Goal: Task Accomplishment & Management: Complete application form

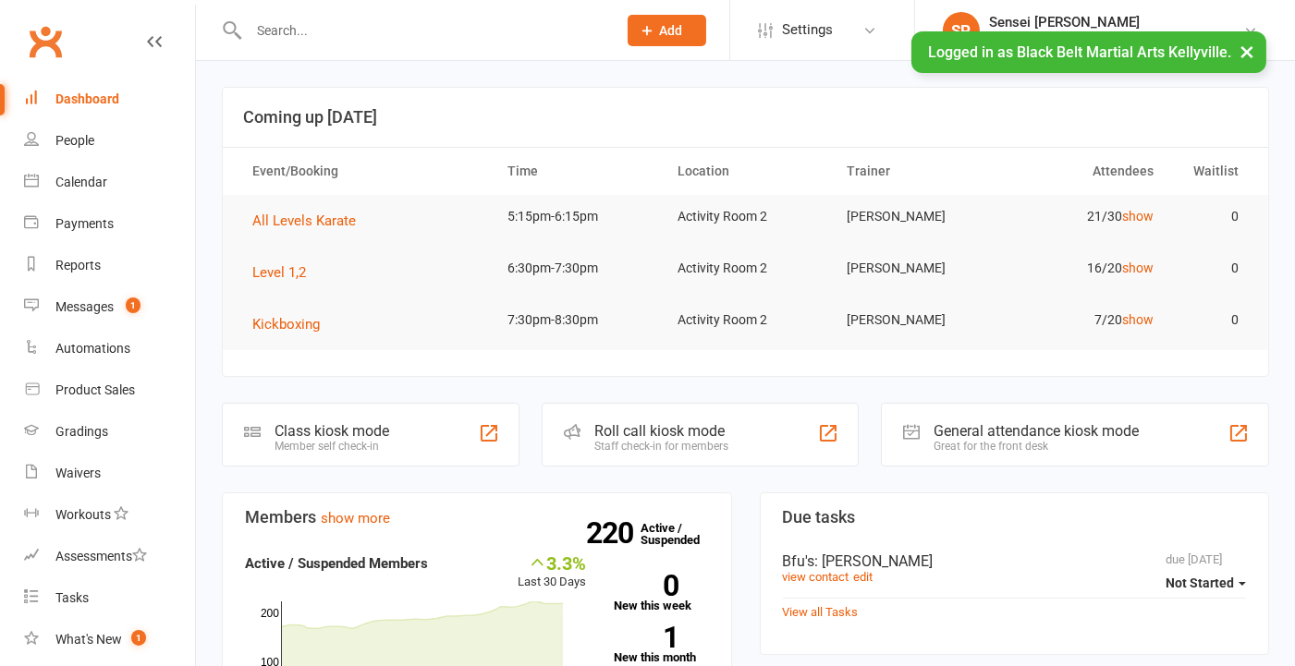
click at [326, 29] on input "text" at bounding box center [423, 31] width 360 height 26
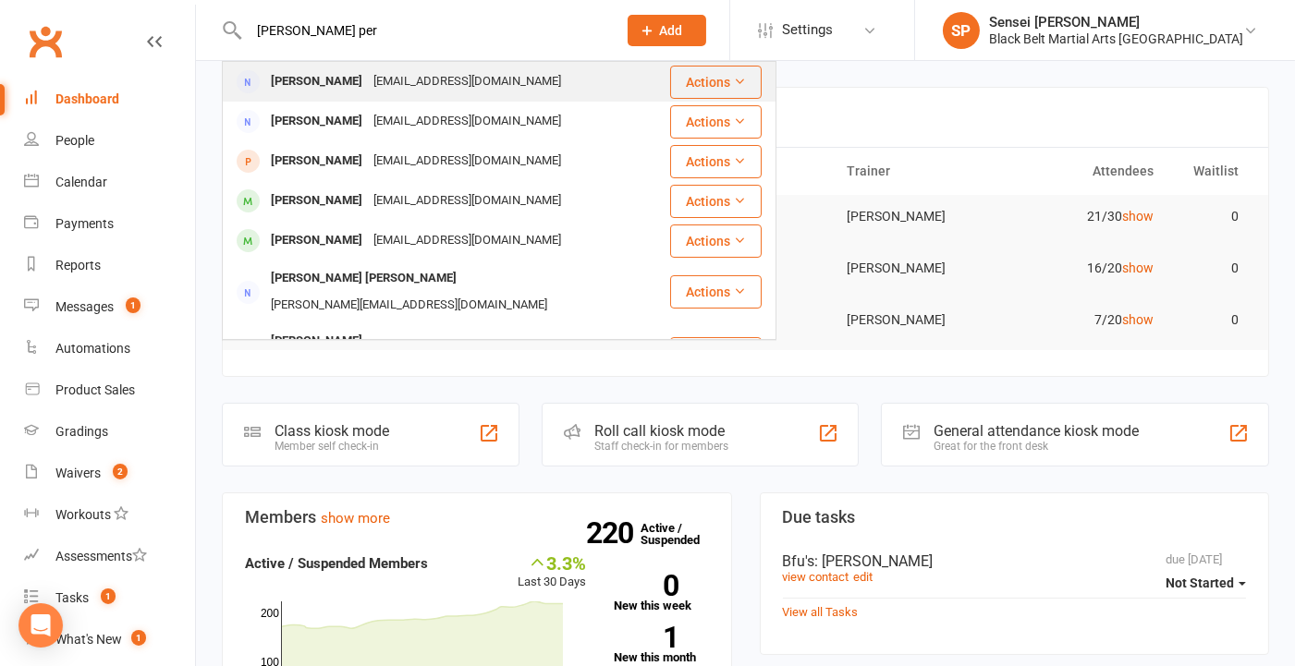
type input "[PERSON_NAME] per"
click at [305, 73] on div "[PERSON_NAME]" at bounding box center [316, 81] width 103 height 27
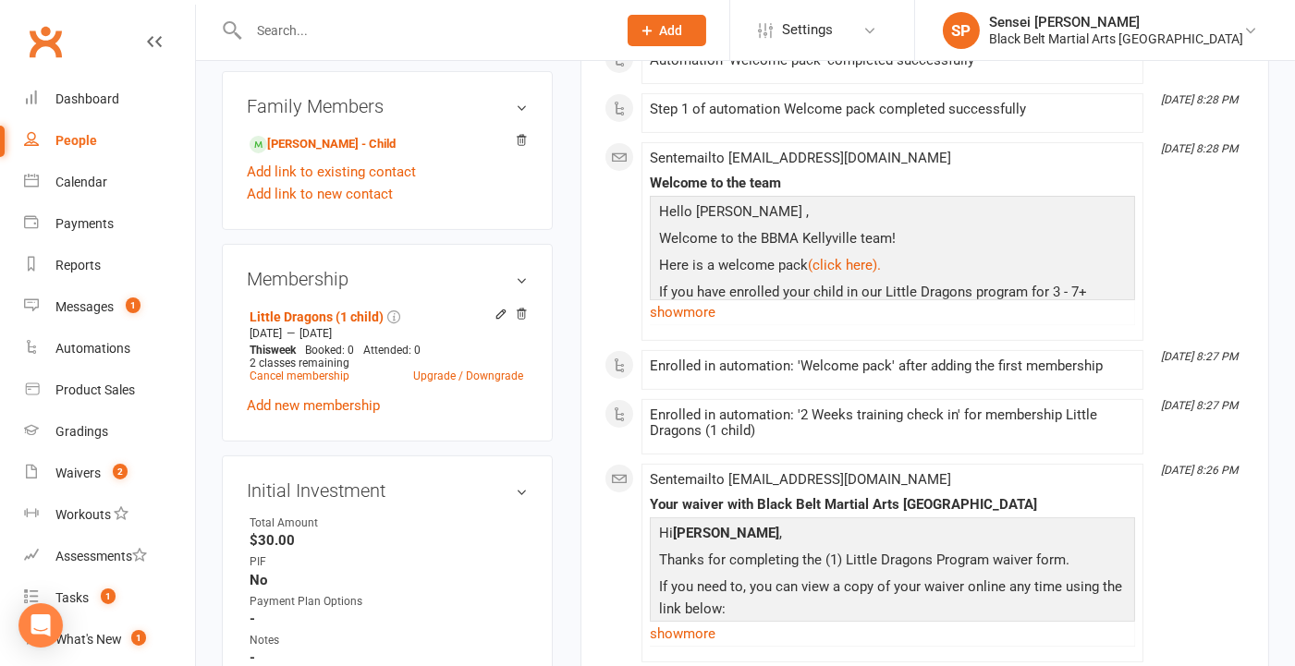
scroll to position [915, 0]
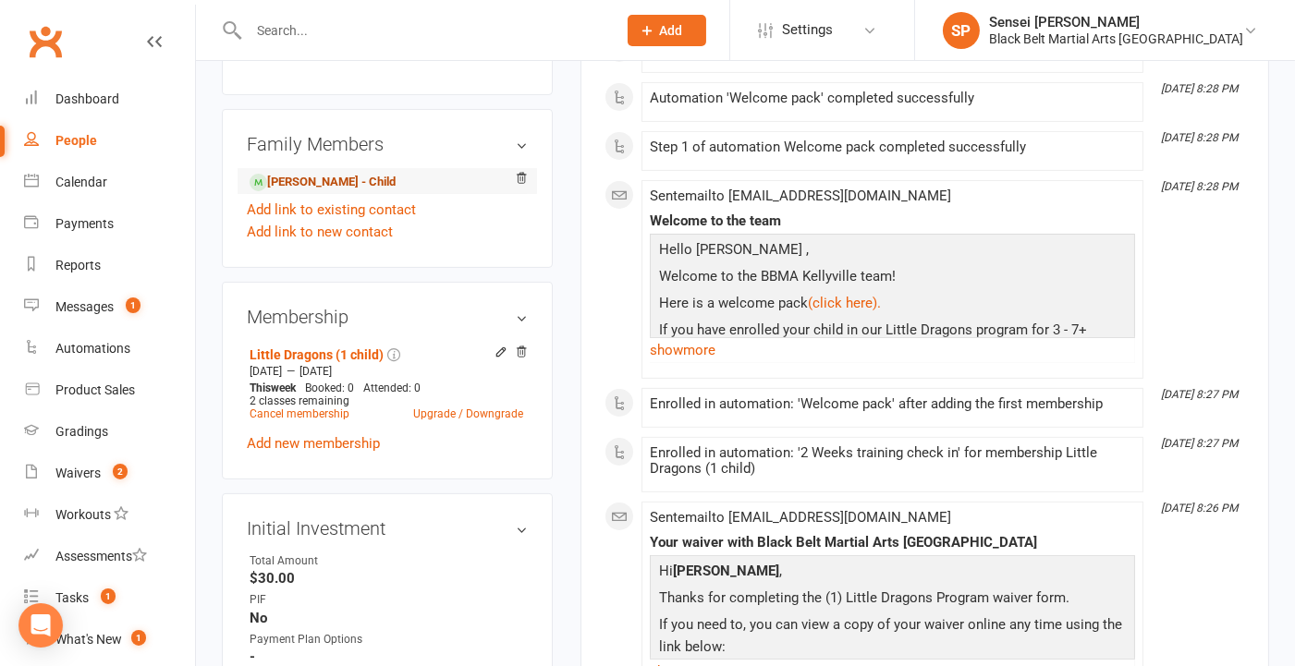
click at [346, 192] on link "[PERSON_NAME] - Child" at bounding box center [323, 182] width 146 height 19
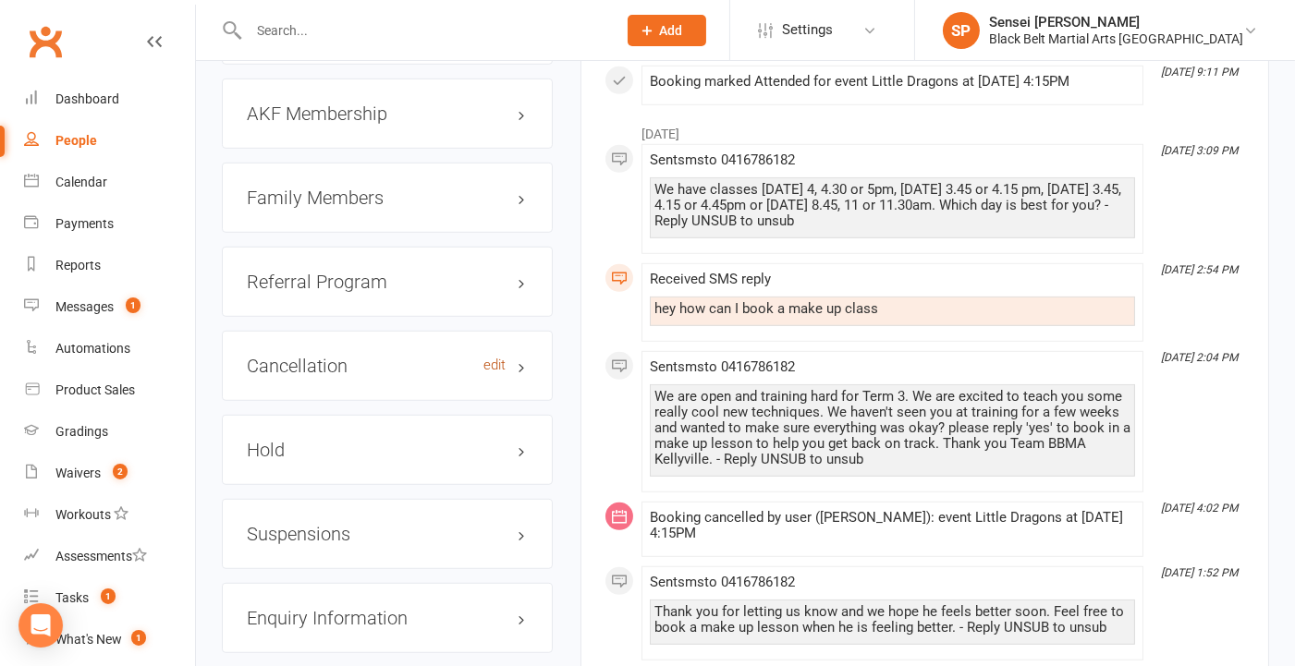
click at [483, 365] on link "edit" at bounding box center [494, 366] width 22 height 16
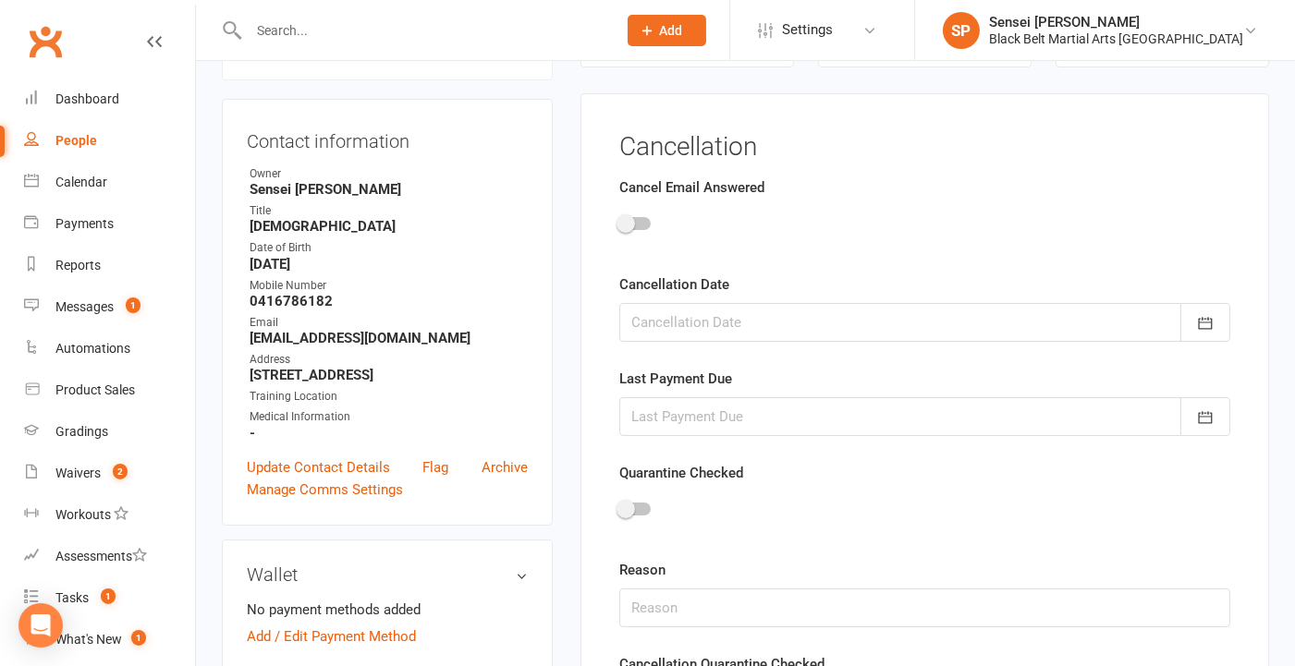
click at [571, 404] on main "✓ Memberships Little Dragons (1 child) Expires on [DATE] $ Balance $0.00 Next: …" at bounding box center [925, 492] width 716 height 1125
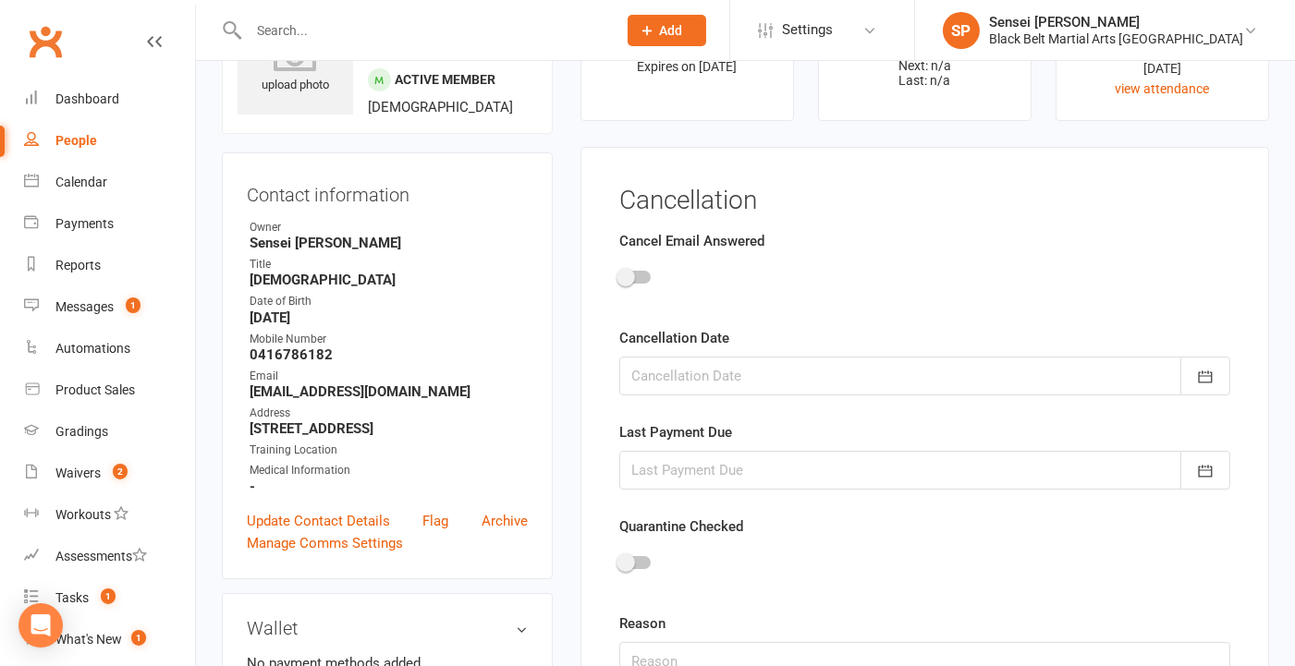
scroll to position [102, 0]
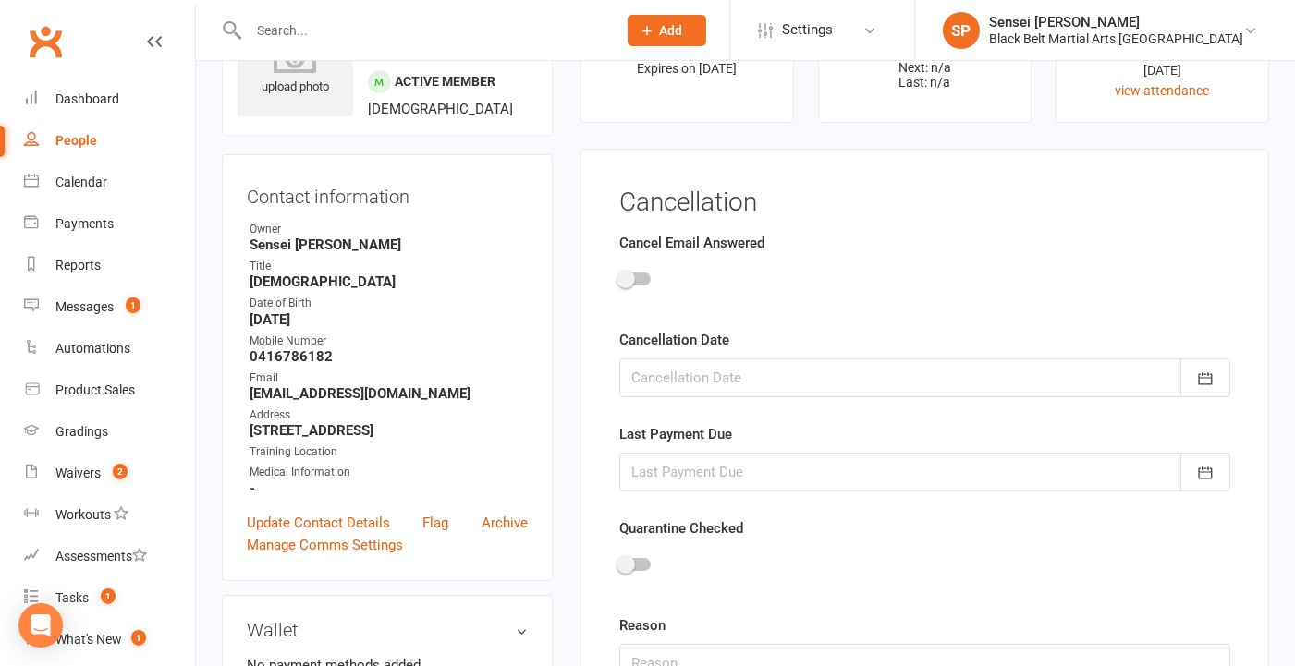
click at [346, 18] on input "text" at bounding box center [423, 31] width 360 height 26
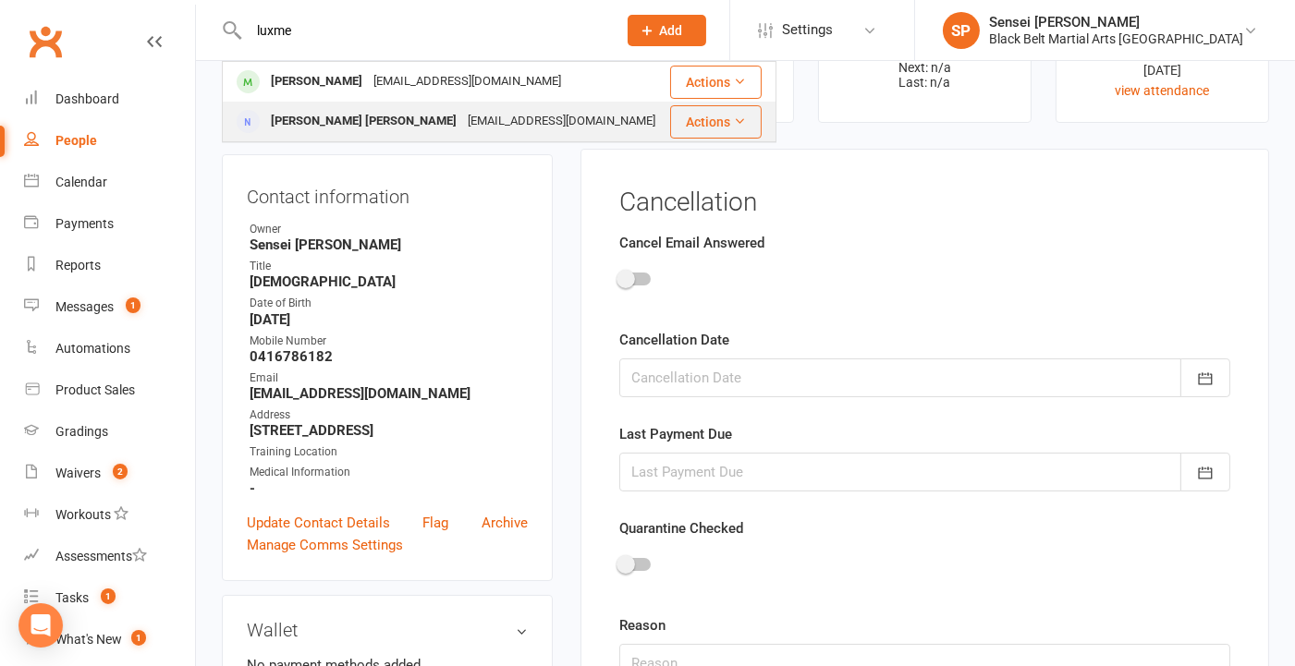
type input "luxme"
click at [315, 122] on div "[PERSON_NAME] [PERSON_NAME]" at bounding box center [363, 121] width 197 height 27
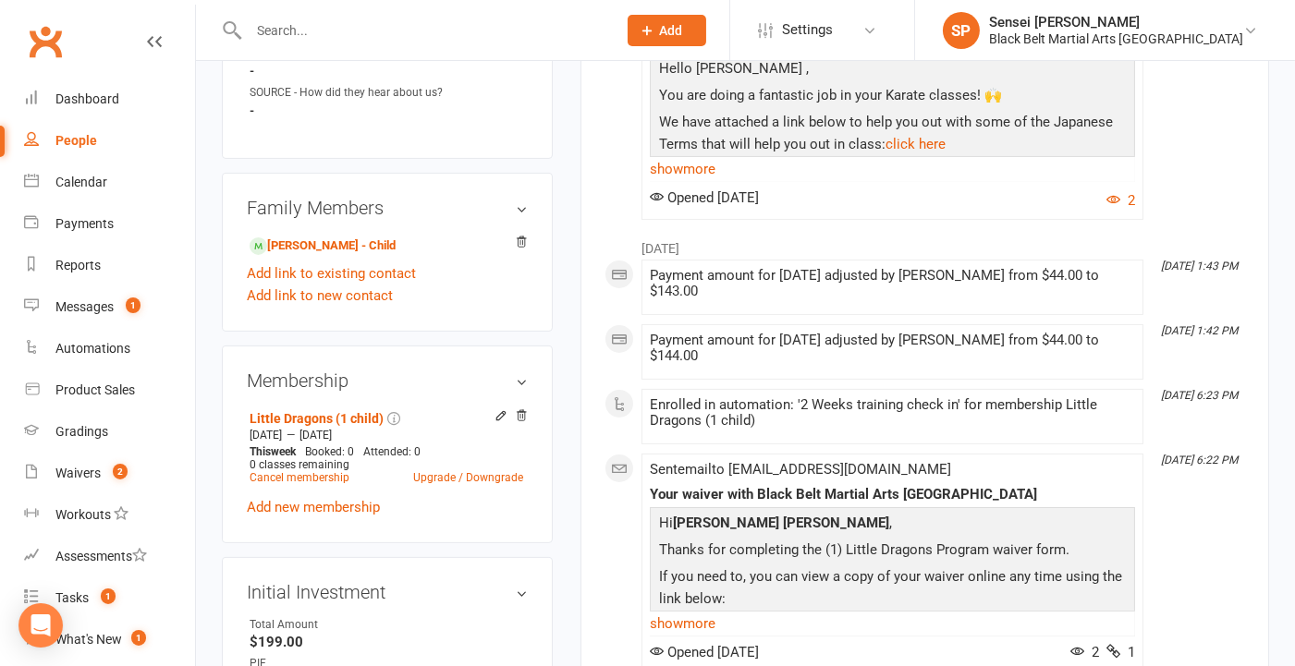
scroll to position [926, 0]
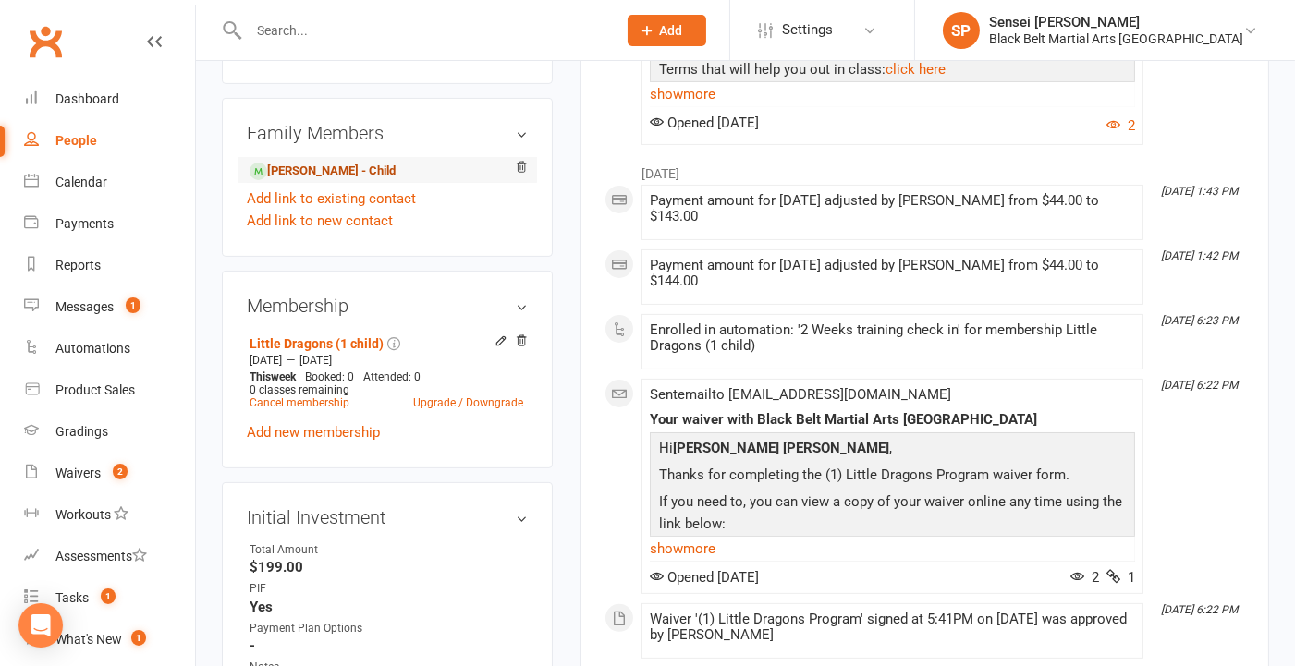
click at [336, 166] on link "[PERSON_NAME] - Child" at bounding box center [323, 171] width 146 height 19
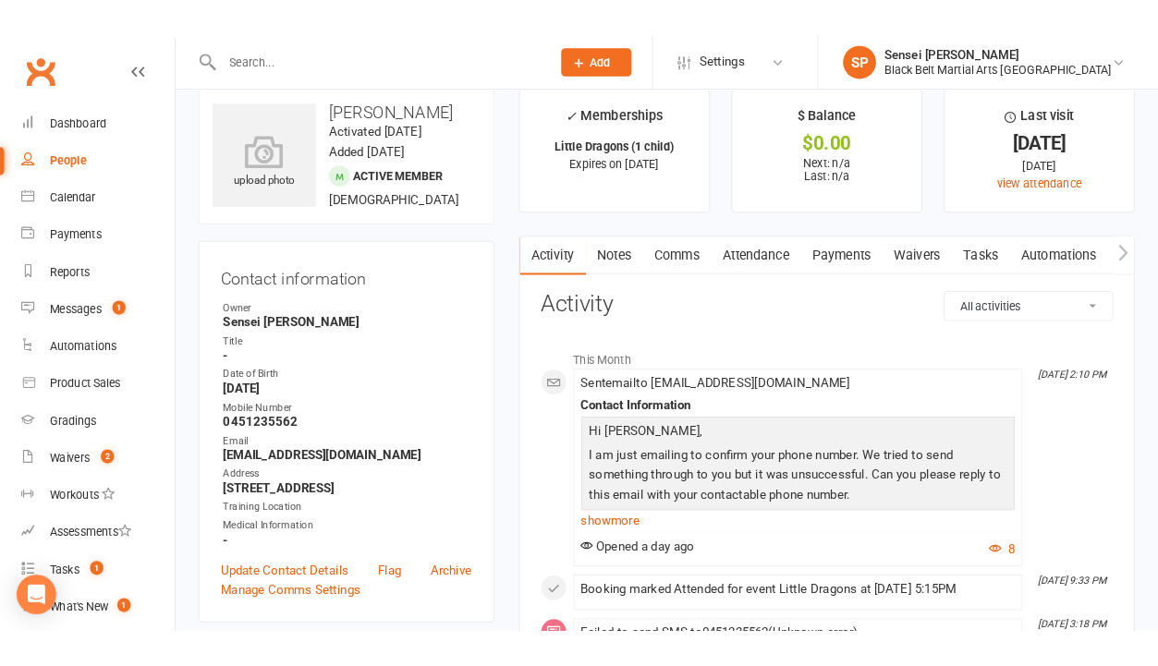
scroll to position [31, 0]
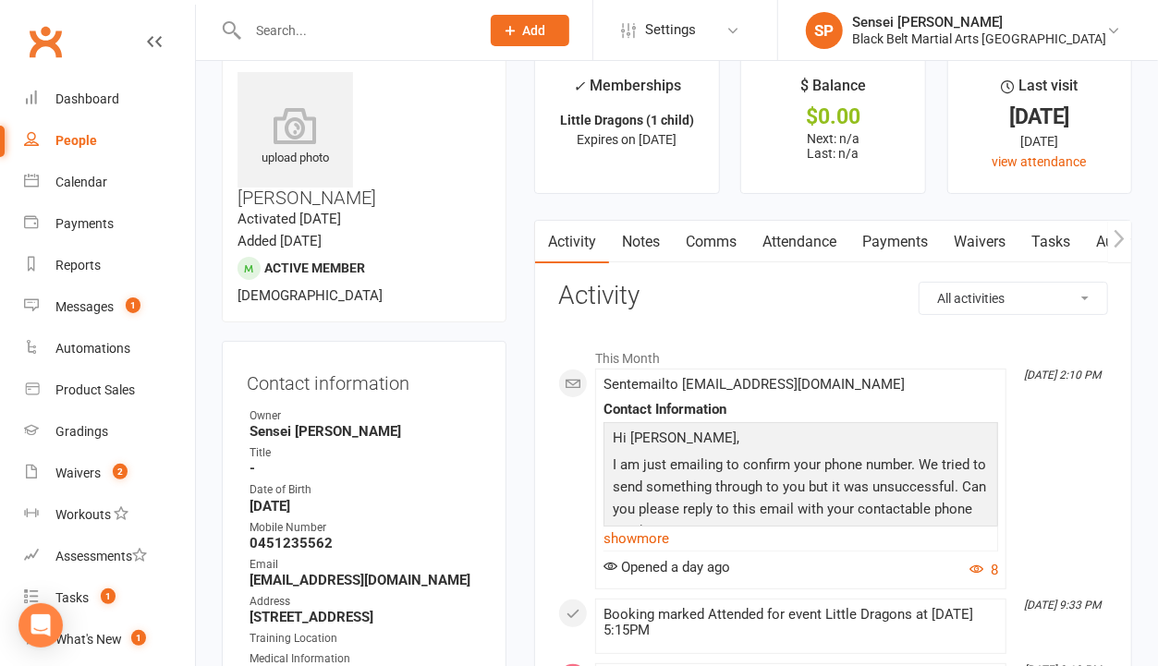
click at [546, 23] on span "Add" at bounding box center [534, 30] width 23 height 15
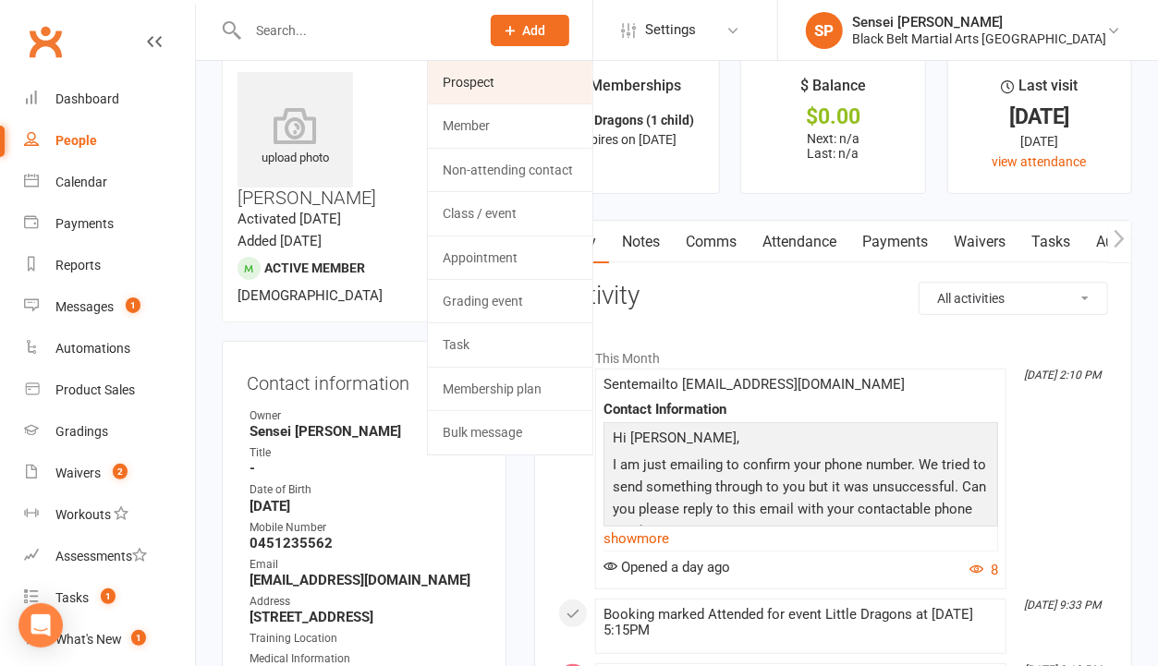
click at [563, 80] on link "Prospect" at bounding box center [510, 82] width 165 height 43
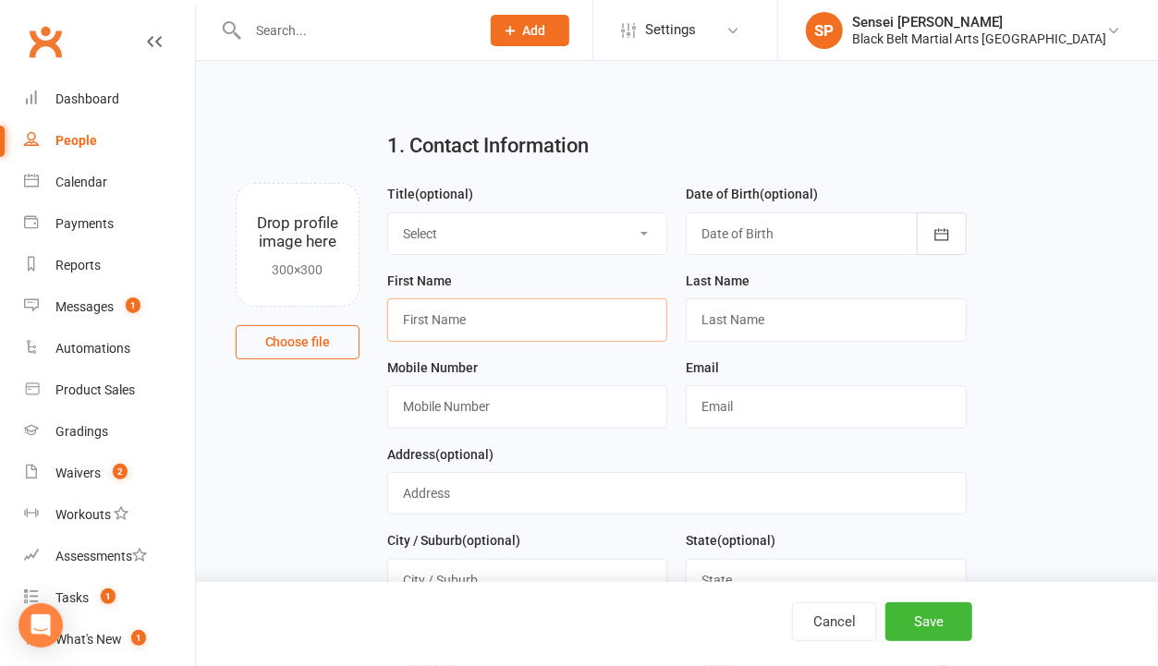
click at [417, 323] on input "text" at bounding box center [527, 320] width 280 height 43
type input "[PERSON_NAME]"
paste input "0490677523"
type input "0490677523"
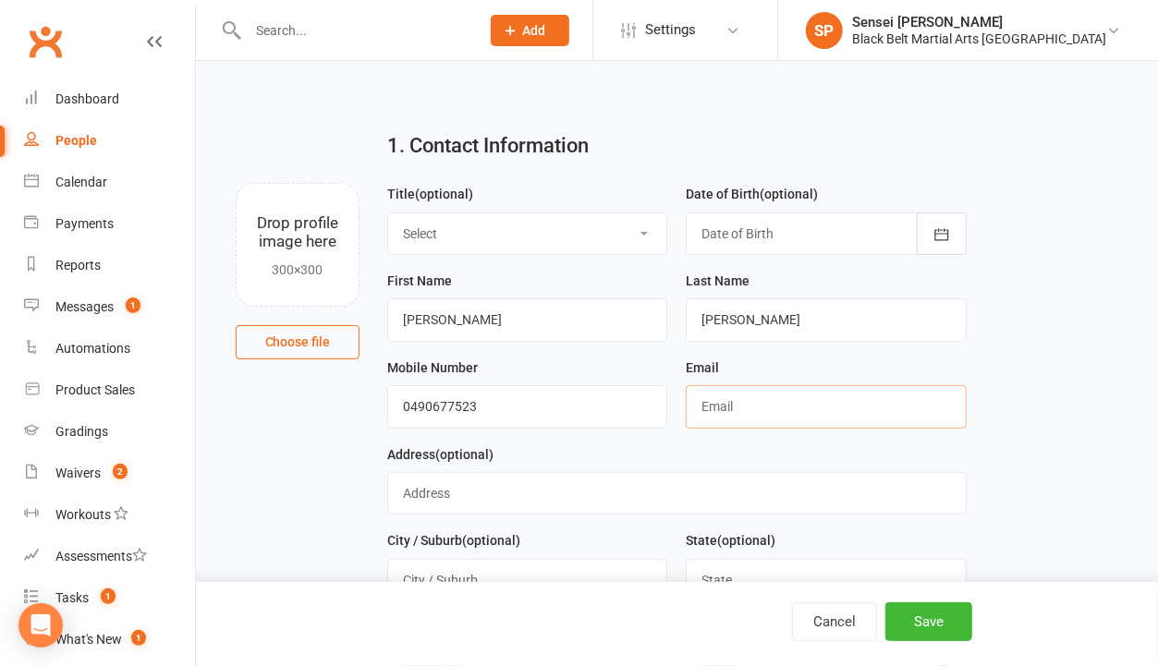
click at [717, 401] on input "text" at bounding box center [826, 406] width 280 height 43
paste input "[EMAIL_ADDRESS][DOMAIN_NAME]"
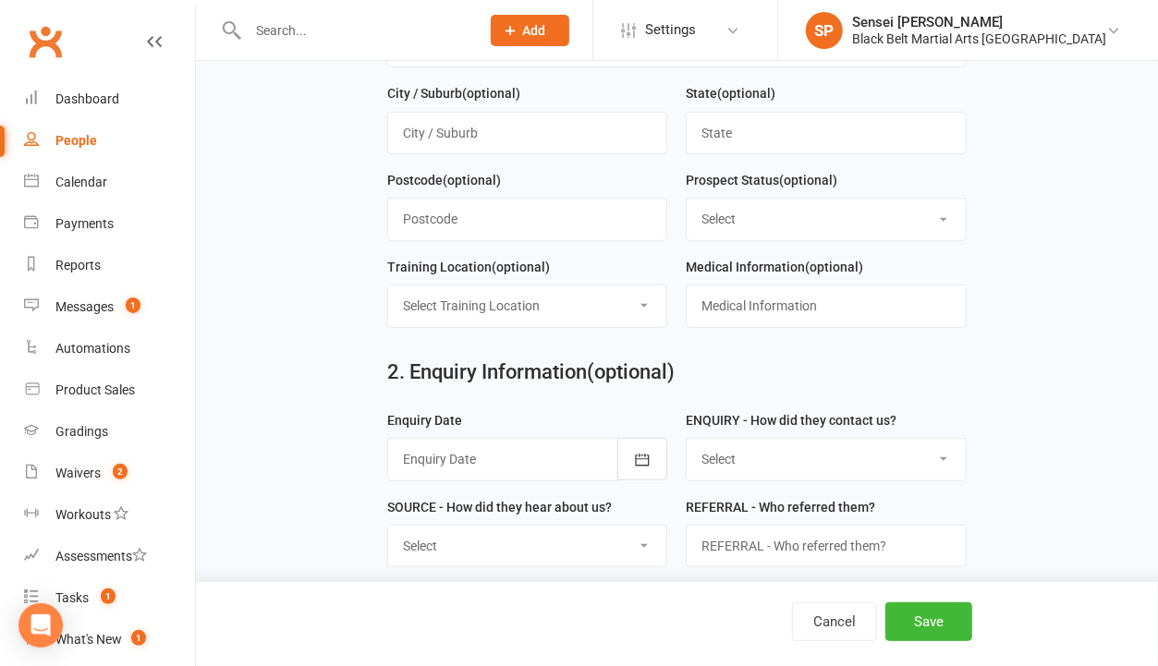
scroll to position [465, 0]
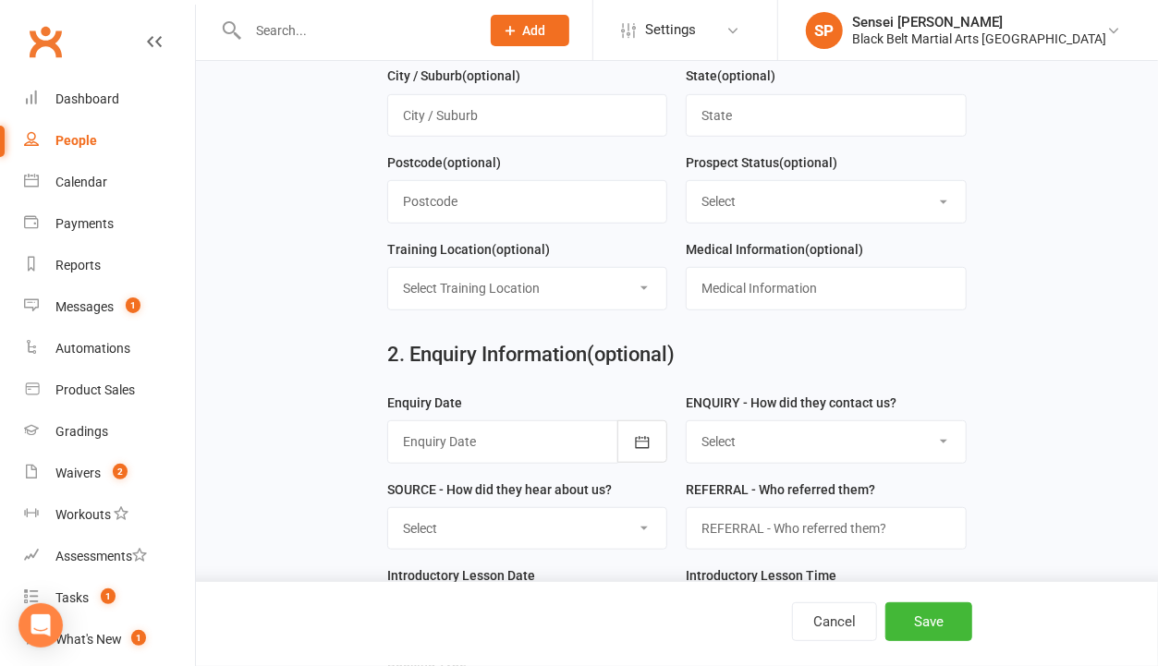
type input "[EMAIL_ADDRESS][DOMAIN_NAME]"
click at [850, 198] on select "Select Enquiry (Booked) Enquiry (Not Booked) DNS Pending BFU (Follow Up) No Sal…" at bounding box center [826, 201] width 278 height 41
select select "Enquiry (Booked)"
click at [687, 181] on select "Select Enquiry (Booked) Enquiry (Not Booked) DNS Pending BFU (Follow Up) No Sal…" at bounding box center [826, 201] width 278 height 41
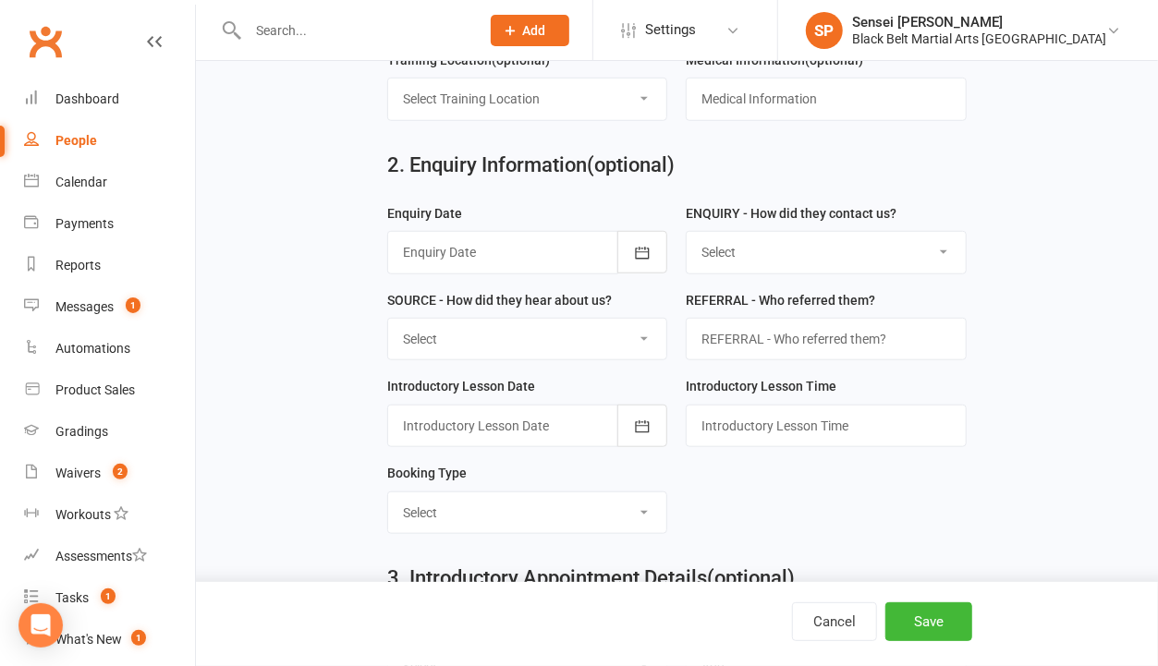
scroll to position [751, 0]
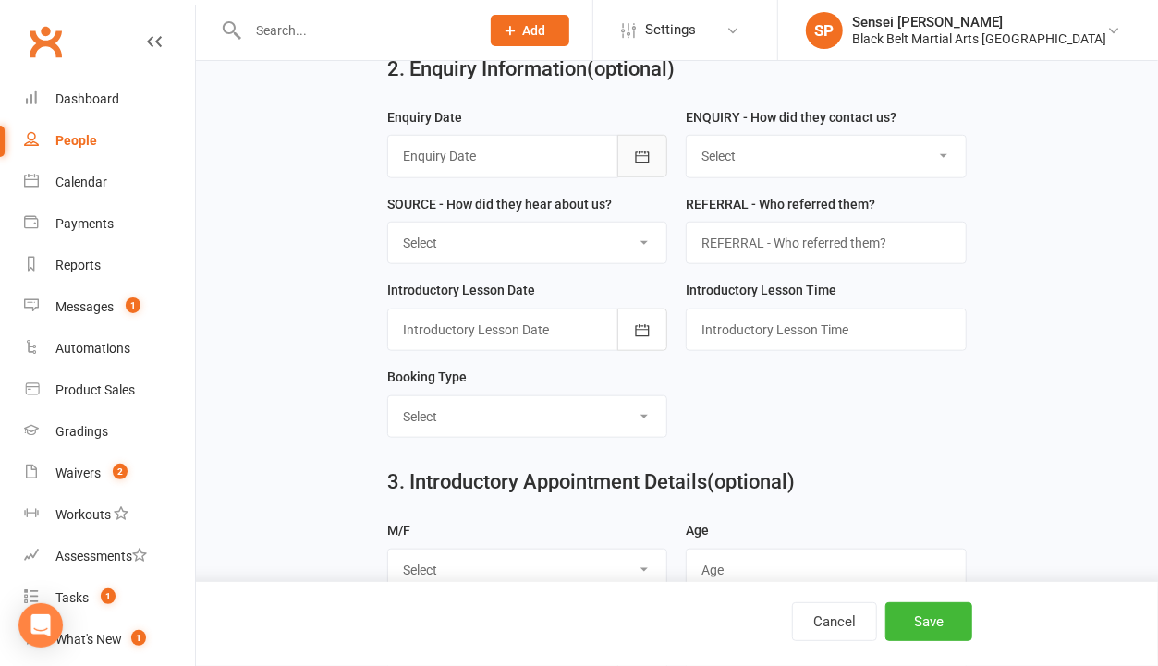
click at [641, 140] on button "button" at bounding box center [642, 156] width 50 height 43
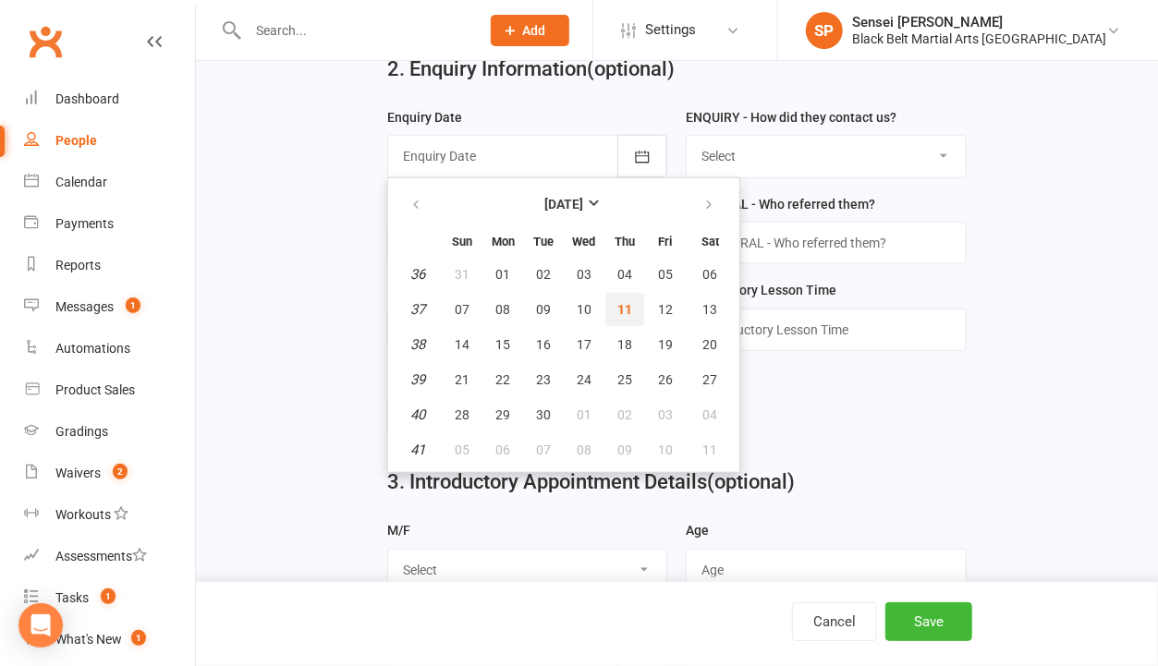
click at [619, 302] on span "11" at bounding box center [624, 309] width 15 height 15
type input "[DATE]"
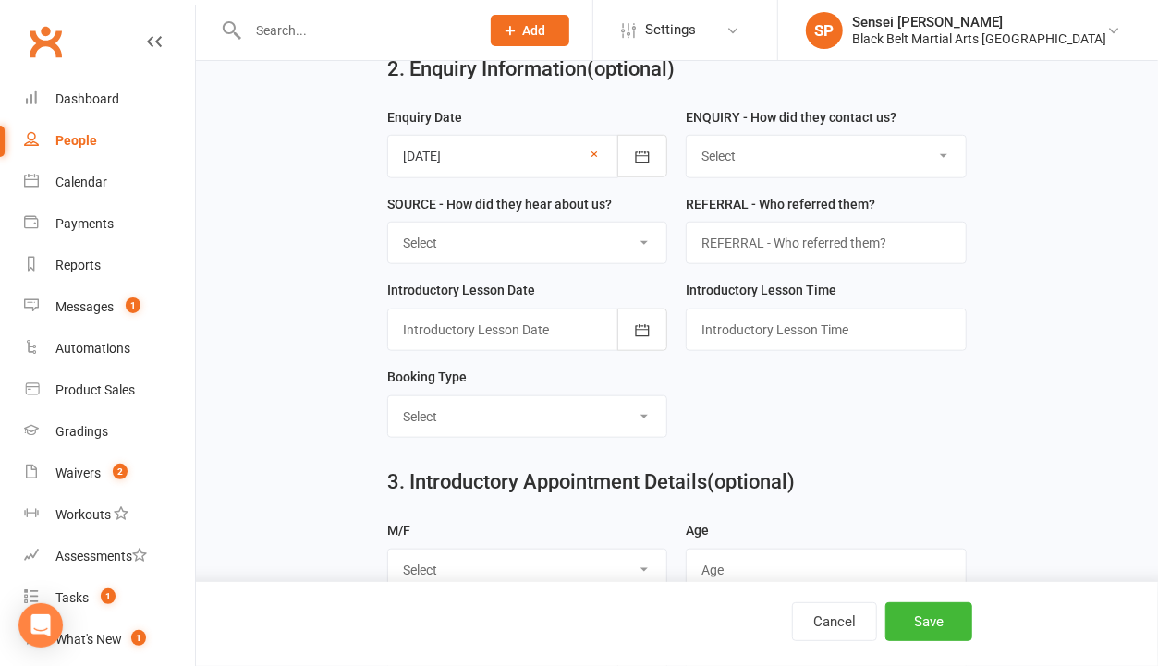
click at [767, 146] on select "Select (W) Walk In (T) Phone (I) Internet / Email (S) Studio Initiated" at bounding box center [826, 156] width 278 height 41
select select "(I) Internet / Email"
click at [687, 136] on select "Select (W) Walk In (T) Phone (I) Internet / Email (S) Studio Initiated" at bounding box center [826, 156] width 278 height 41
click at [638, 233] on select "Select (A3) Flyer (A6) Sign (A8) Car (C1) ASP (C2) School Sport (C4) Booth / St…" at bounding box center [527, 243] width 278 height 41
select select "(S2) Website"
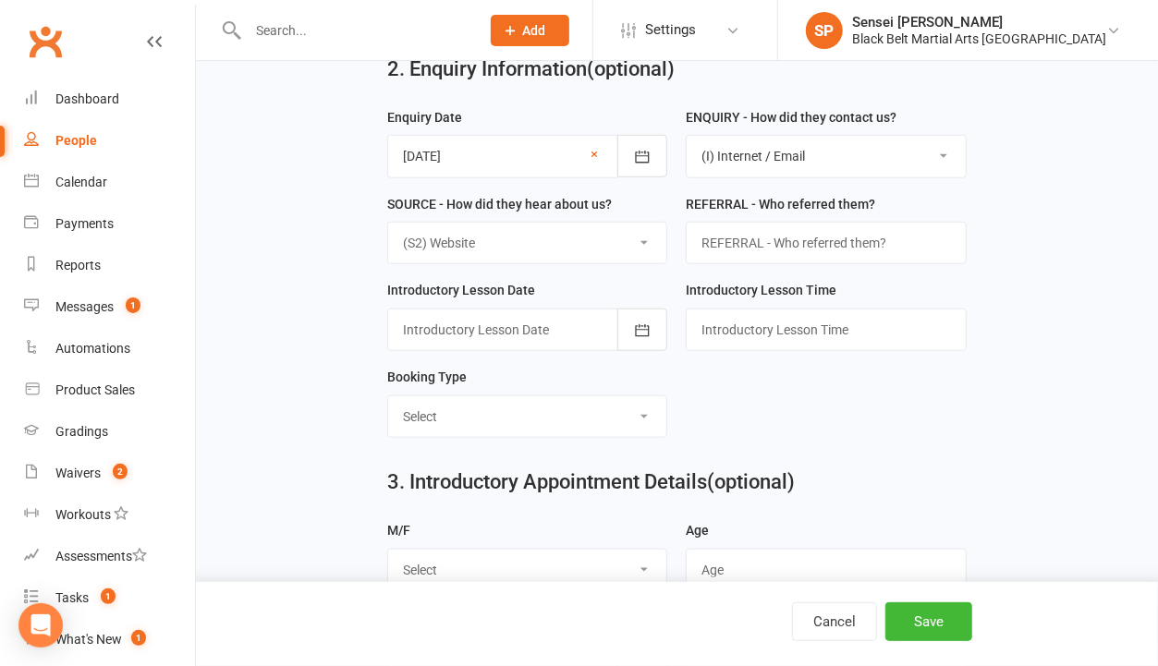
click at [388, 223] on select "Select (A3) Flyer (A6) Sign (A8) Car (C1) ASP (C2) School Sport (C4) Booth / St…" at bounding box center [527, 243] width 278 height 41
click at [639, 322] on icon "button" at bounding box center [642, 331] width 18 height 18
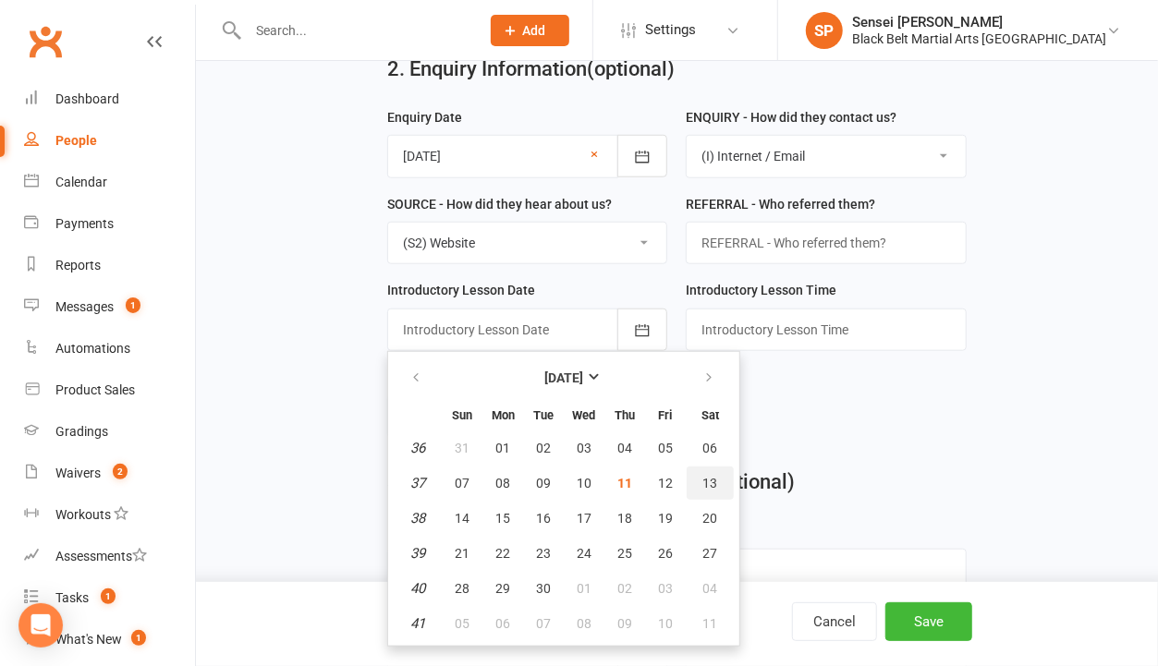
click at [703, 476] on span "13" at bounding box center [710, 483] width 15 height 15
type input "[DATE]"
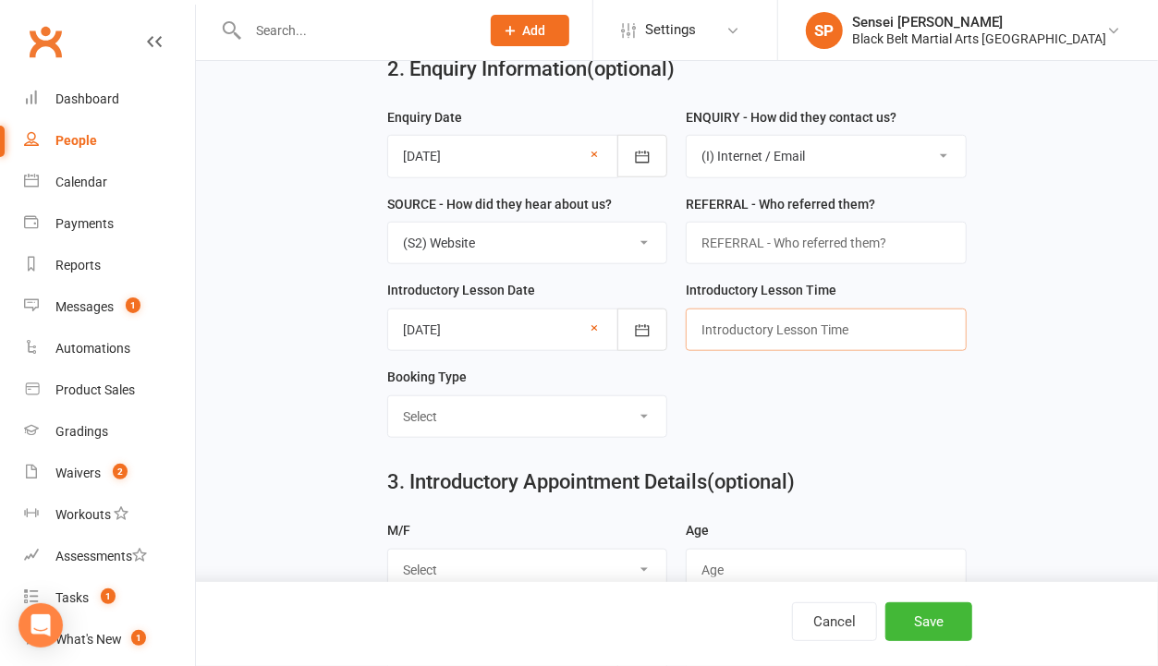
click at [714, 326] on input "text" at bounding box center [826, 330] width 280 height 43
type input "12.30pm"
click at [616, 409] on select "Select Mini Dragons Intro Tiny Dragons Intro Little Dragons Intro Child Karate …" at bounding box center [527, 417] width 278 height 41
select select "Adult Karate Intro"
click at [388, 397] on select "Select Mini Dragons Intro Tiny Dragons Intro Little Dragons Intro Child Karate …" at bounding box center [527, 417] width 278 height 41
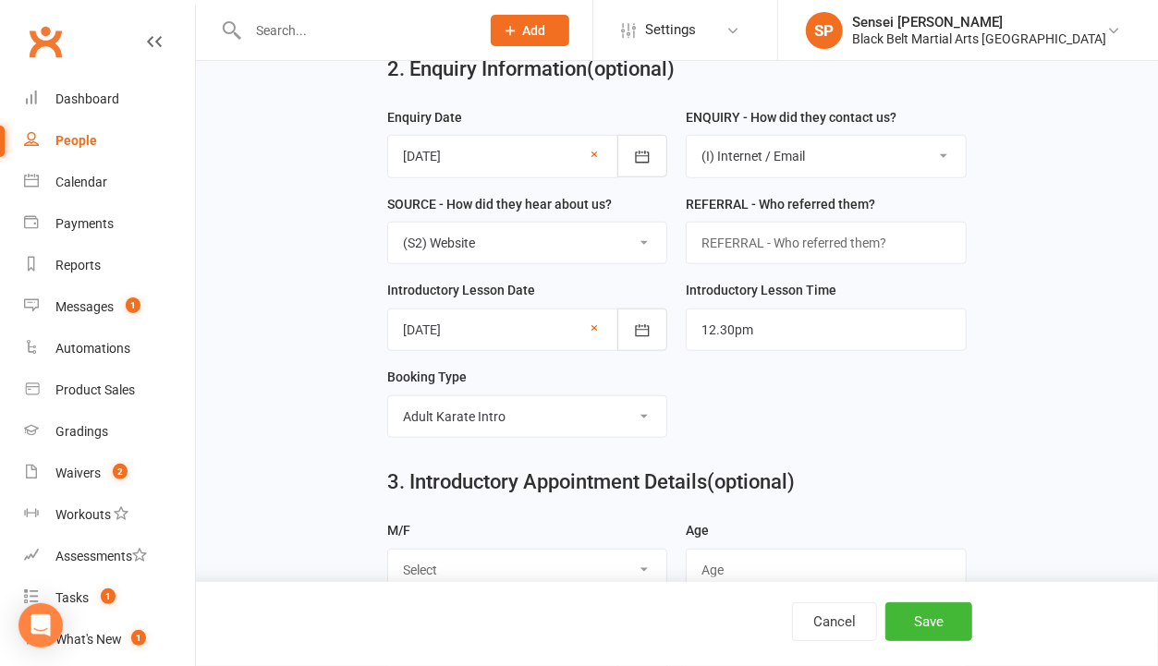
click at [968, 463] on div "3. Introductory Appointment Details (optional)" at bounding box center [676, 486] width 607 height 67
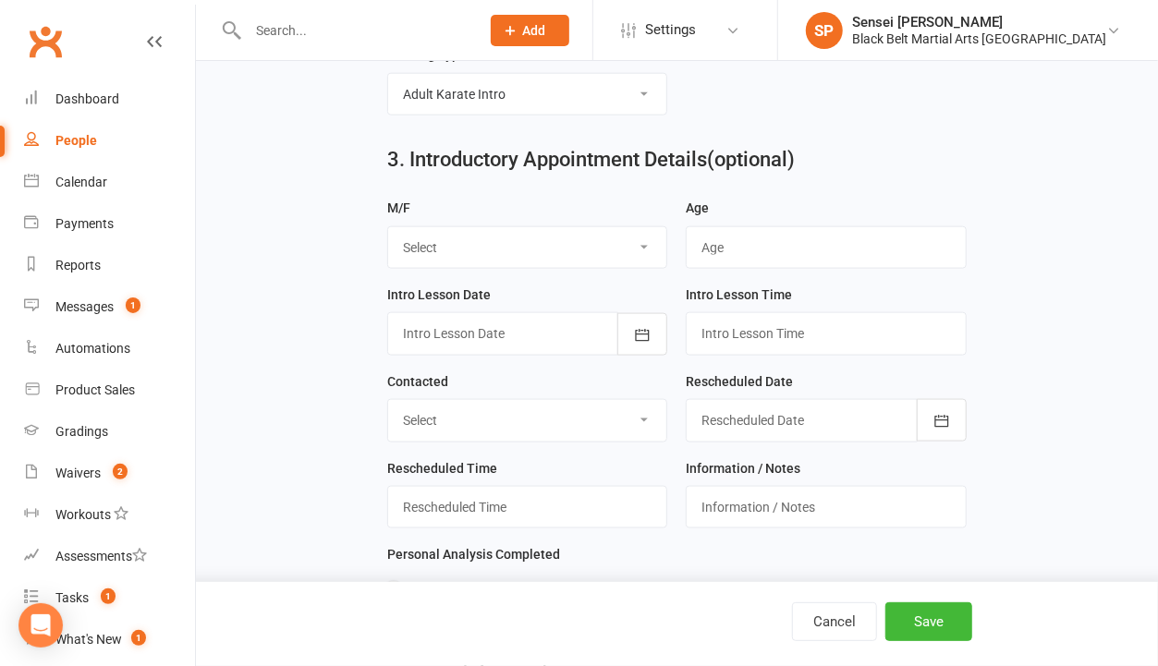
scroll to position [1076, 0]
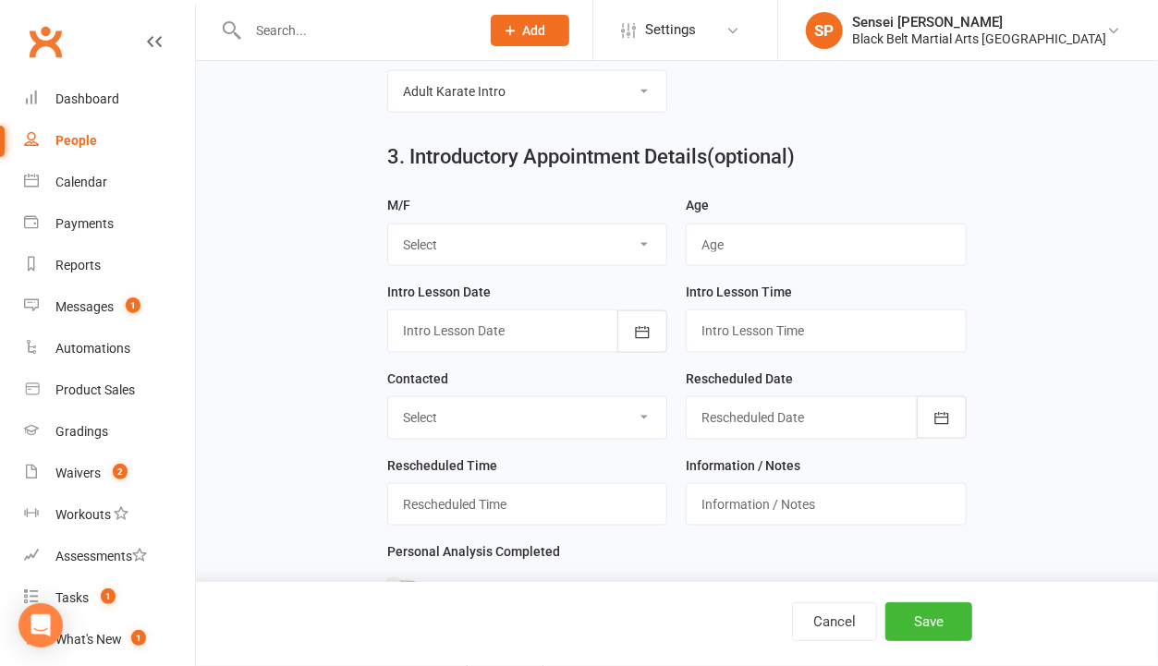
click at [592, 232] on select "Select M F" at bounding box center [527, 245] width 278 height 41
select select "M"
click at [388, 225] on select "Select M F" at bounding box center [527, 245] width 278 height 41
click at [639, 324] on icon "button" at bounding box center [642, 332] width 18 height 18
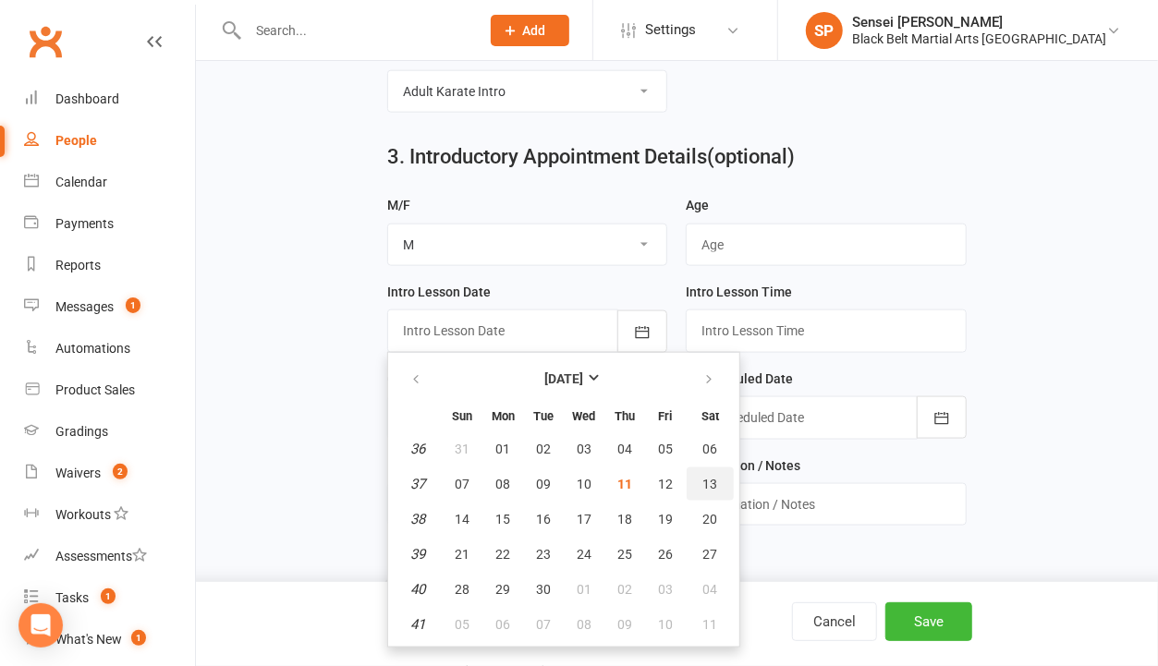
click at [703, 477] on span "13" at bounding box center [710, 484] width 15 height 15
type input "[DATE]"
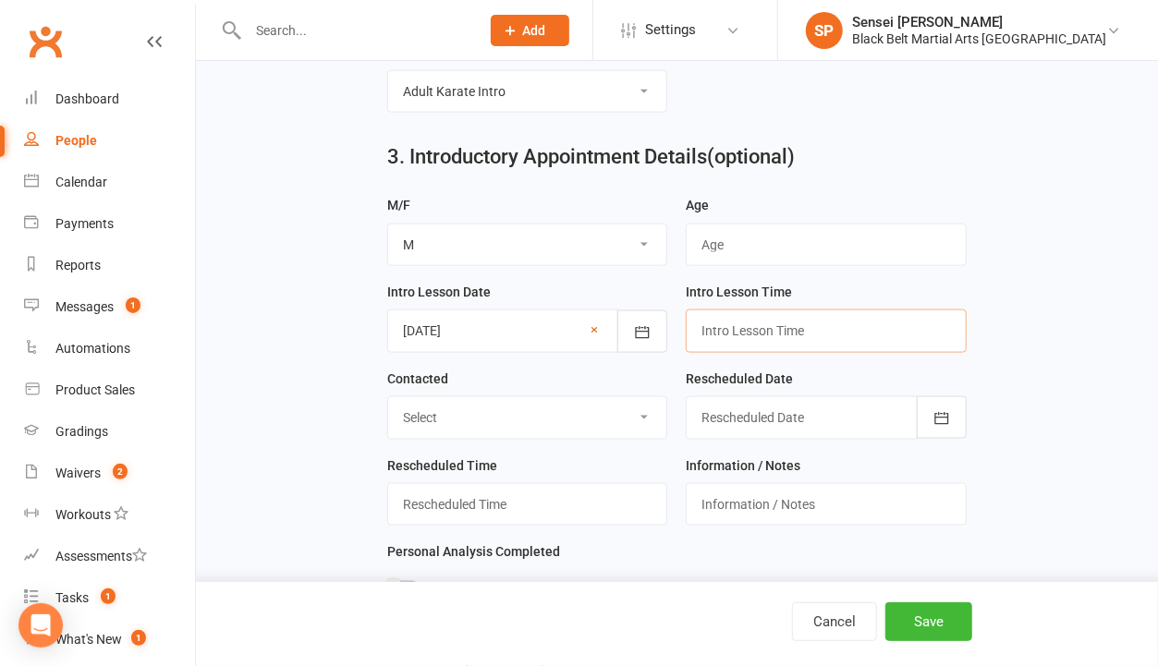
click at [738, 324] on input "text" at bounding box center [826, 331] width 280 height 43
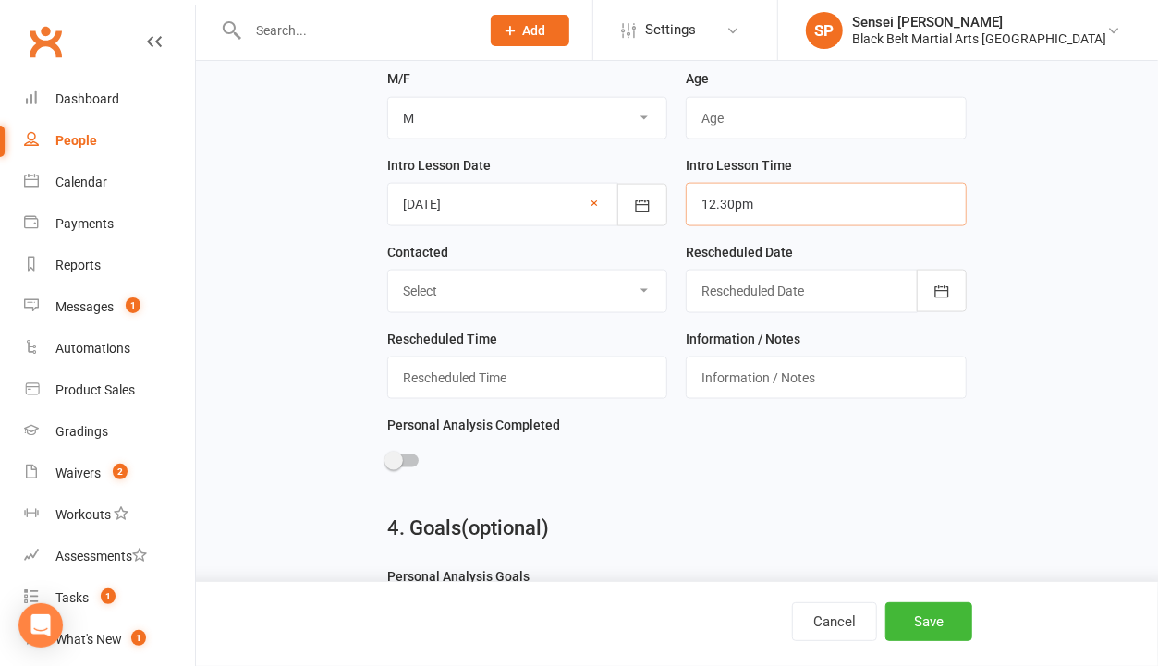
scroll to position [1274, 0]
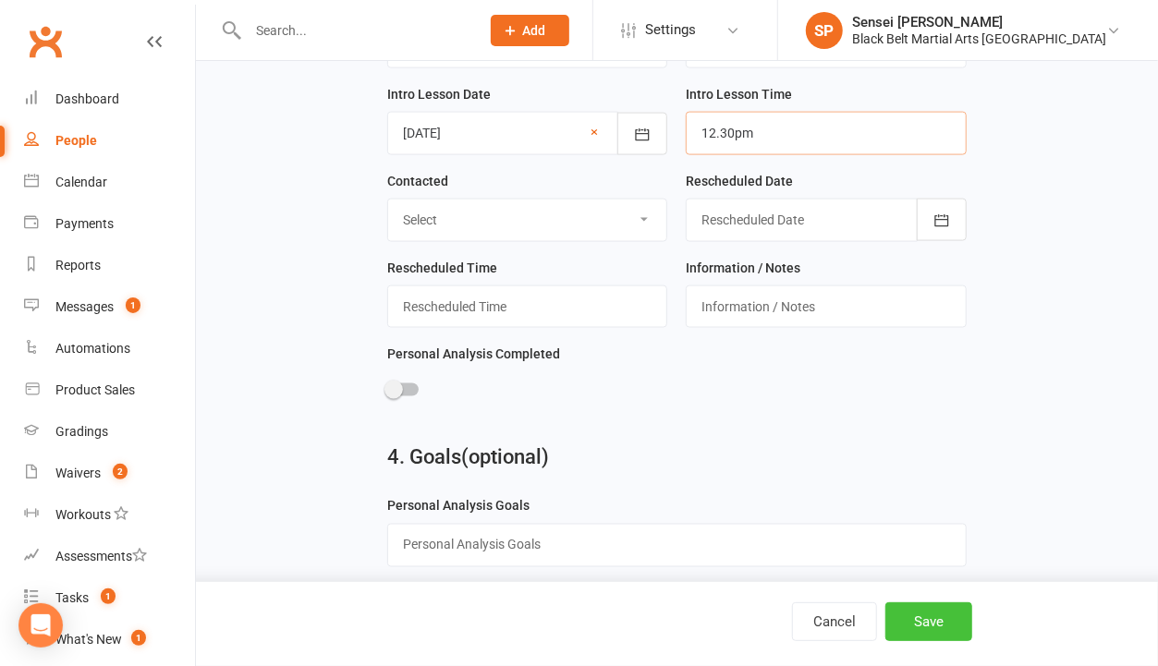
type input "12.30pm"
click at [911, 629] on button "Save" at bounding box center [928, 622] width 87 height 39
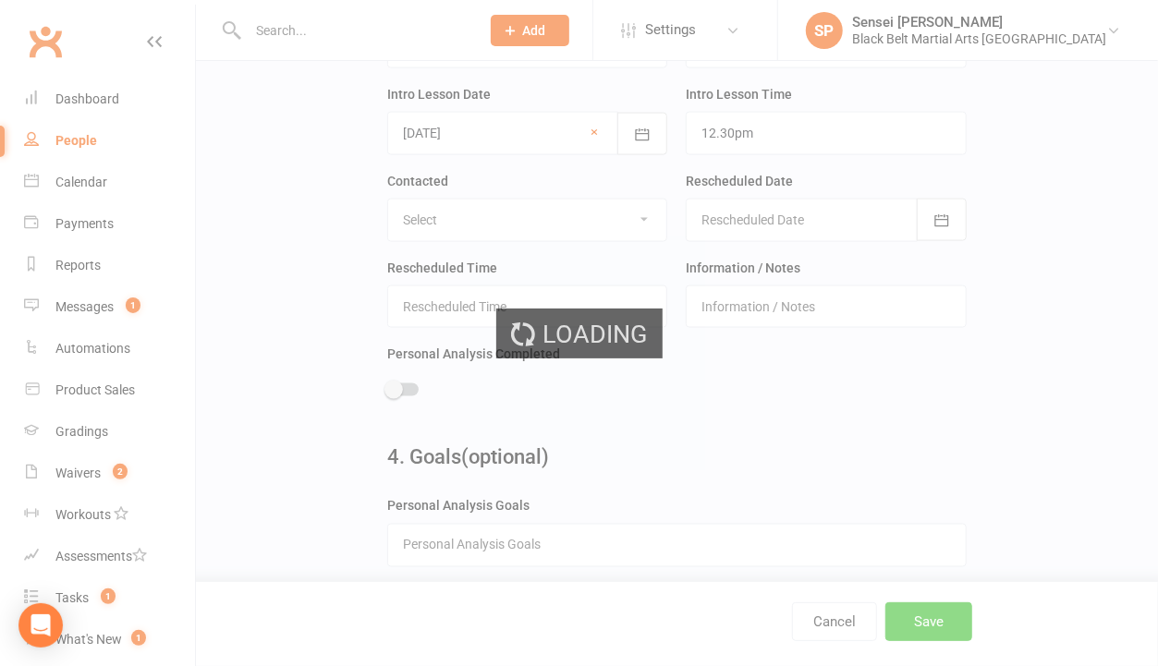
scroll to position [0, 0]
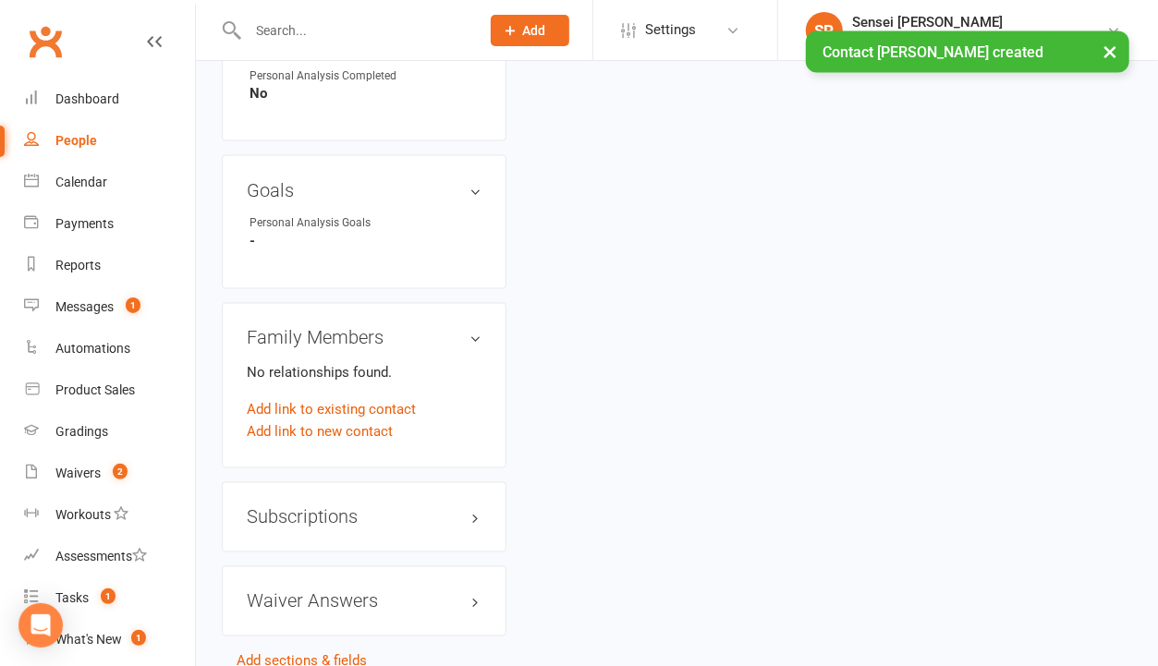
scroll to position [1476, 0]
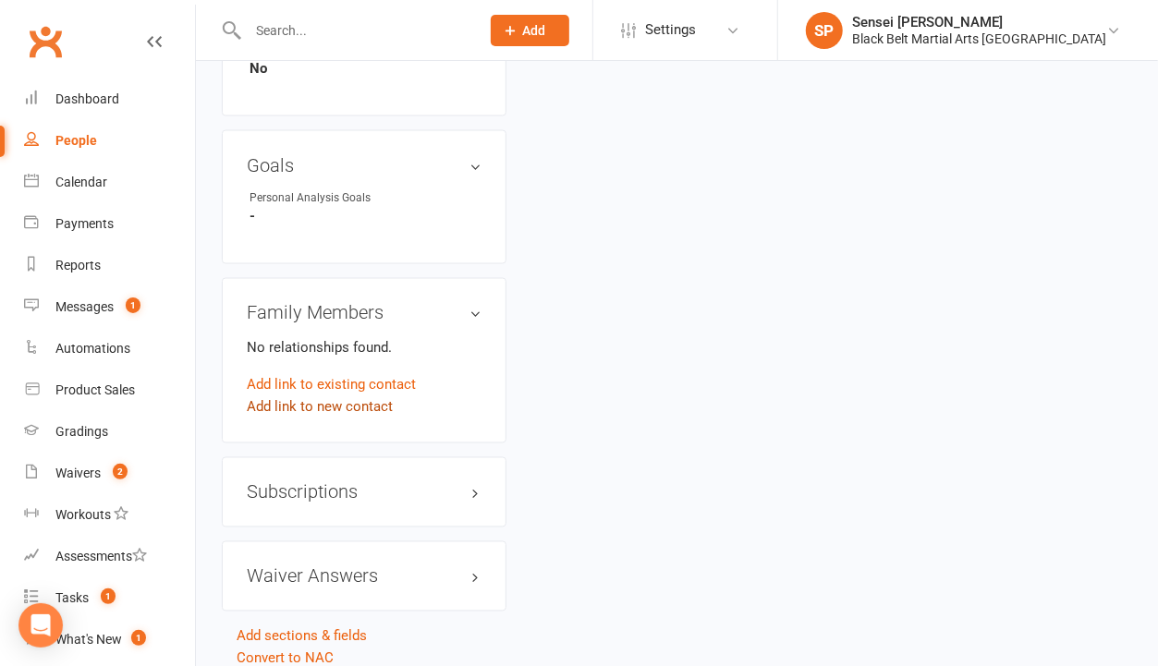
click at [314, 397] on link "Add link to new contact" at bounding box center [320, 408] width 146 height 22
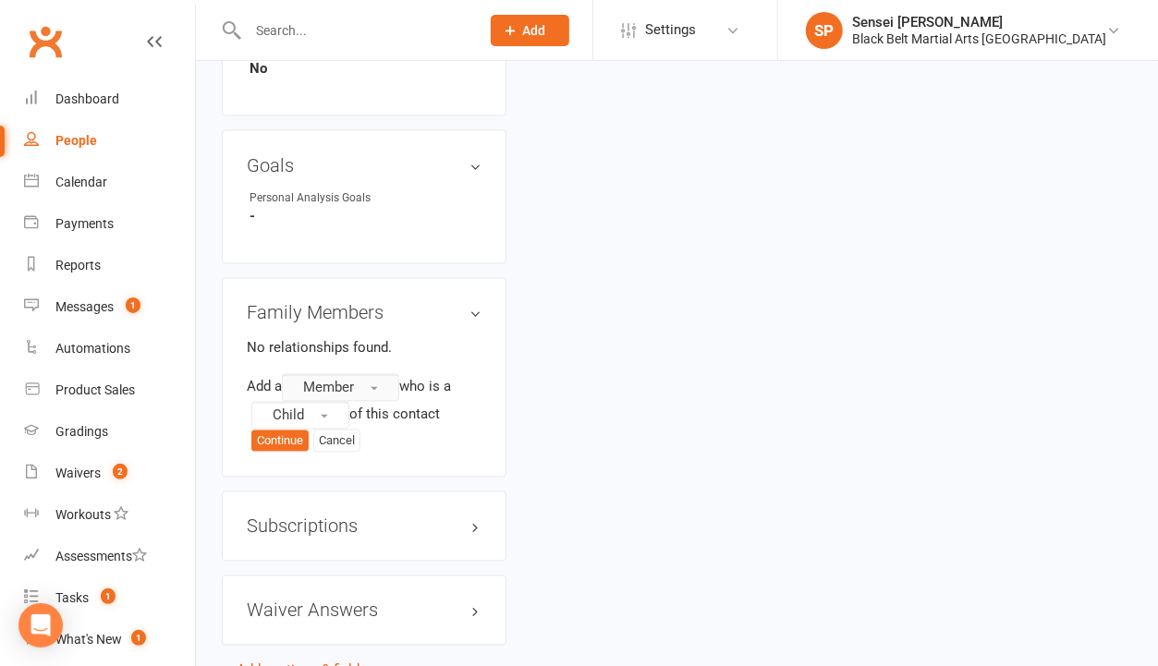
click at [337, 380] on span "Member" at bounding box center [328, 388] width 51 height 17
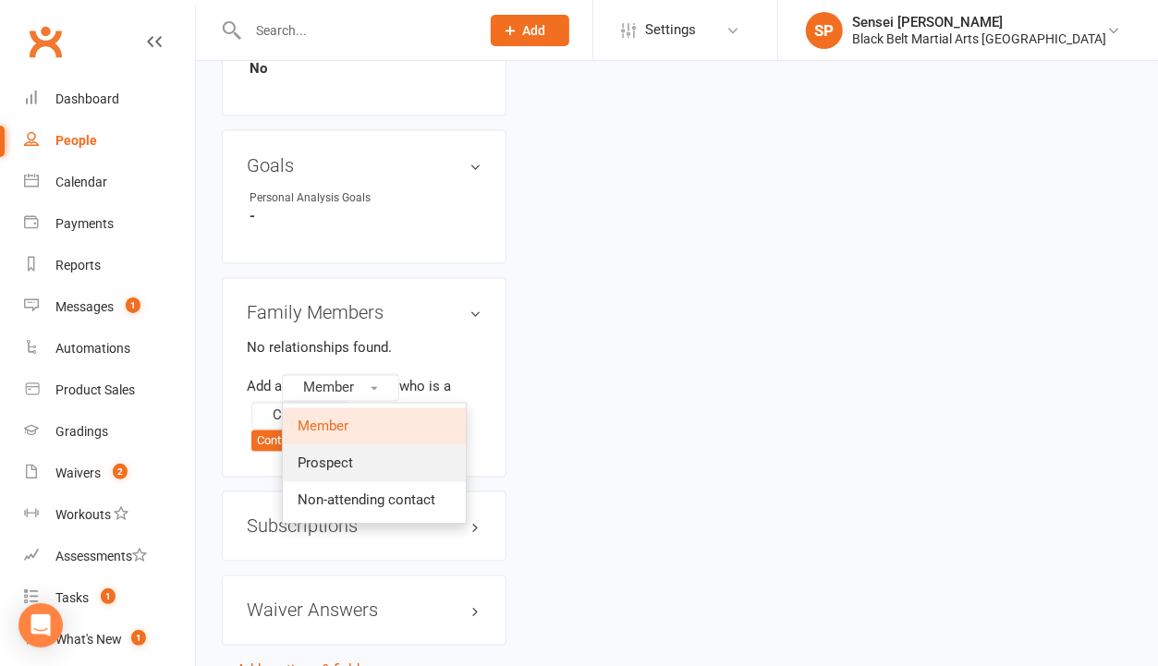
click at [323, 456] on span "Prospect" at bounding box center [325, 464] width 55 height 17
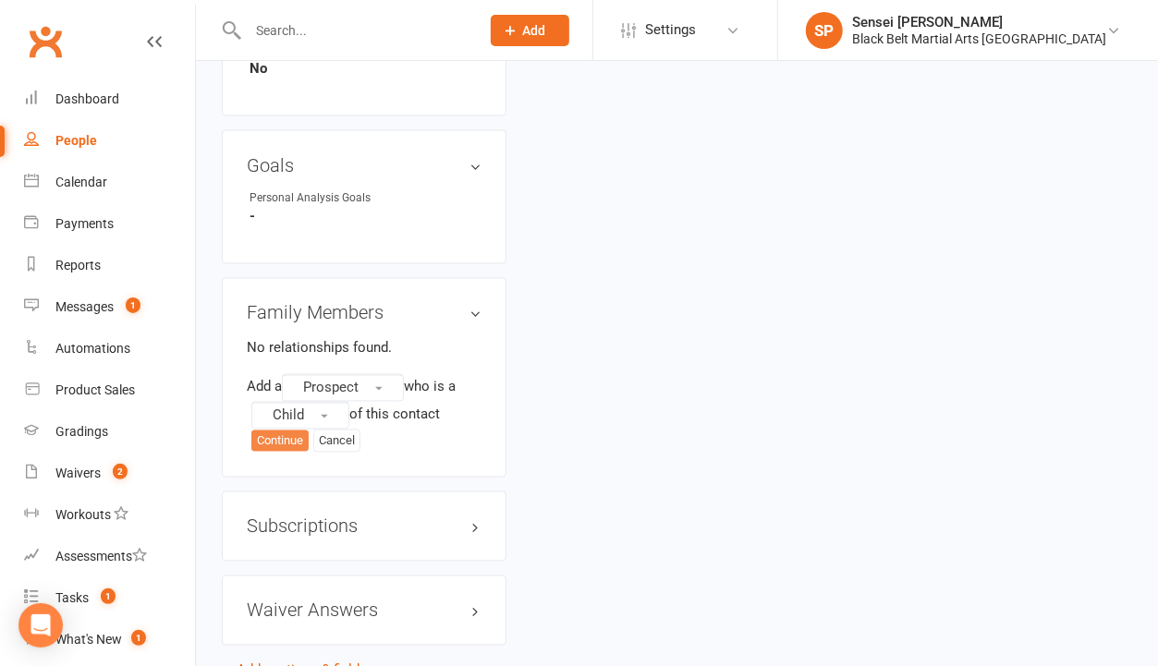
click at [287, 431] on button "Continue" at bounding box center [279, 442] width 57 height 22
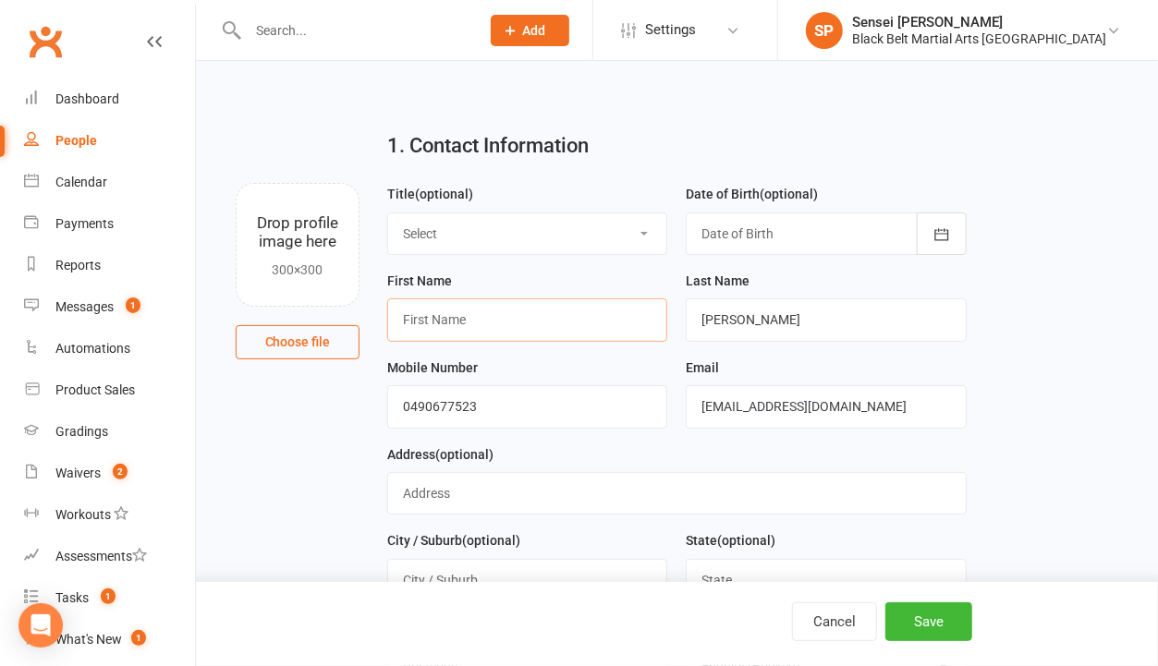
click at [475, 323] on input "text" at bounding box center [527, 320] width 280 height 43
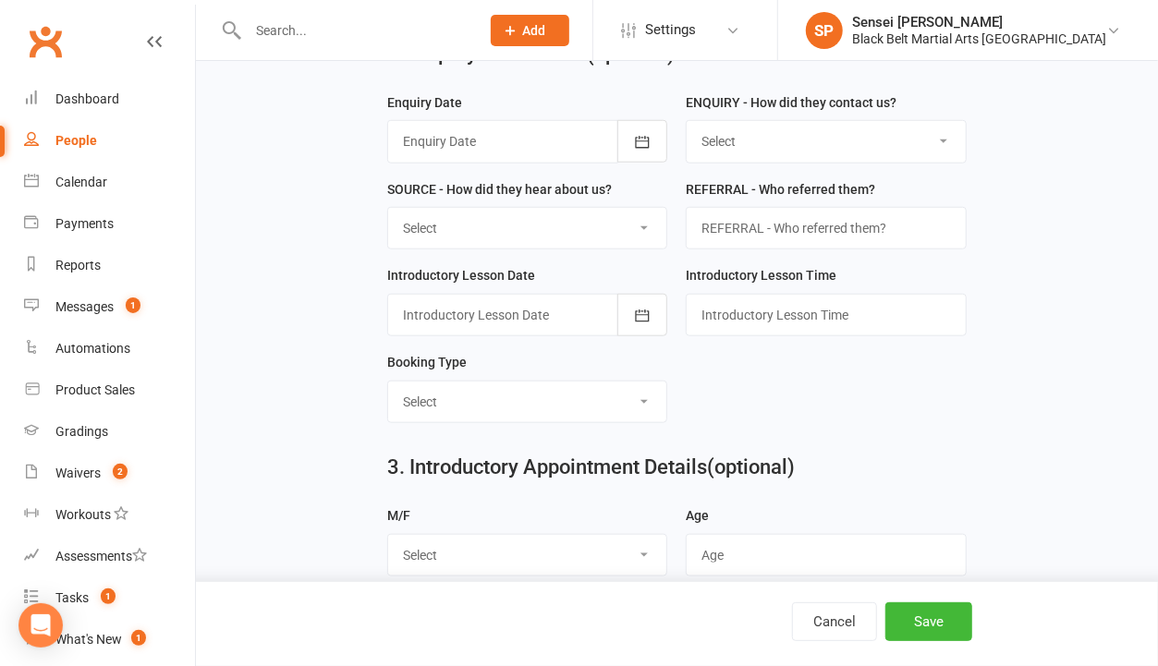
scroll to position [779, 0]
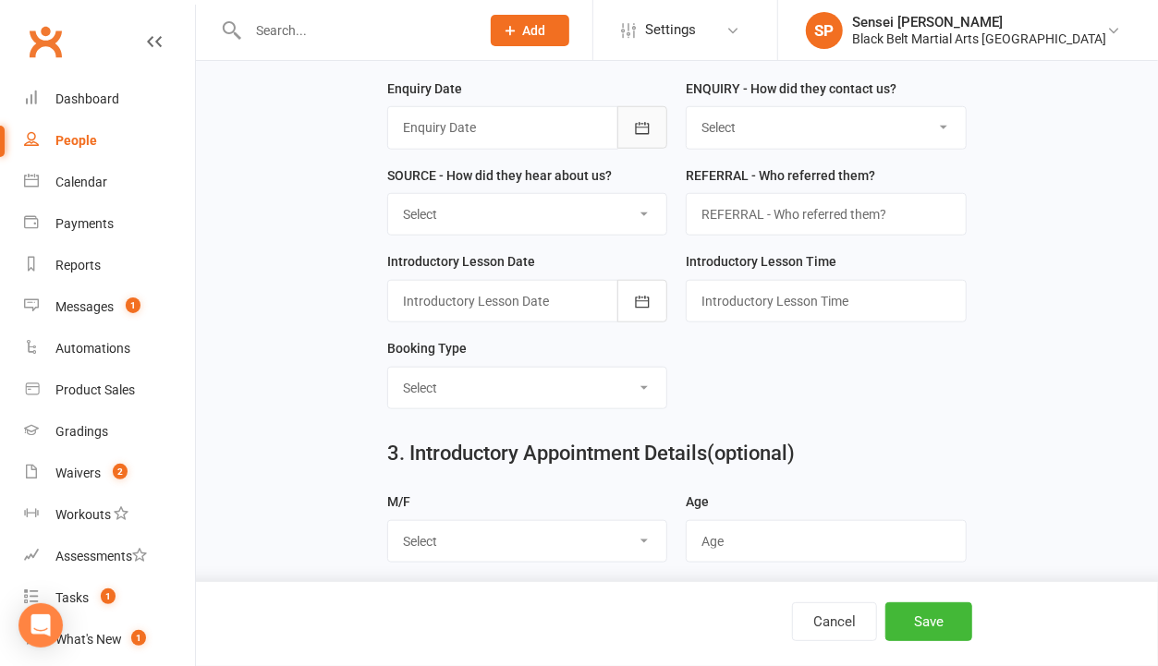
type input "Gemma"
click at [639, 119] on icon "button" at bounding box center [642, 128] width 18 height 18
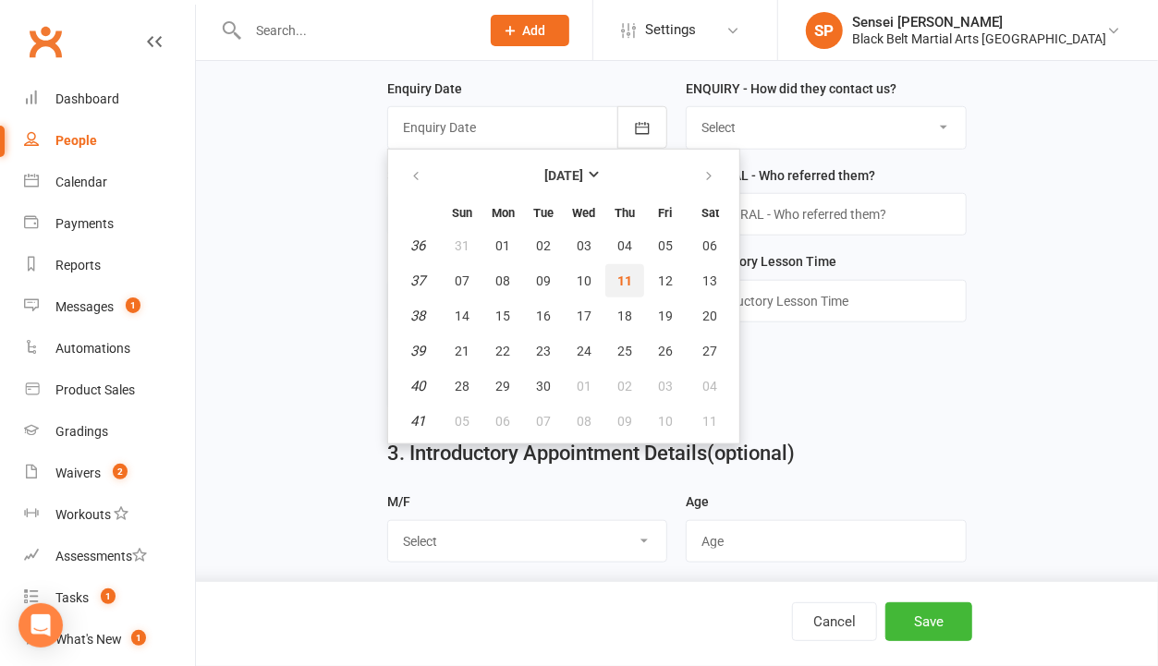
click at [618, 274] on span "11" at bounding box center [624, 281] width 15 height 15
type input "[DATE]"
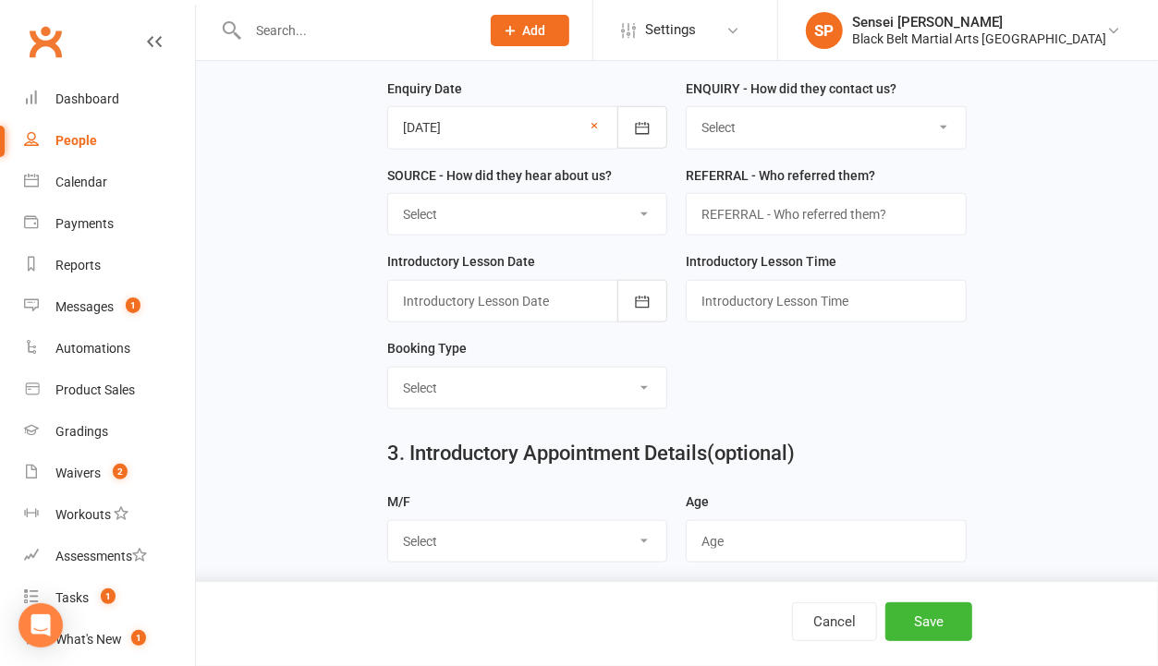
click at [750, 117] on select "Select (W) Walk In (T) Phone (I) Internet / Email (S) Studio Initiated" at bounding box center [826, 127] width 278 height 41
select select "(I) Internet / Email"
click at [687, 107] on select "Select (W) Walk In (T) Phone (I) Internet / Email (S) Studio Initiated" at bounding box center [826, 127] width 278 height 41
click at [629, 194] on select "Select (A3) Flyer (A6) Sign (A8) Car (C1) ASP (C2) School Sport (C4) Booth / St…" at bounding box center [527, 214] width 278 height 41
select select "(S2) Website"
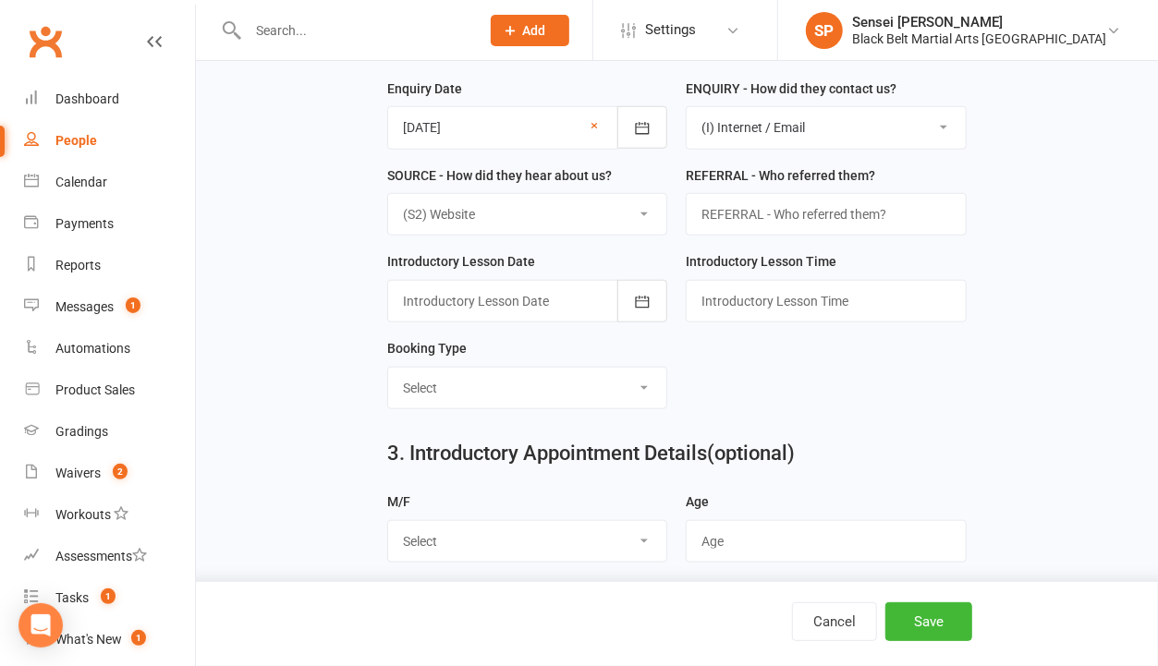
click at [388, 194] on select "Select (A3) Flyer (A6) Sign (A8) Car (C1) ASP (C2) School Sport (C4) Booth / St…" at bounding box center [527, 214] width 278 height 41
click at [629, 291] on button "button" at bounding box center [642, 301] width 50 height 43
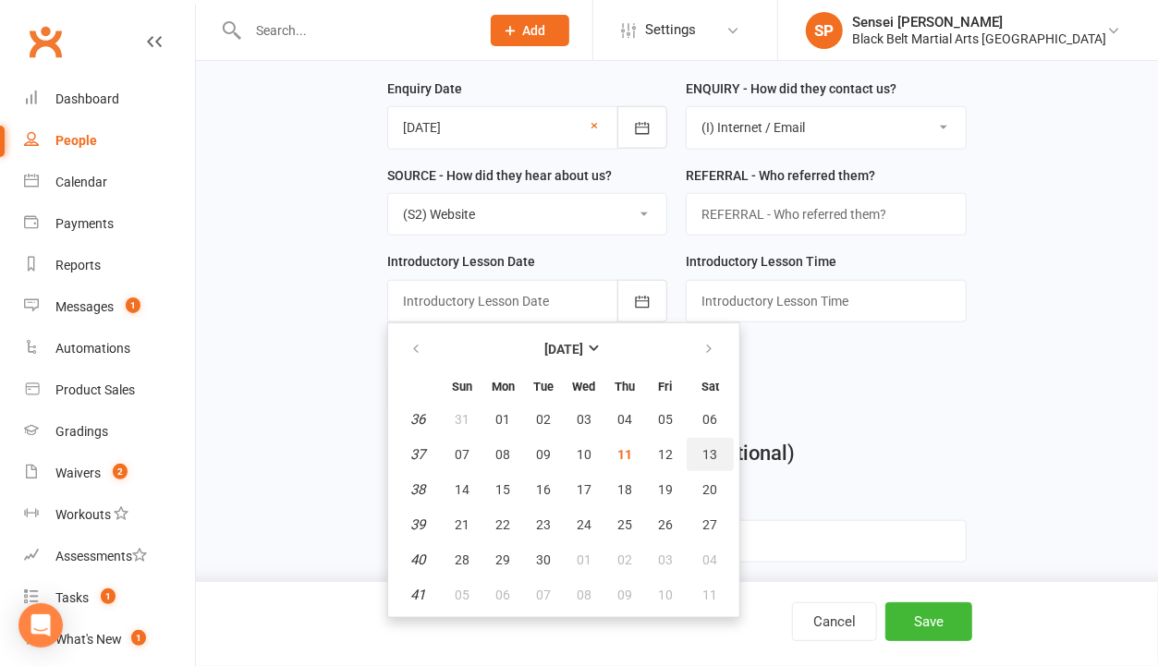
click at [703, 447] on span "13" at bounding box center [710, 454] width 15 height 15
type input "[DATE]"
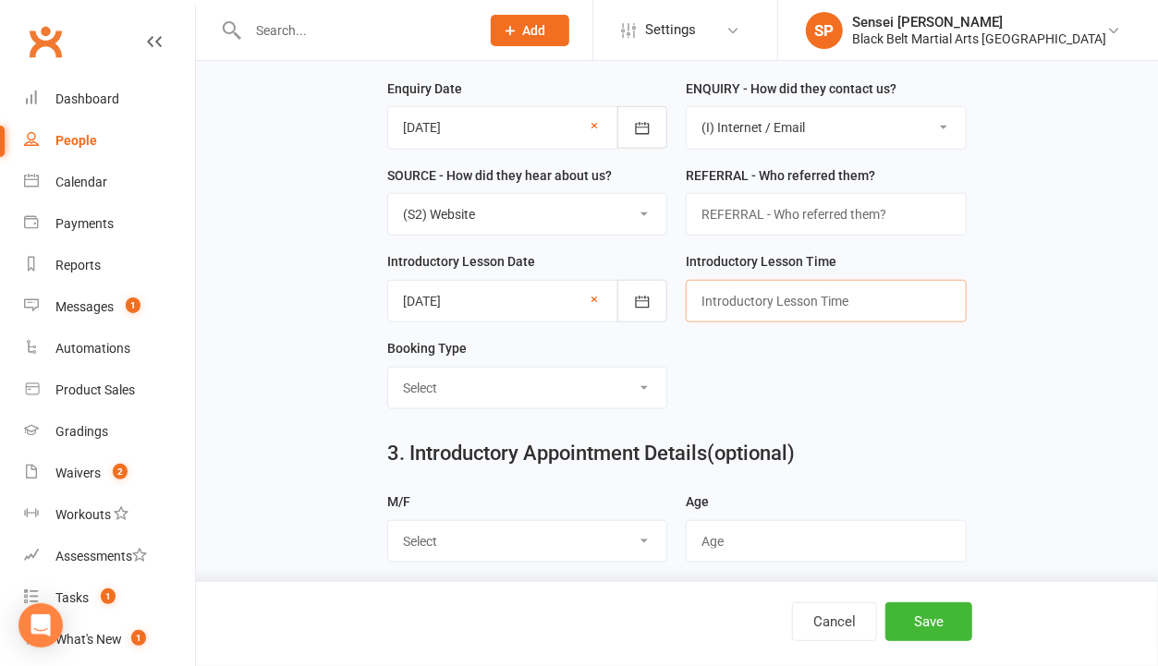
click at [723, 303] on input "text" at bounding box center [826, 301] width 280 height 43
type input "12.30pm"
click at [619, 368] on select "Select Mini Dragons Intro Tiny Dragons Intro Little Dragons Intro Child Karate …" at bounding box center [527, 388] width 278 height 41
select select "Child Karate Intro"
click at [388, 368] on select "Select Mini Dragons Intro Tiny Dragons Intro Little Dragons Intro Child Karate …" at bounding box center [527, 388] width 278 height 41
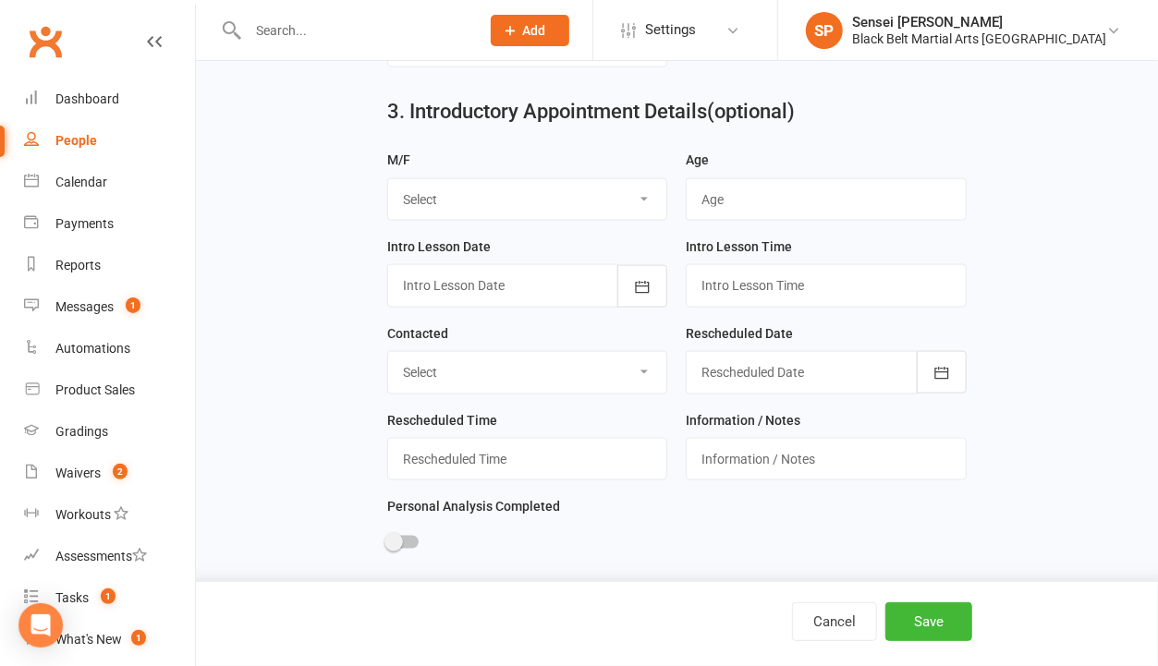
scroll to position [1131, 0]
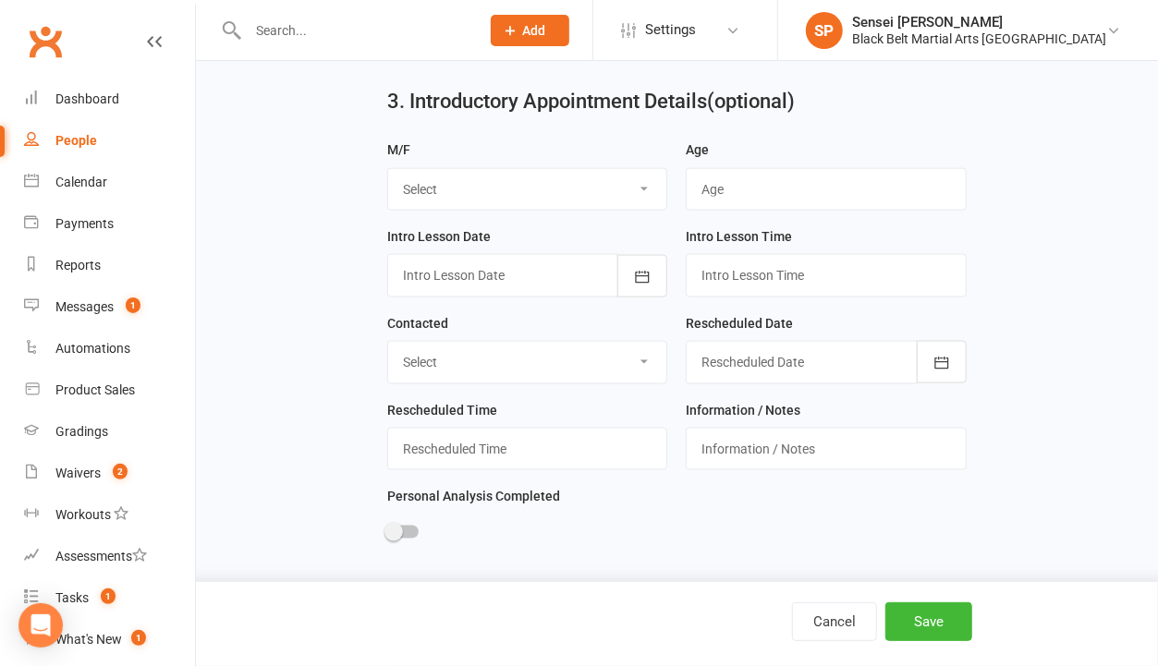
click at [629, 173] on select "Select M F" at bounding box center [527, 189] width 278 height 41
select select "F"
click at [388, 169] on select "Select M F" at bounding box center [527, 189] width 278 height 41
click at [756, 175] on input "string" at bounding box center [826, 189] width 280 height 43
type input "8"
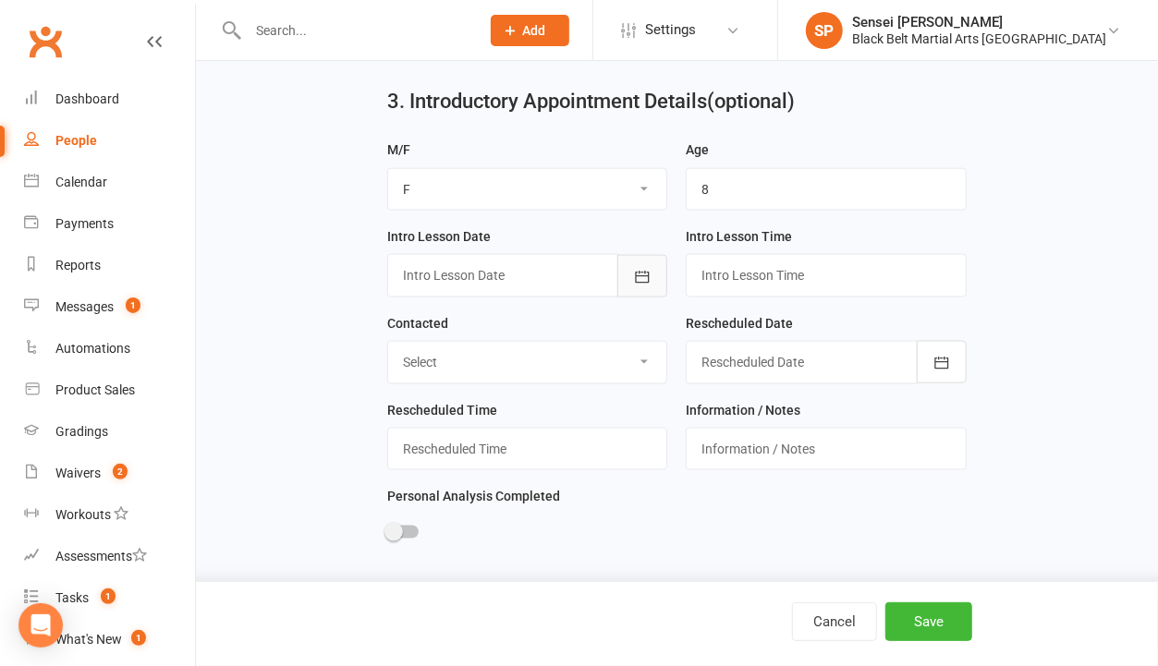
click at [645, 271] on icon "button" at bounding box center [643, 277] width 14 height 12
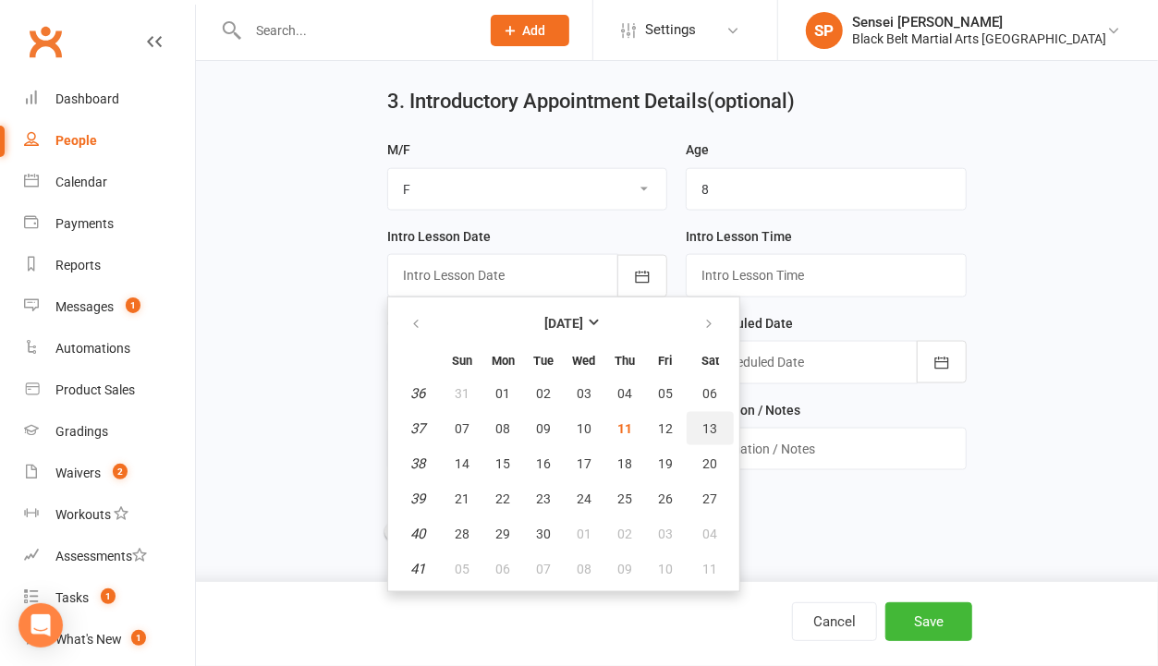
click at [703, 421] on span "13" at bounding box center [710, 428] width 15 height 15
type input "[DATE]"
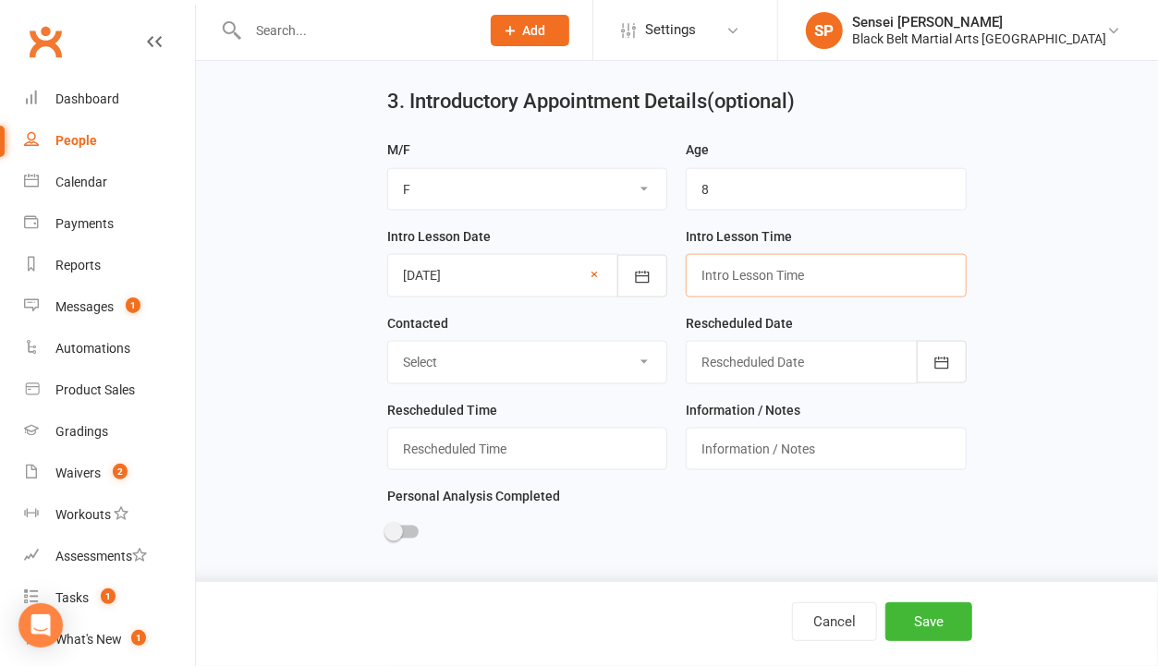
click at [726, 269] on input "text" at bounding box center [826, 275] width 280 height 43
type input "12.30pm"
click at [915, 615] on button "Save" at bounding box center [928, 622] width 87 height 39
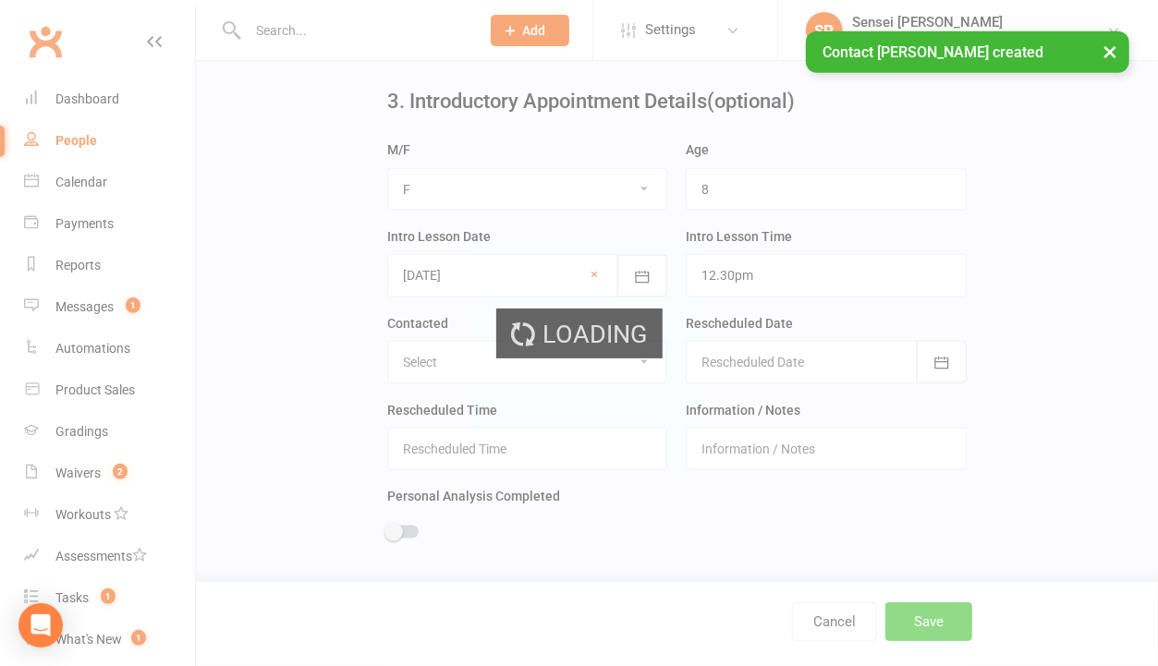
scroll to position [0, 0]
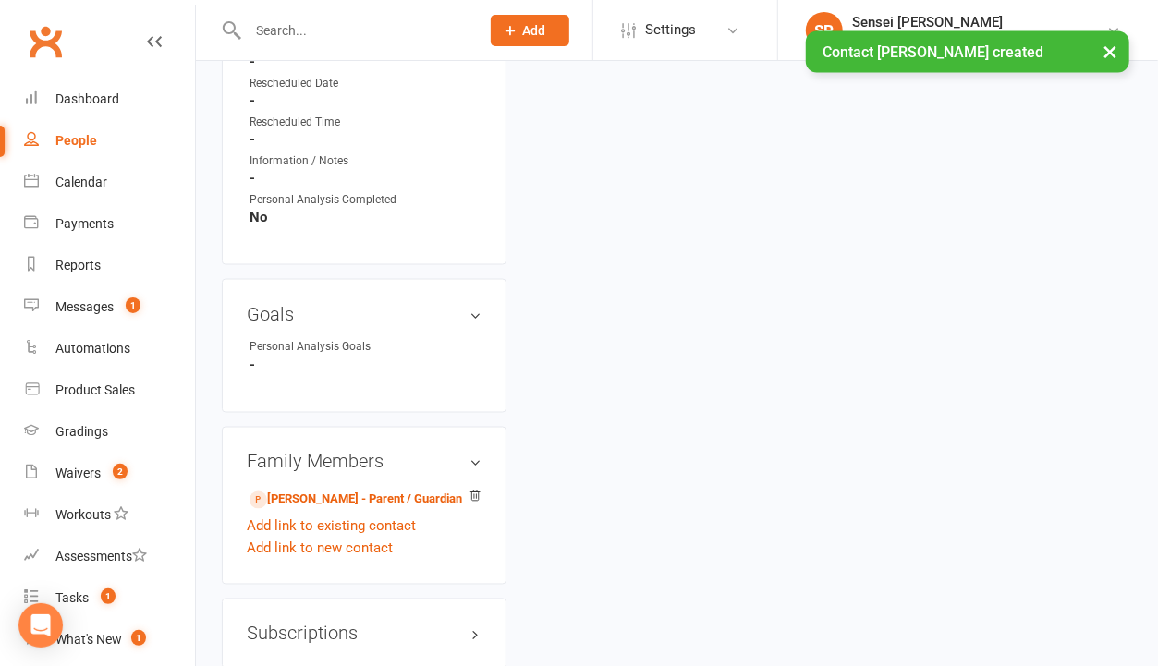
scroll to position [1387, 0]
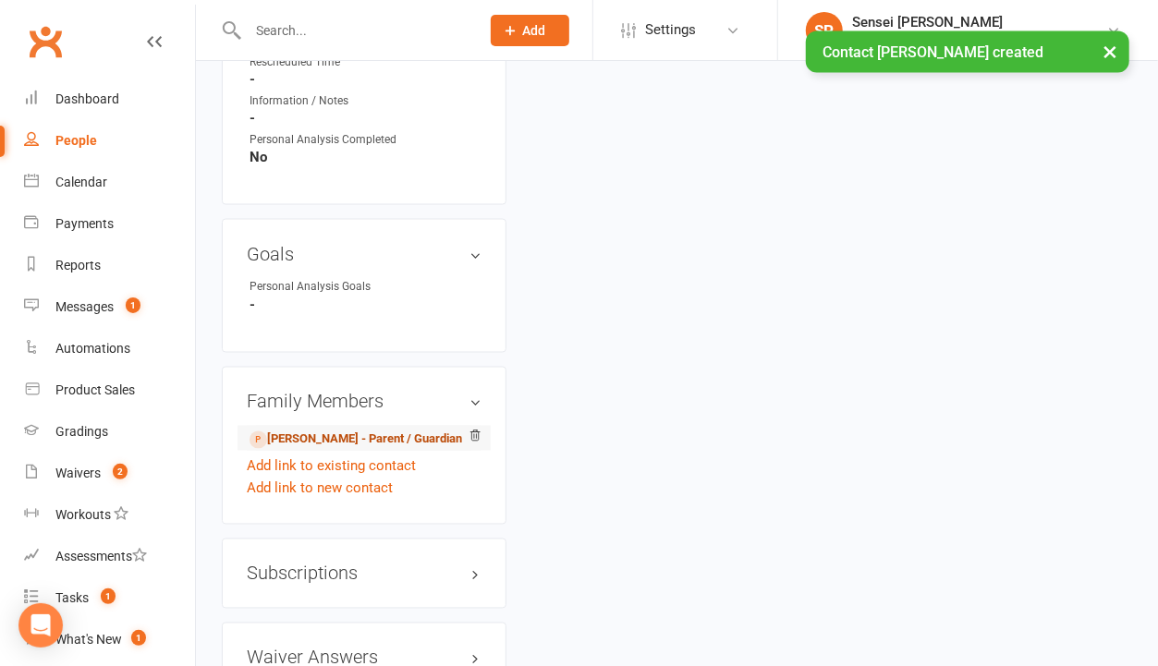
click at [366, 431] on link "[PERSON_NAME] - Parent / Guardian" at bounding box center [356, 440] width 213 height 19
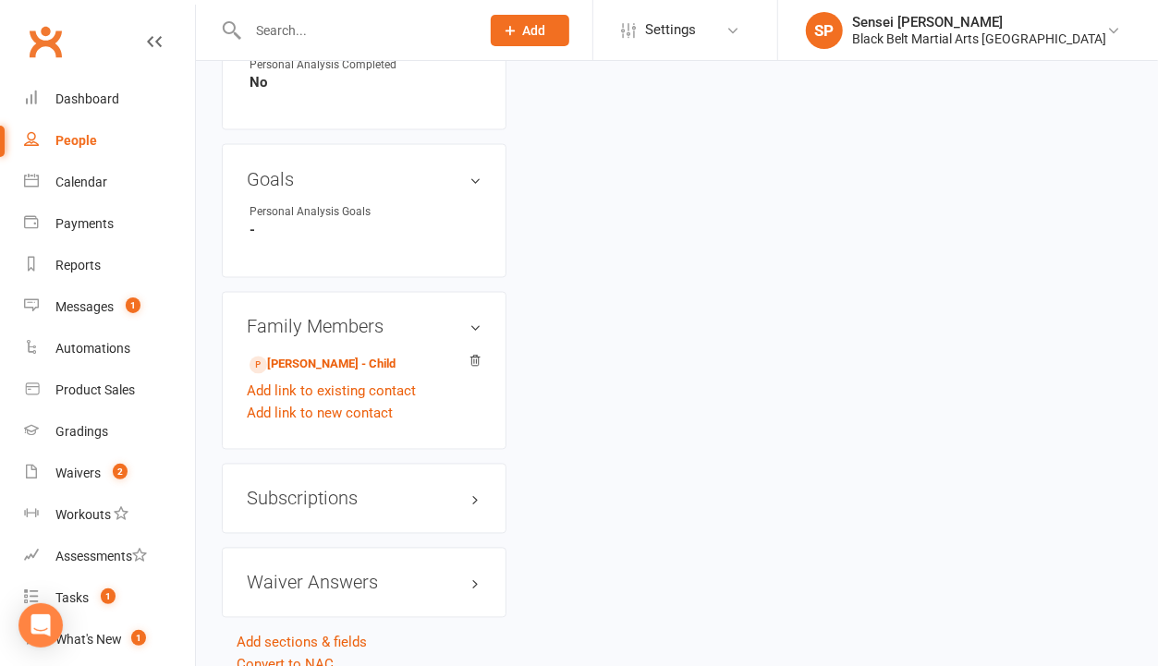
scroll to position [1470, 0]
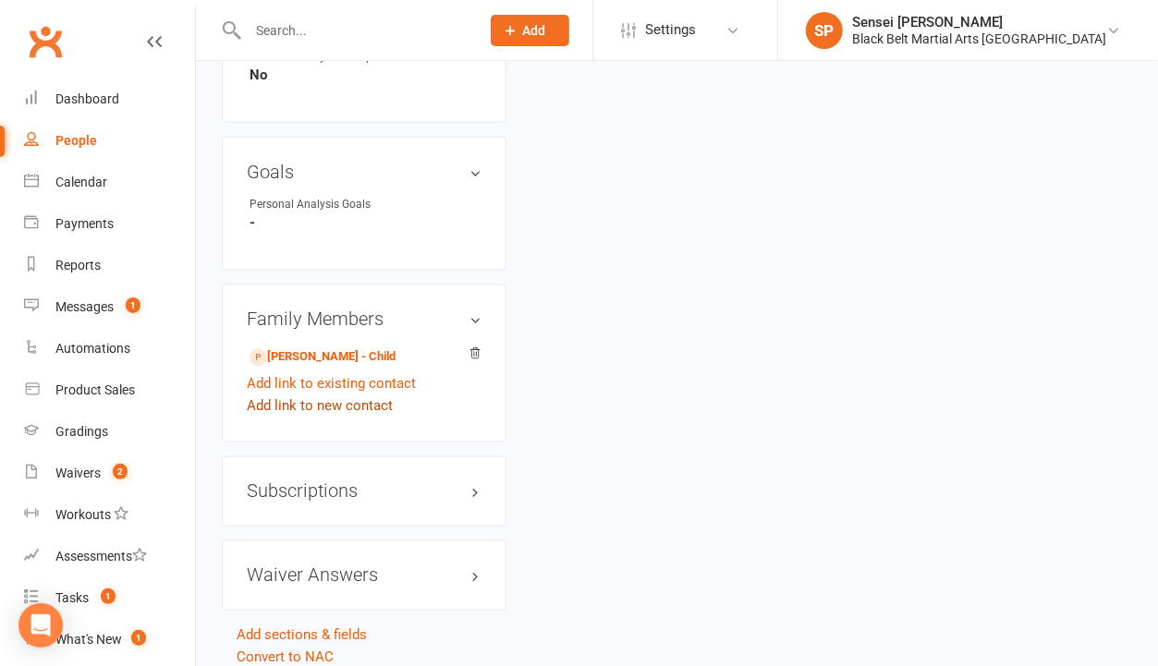
click at [336, 396] on link "Add link to new contact" at bounding box center [320, 407] width 146 height 22
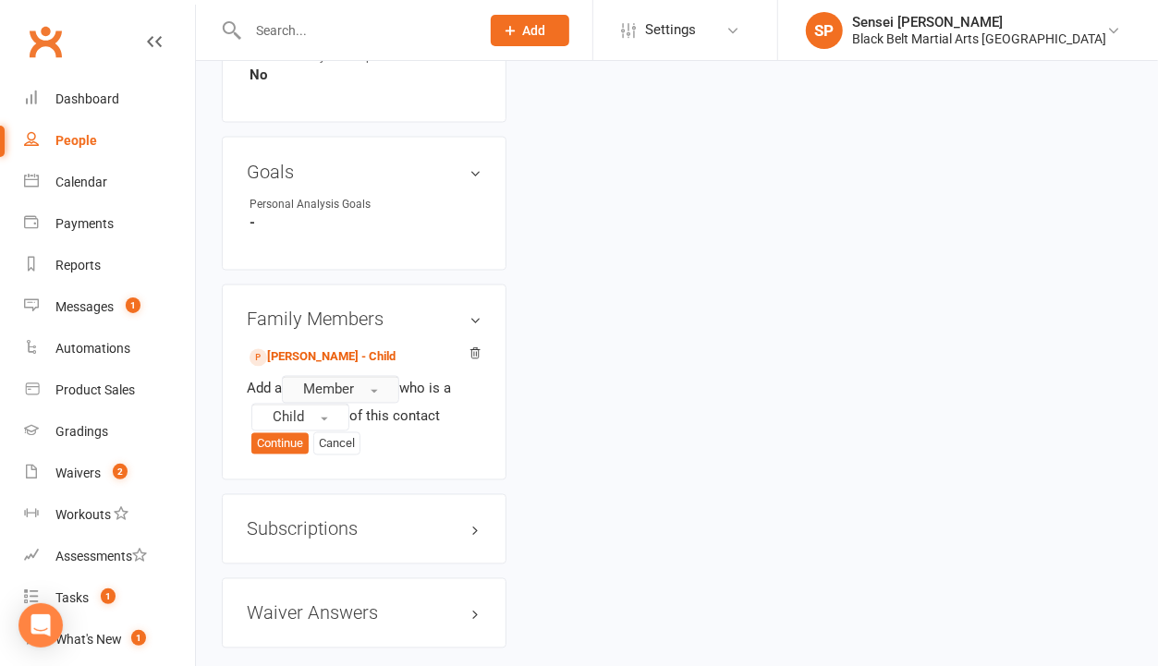
click at [341, 382] on span "Member" at bounding box center [328, 390] width 51 height 17
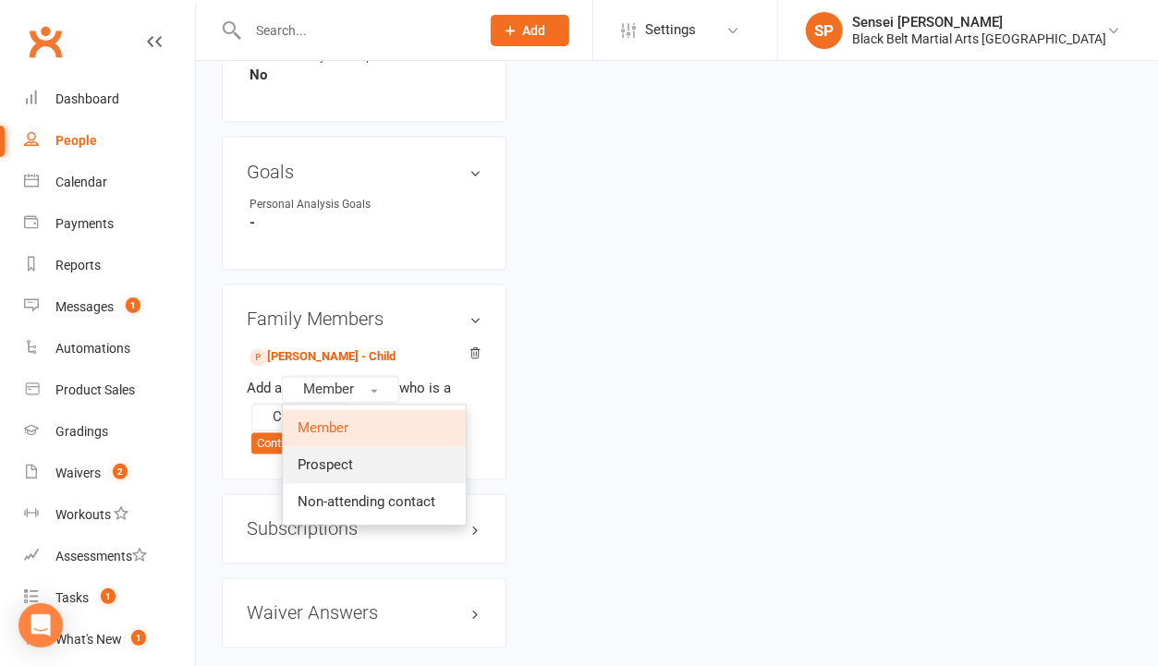
click at [324, 458] on span "Prospect" at bounding box center [325, 466] width 55 height 17
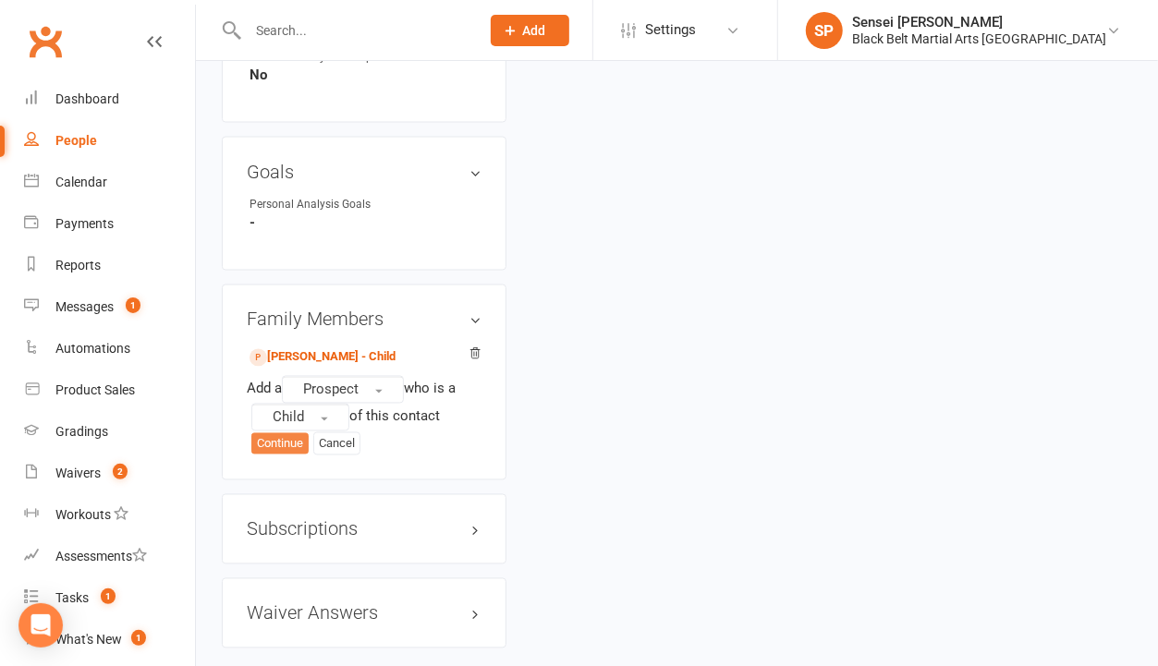
click at [280, 433] on button "Continue" at bounding box center [279, 444] width 57 height 22
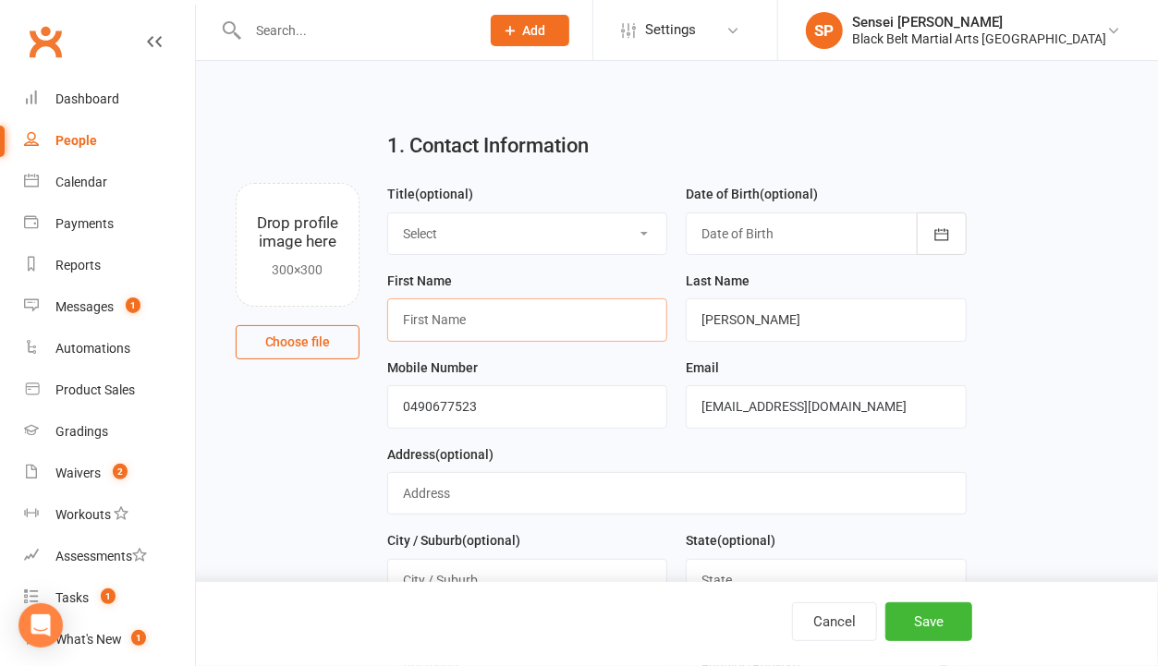
click at [457, 314] on input "text" at bounding box center [527, 320] width 280 height 43
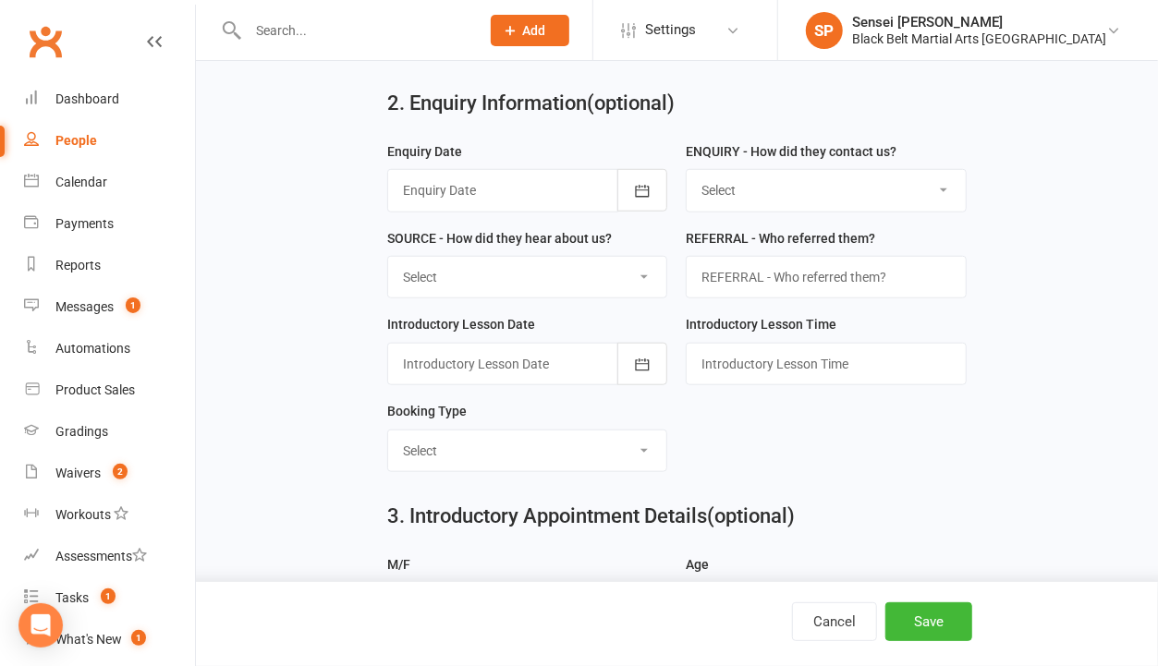
scroll to position [726, 0]
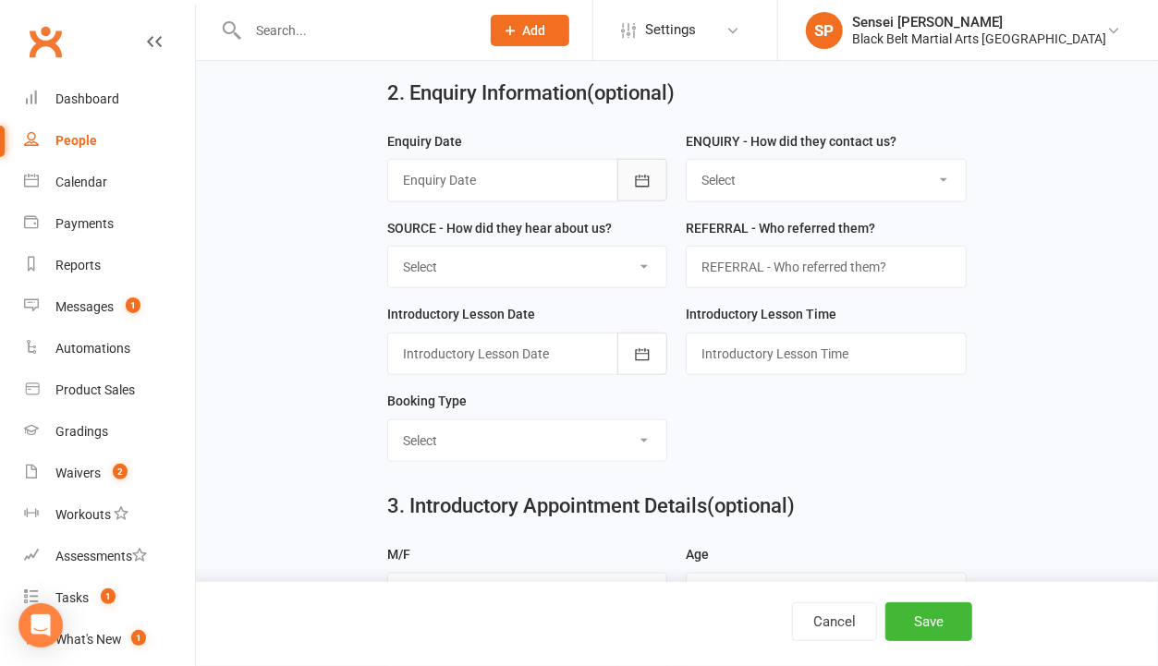
type input "[PERSON_NAME]"
click at [638, 165] on button "button" at bounding box center [642, 180] width 50 height 43
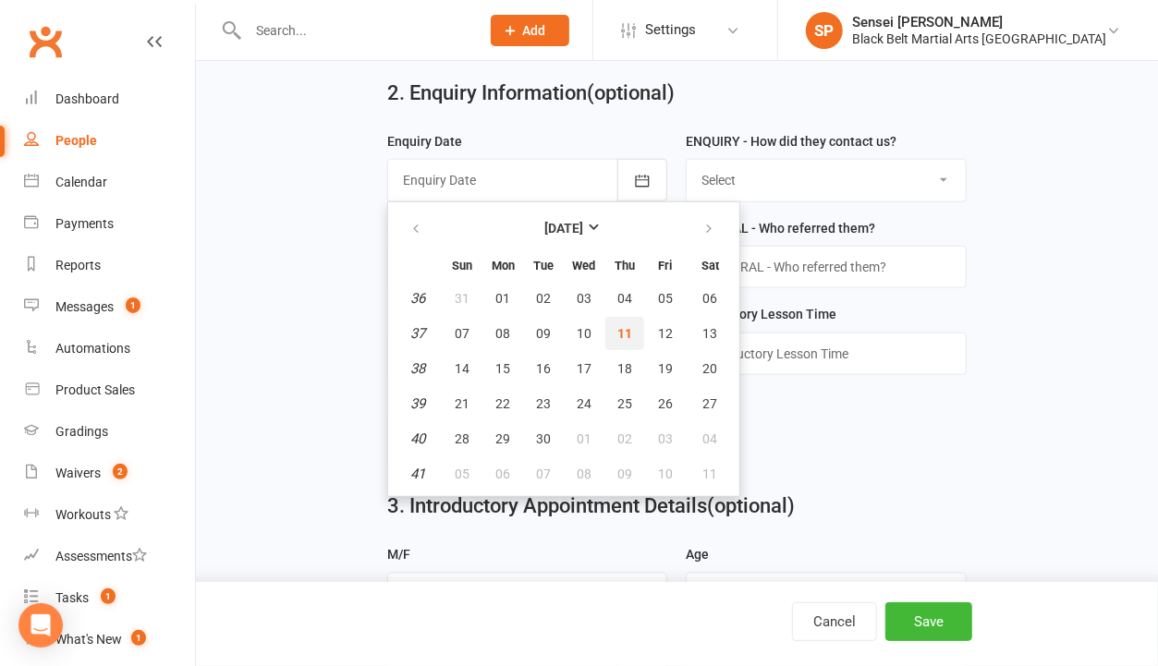
click at [613, 325] on button "11" at bounding box center [624, 333] width 39 height 33
type input "[DATE]"
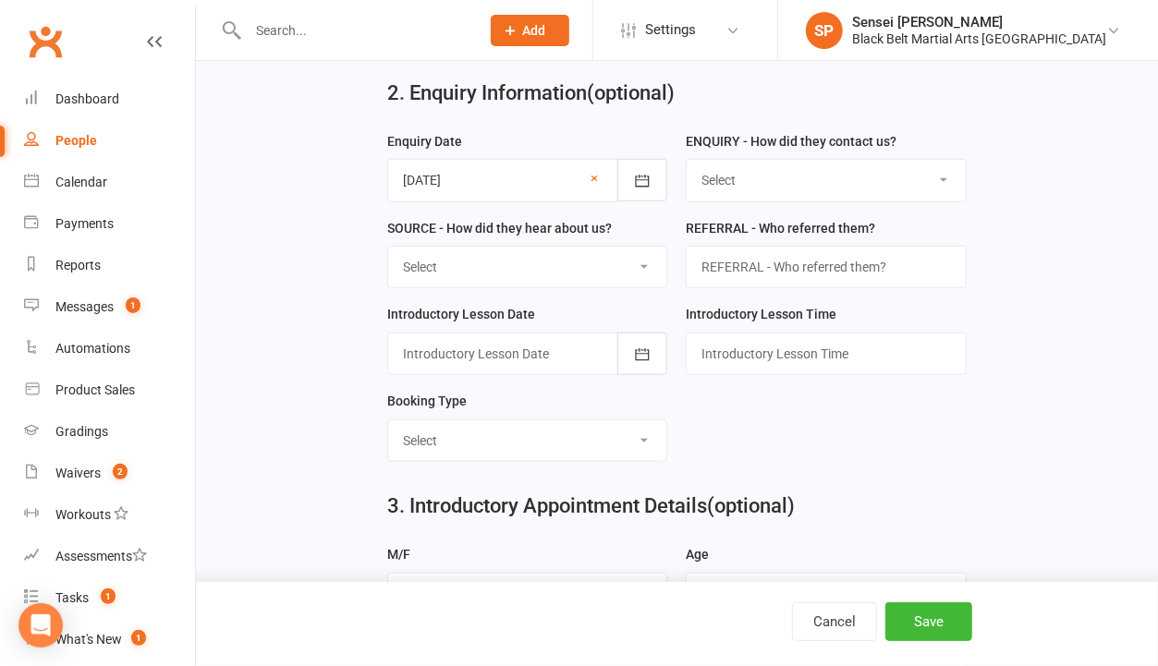
click at [731, 178] on select "Select (W) Walk In (T) Phone (I) Internet / Email (S) Studio Initiated" at bounding box center [826, 180] width 278 height 41
select select "(I) Internet / Email"
click at [687, 160] on select "Select (W) Walk In (T) Phone (I) Internet / Email (S) Studio Initiated" at bounding box center [826, 180] width 278 height 41
click at [626, 253] on select "Select (A3) Flyer (A6) Sign (A8) Car (C1) ASP (C2) School Sport (C4) Booth / St…" at bounding box center [527, 267] width 278 height 41
select select "(S2) Website"
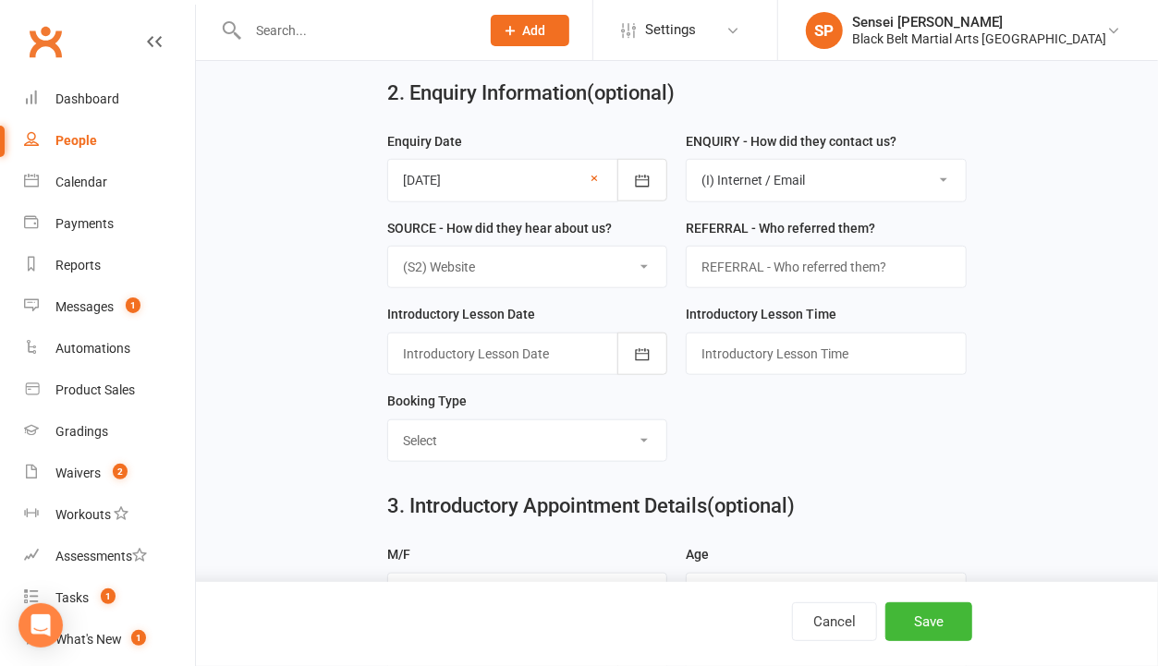
click at [388, 247] on select "Select (A3) Flyer (A6) Sign (A8) Car (C1) ASP (C2) School Sport (C4) Booth / St…" at bounding box center [527, 267] width 278 height 41
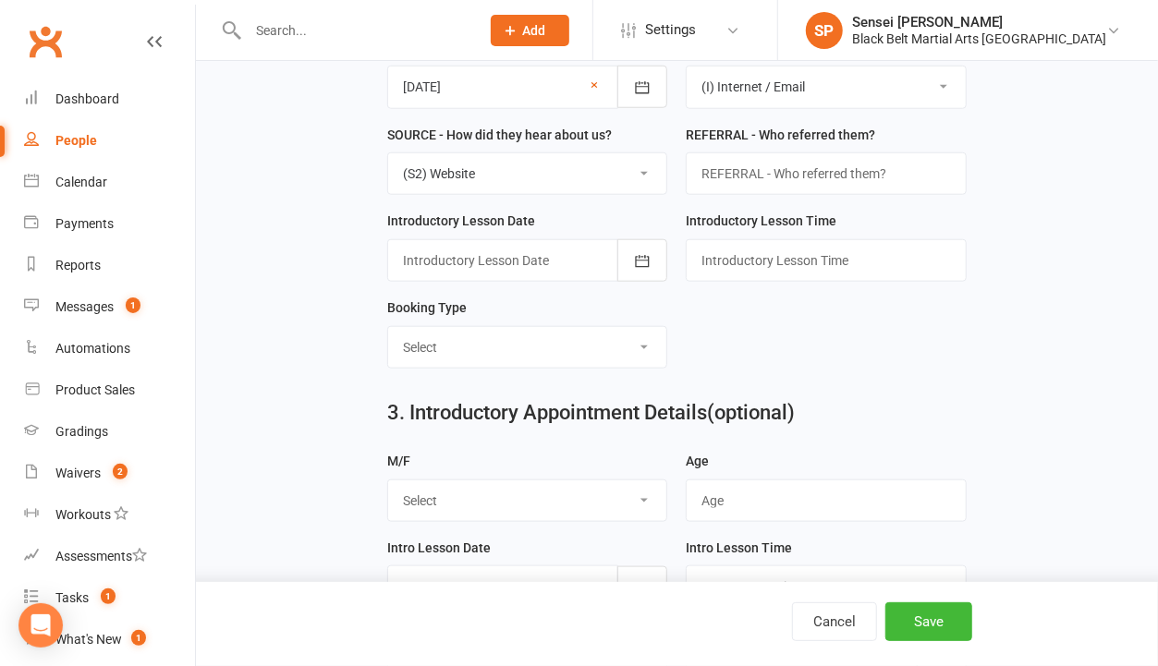
scroll to position [826, 0]
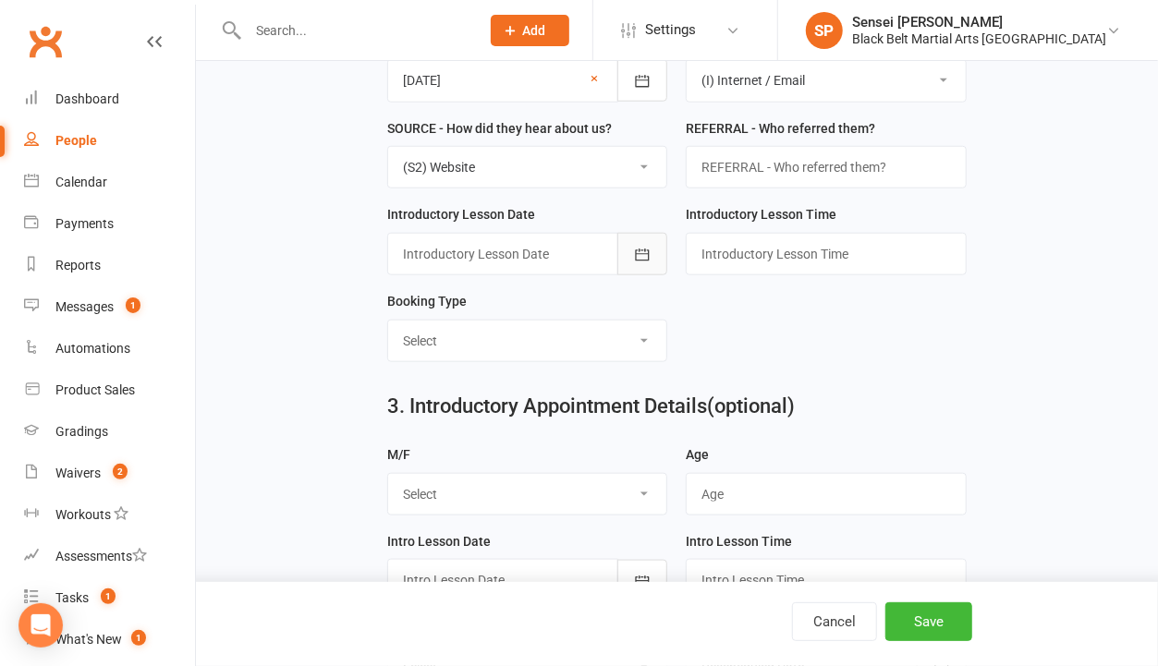
click at [646, 249] on icon "button" at bounding box center [643, 255] width 14 height 12
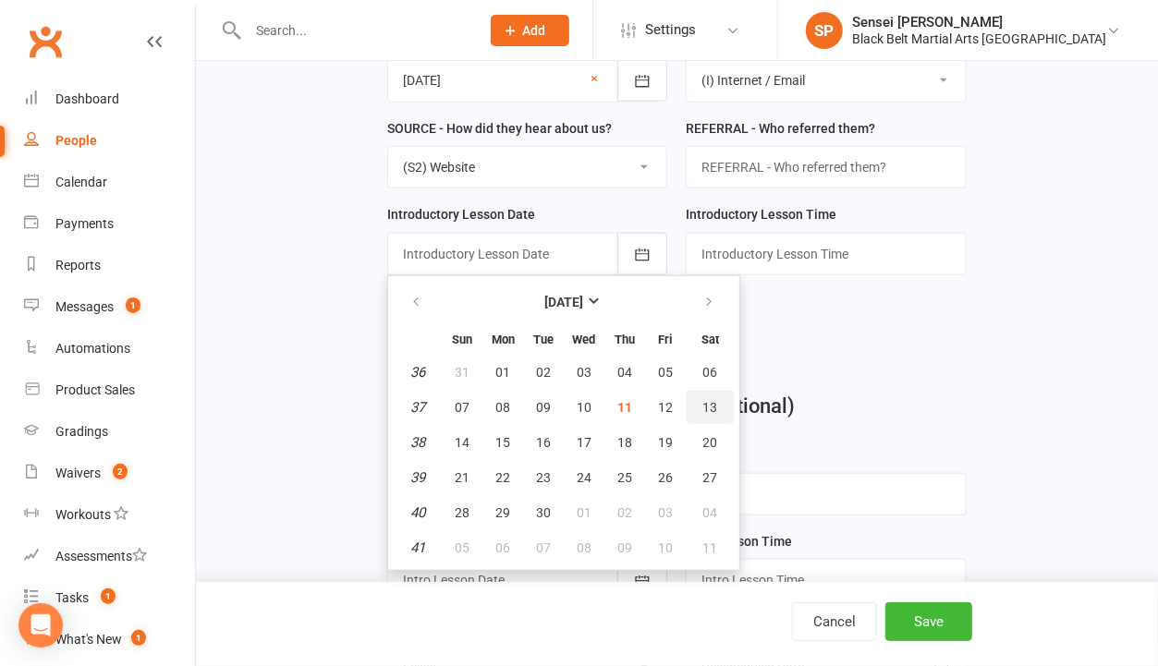
click at [703, 400] on span "13" at bounding box center [710, 407] width 15 height 15
type input "[DATE]"
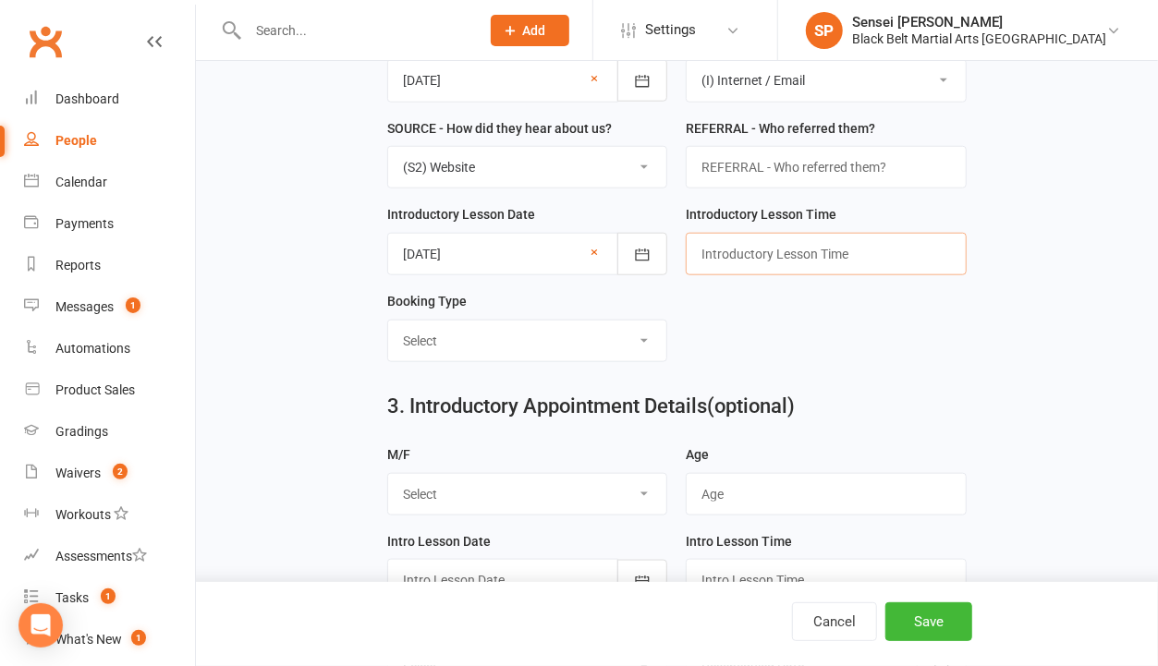
click at [731, 248] on input "text" at bounding box center [826, 254] width 280 height 43
type input "12.30pm"
click at [627, 332] on select "Select Mini Dragons Intro Tiny Dragons Intro Little Dragons Intro Child Karate …" at bounding box center [527, 341] width 278 height 41
select select "Child Karate Intro"
click at [388, 321] on select "Select Mini Dragons Intro Tiny Dragons Intro Little Dragons Intro Child Karate …" at bounding box center [527, 341] width 278 height 41
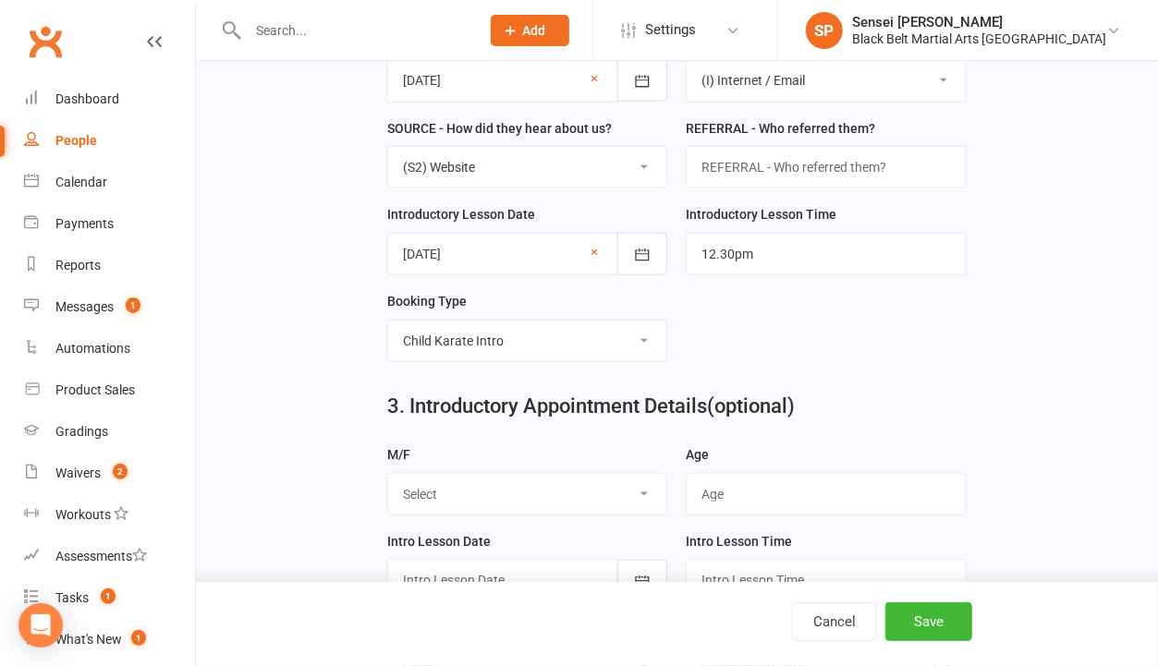
click at [552, 486] on select "Select M F" at bounding box center [527, 494] width 278 height 41
select select "M"
click at [388, 474] on select "Select M F" at bounding box center [527, 494] width 278 height 41
click at [721, 479] on input "string" at bounding box center [826, 494] width 280 height 43
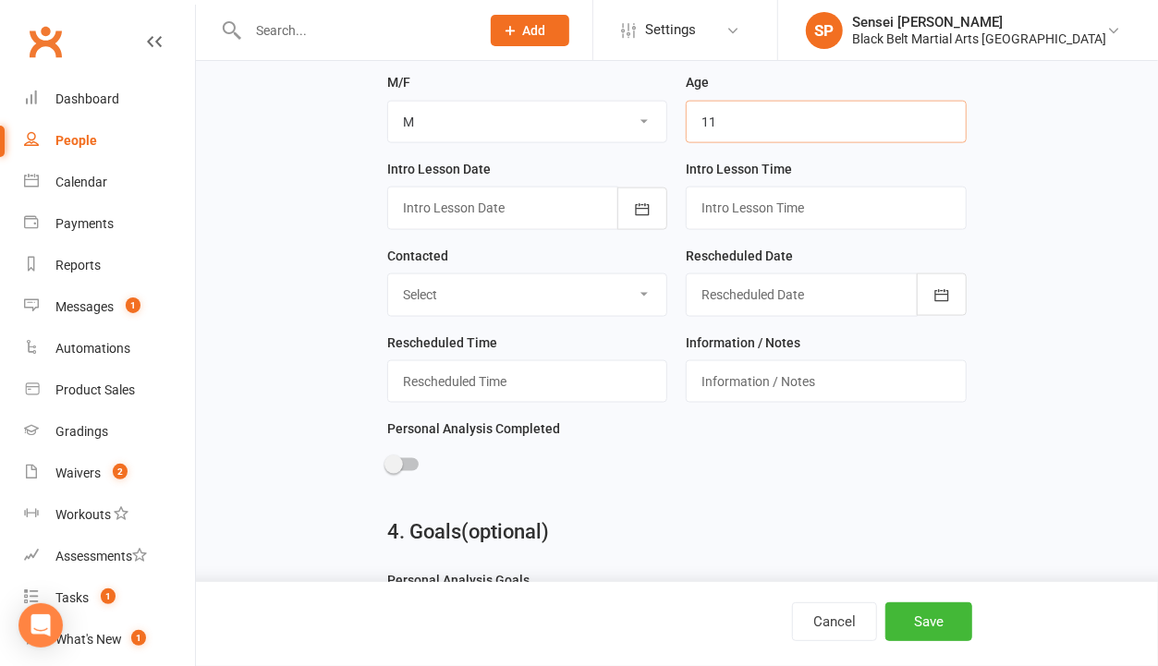
scroll to position [1280, 0]
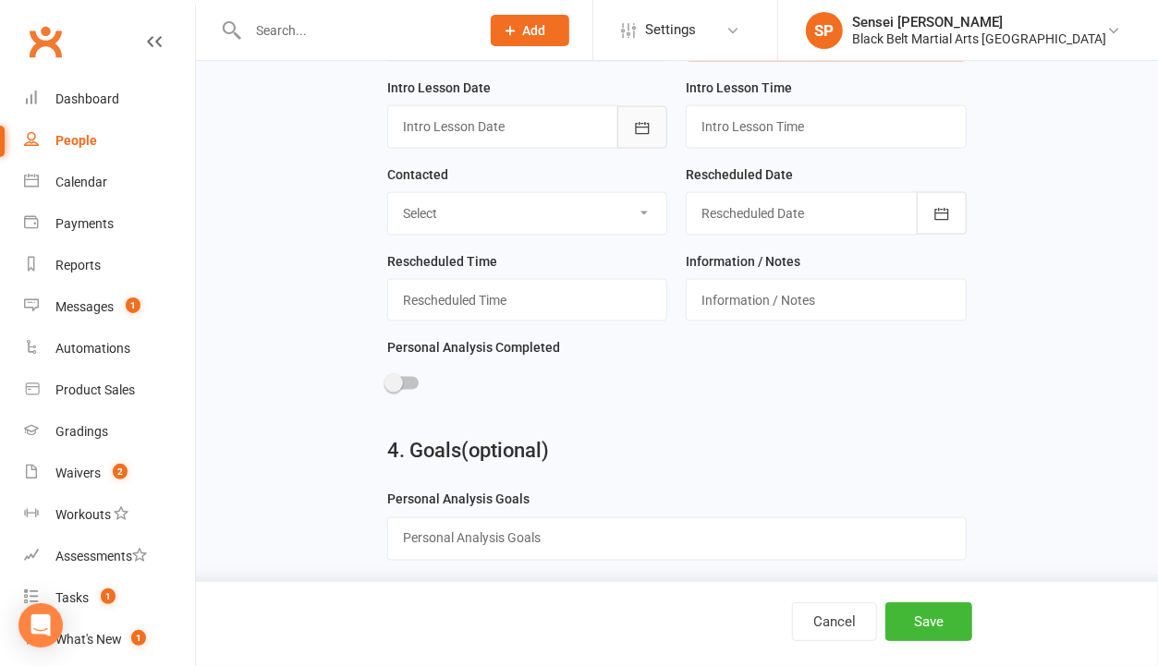
type input "11"
click at [639, 119] on icon "button" at bounding box center [642, 128] width 18 height 18
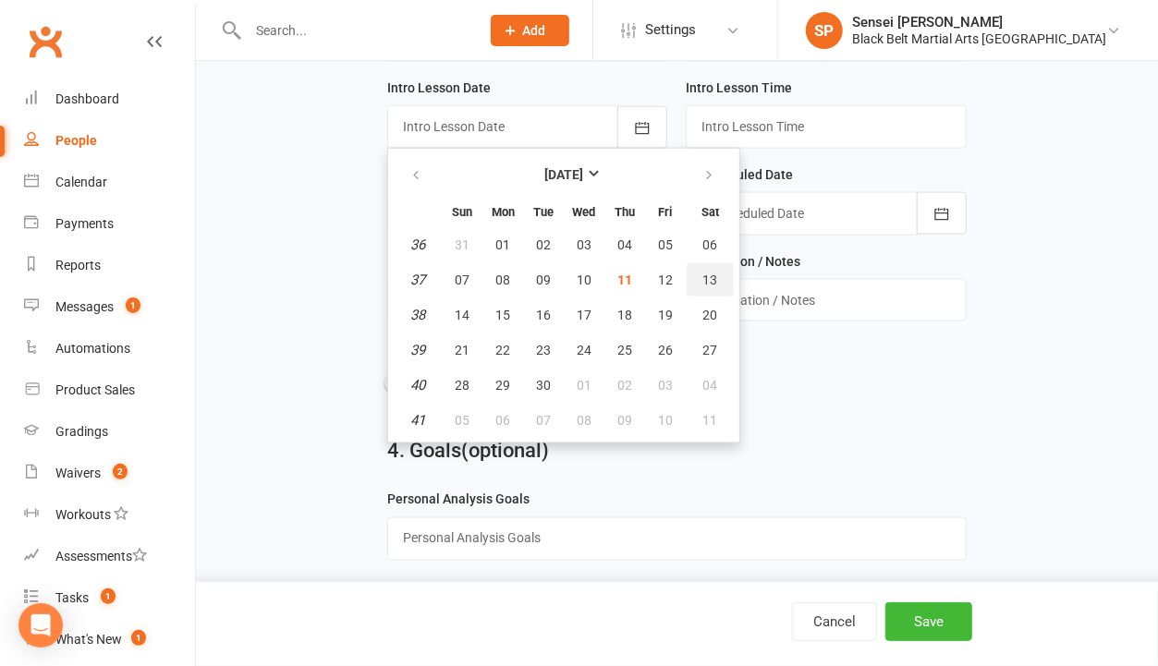
click at [705, 273] on span "13" at bounding box center [710, 280] width 15 height 15
type input "[DATE]"
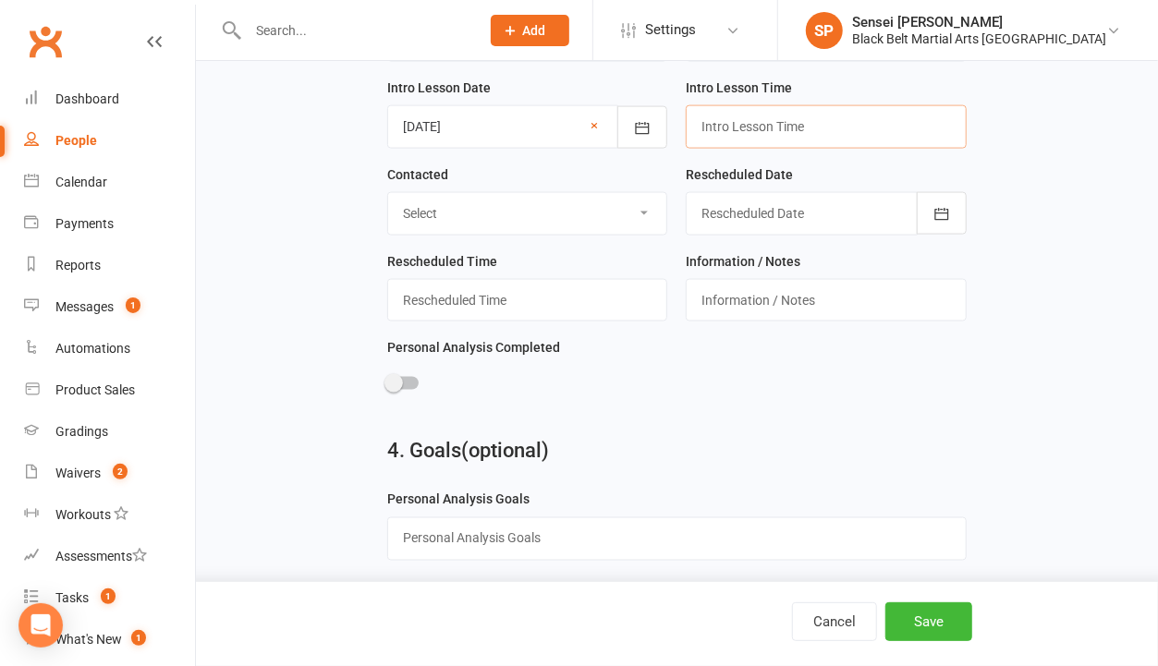
click at [747, 118] on input "text" at bounding box center [826, 126] width 280 height 43
type input "12.30pm"
click at [929, 628] on button "Save" at bounding box center [928, 622] width 87 height 39
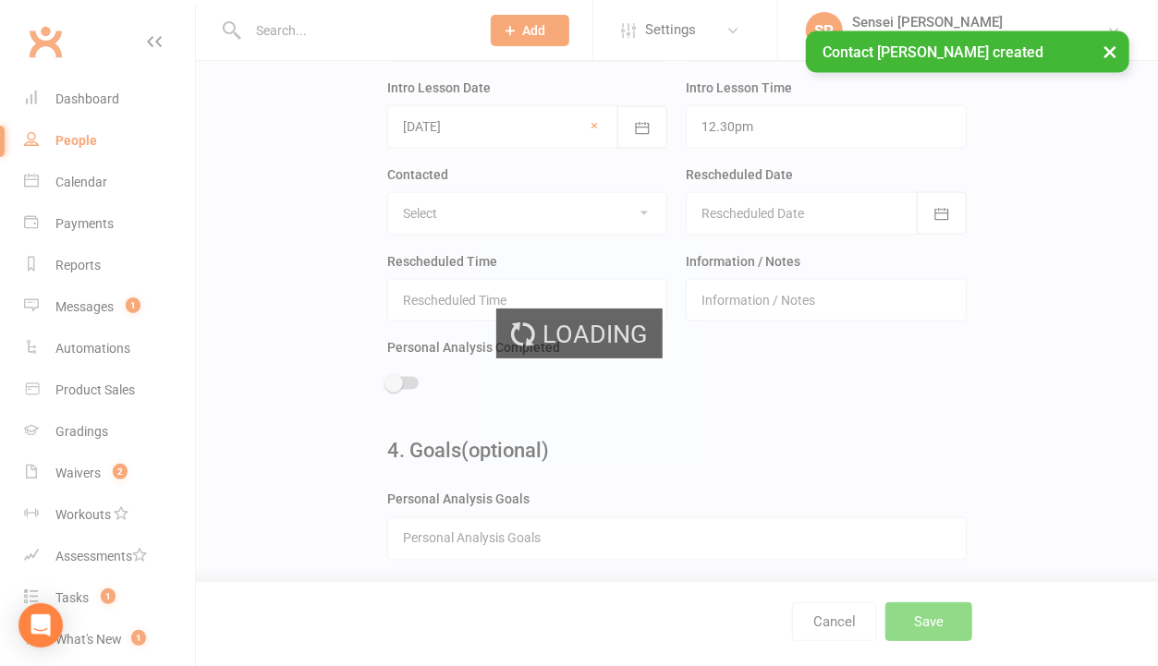
scroll to position [0, 0]
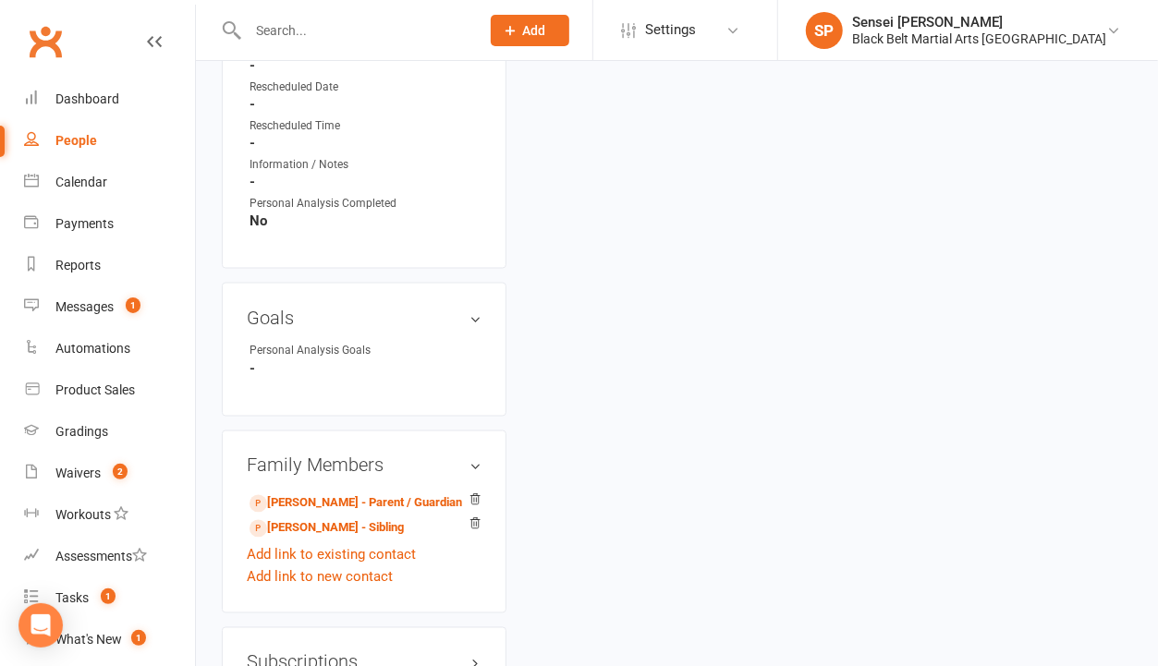
scroll to position [1390, 0]
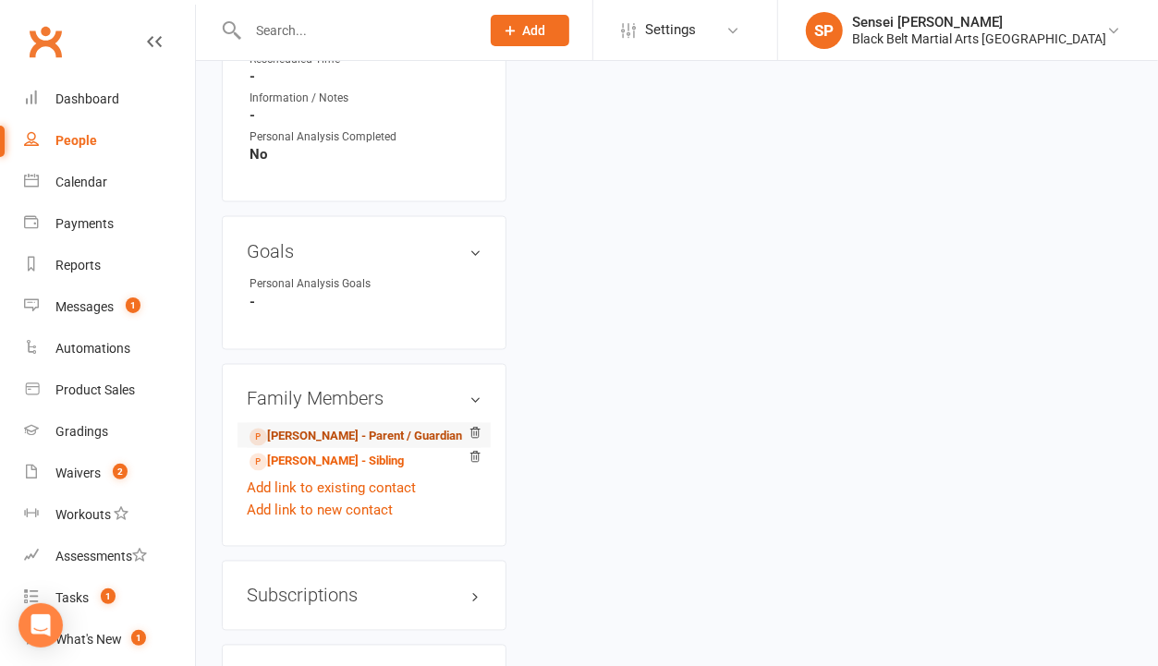
click at [339, 428] on link "[PERSON_NAME] - Parent / Guardian" at bounding box center [356, 437] width 213 height 19
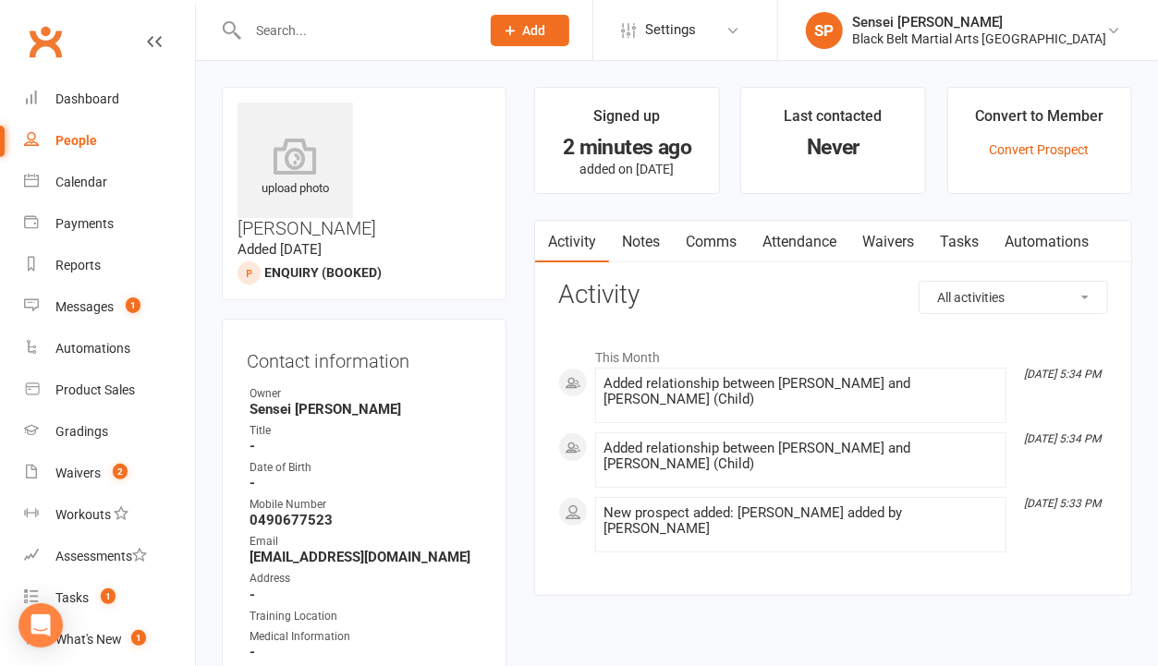
click at [717, 238] on link "Comms" at bounding box center [711, 242] width 77 height 43
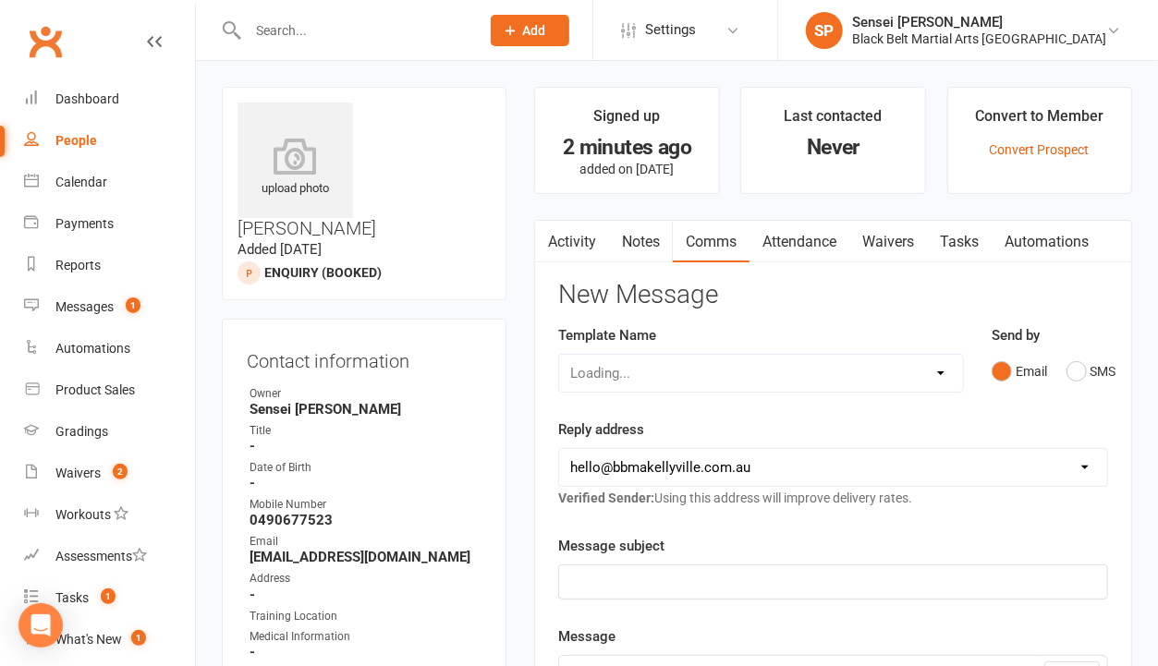
click at [925, 362] on div "Loading..." at bounding box center [760, 373] width 405 height 39
click at [933, 369] on select "Select Template [SMS] Bank account details [SMS] Booth follow up [Email] Cancel…" at bounding box center [760, 373] width 403 height 37
select select "27"
click at [559, 355] on select "Select Template [SMS] Bank account details [SMS] Booth follow up [Email] Cancel…" at bounding box center [760, 373] width 403 height 37
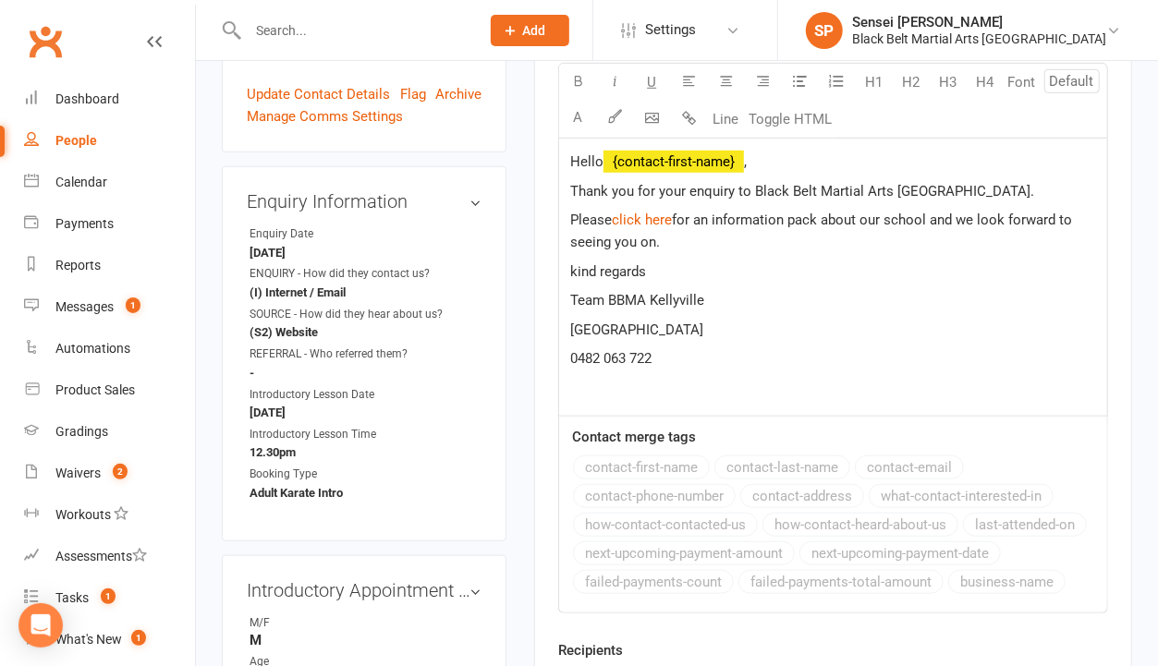
scroll to position [585, 0]
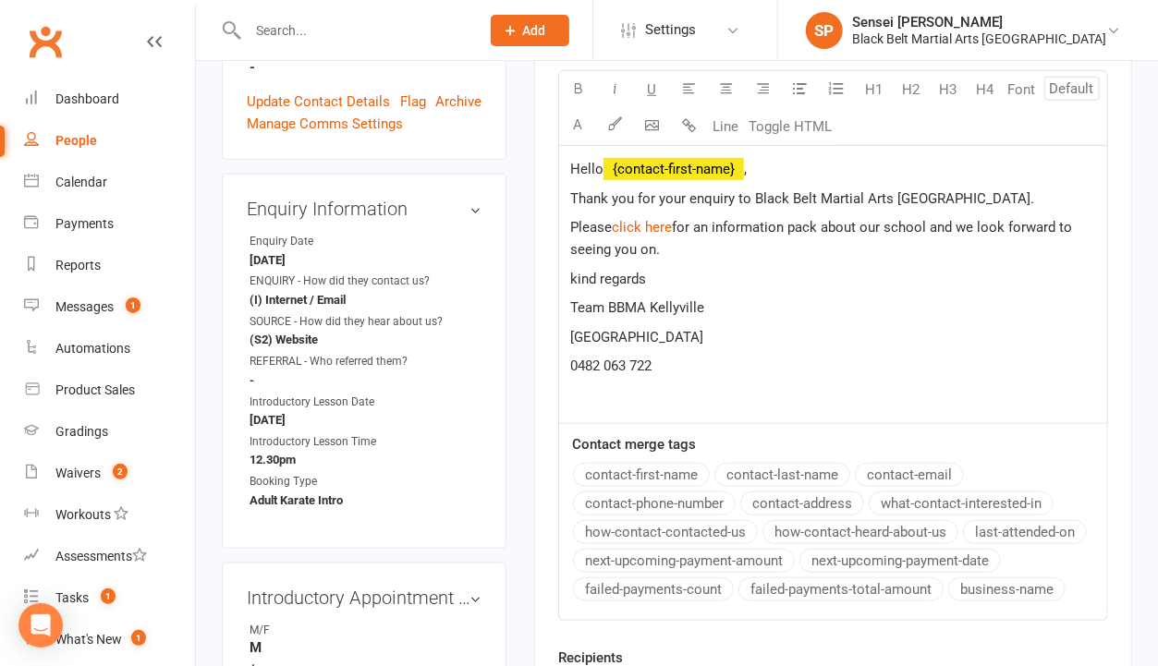
click at [637, 242] on span "for an information pack about our school and we look forward to seeing you on." at bounding box center [823, 238] width 506 height 39
click at [774, 250] on span "for an information pack about our school and we look forward to seeing you, [PE…" at bounding box center [823, 238] width 506 height 39
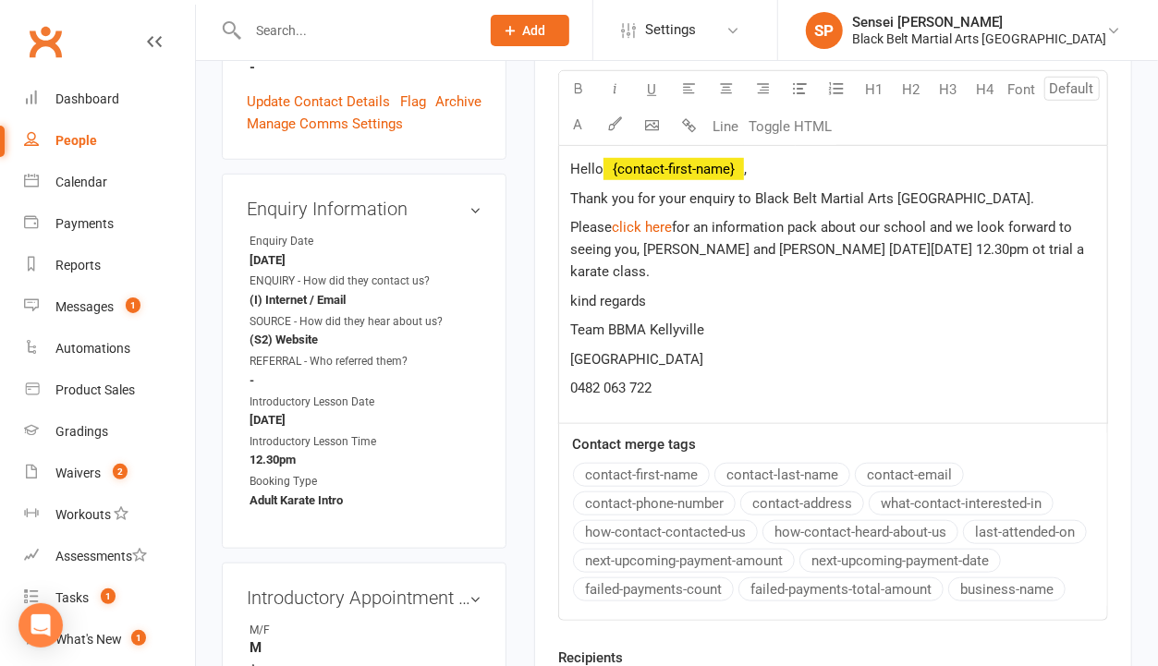
click at [975, 244] on span "for an information pack about our school and we look forward to seeing you, [PE…" at bounding box center [829, 249] width 518 height 61
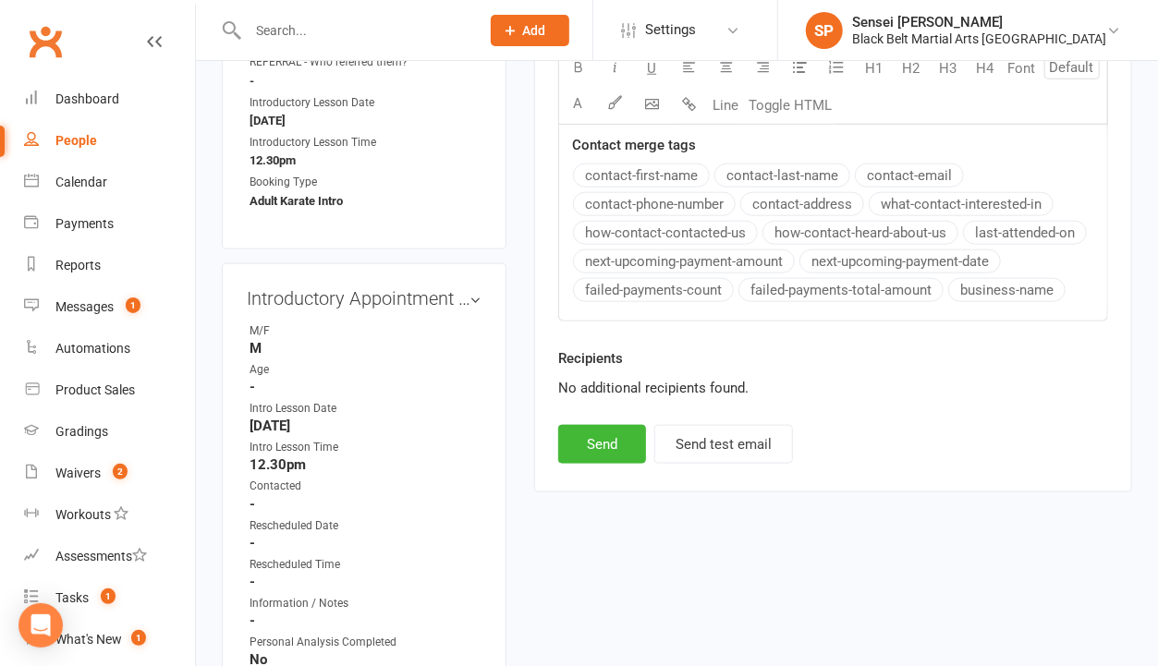
scroll to position [1005, 0]
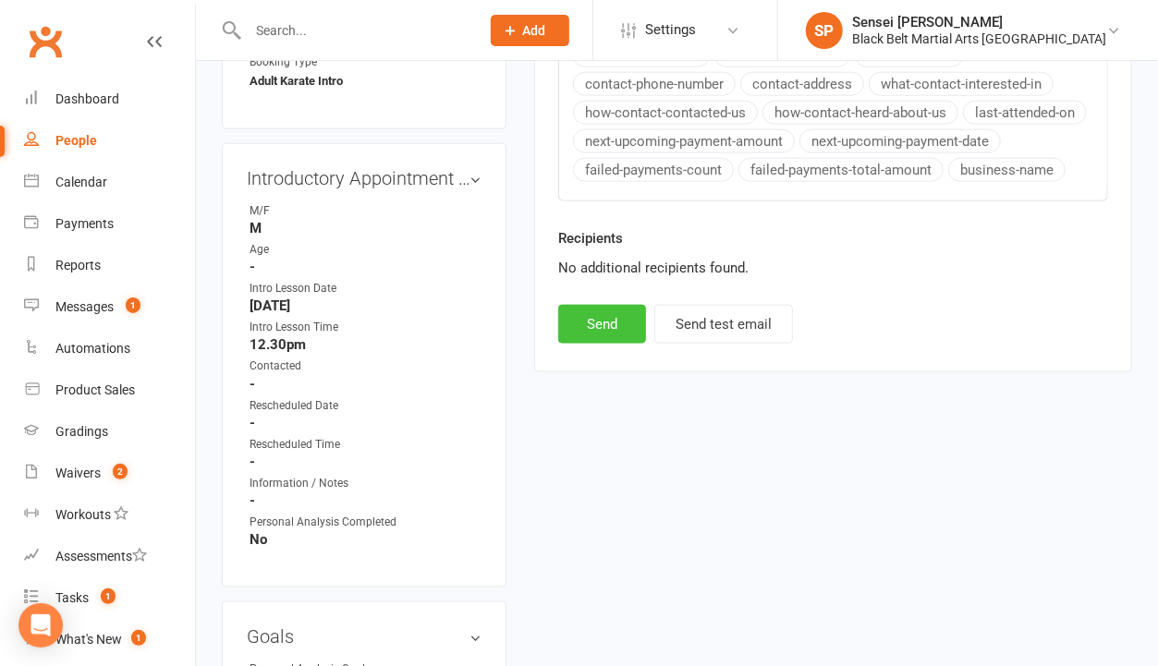
click at [617, 318] on button "Send" at bounding box center [602, 324] width 88 height 39
select select
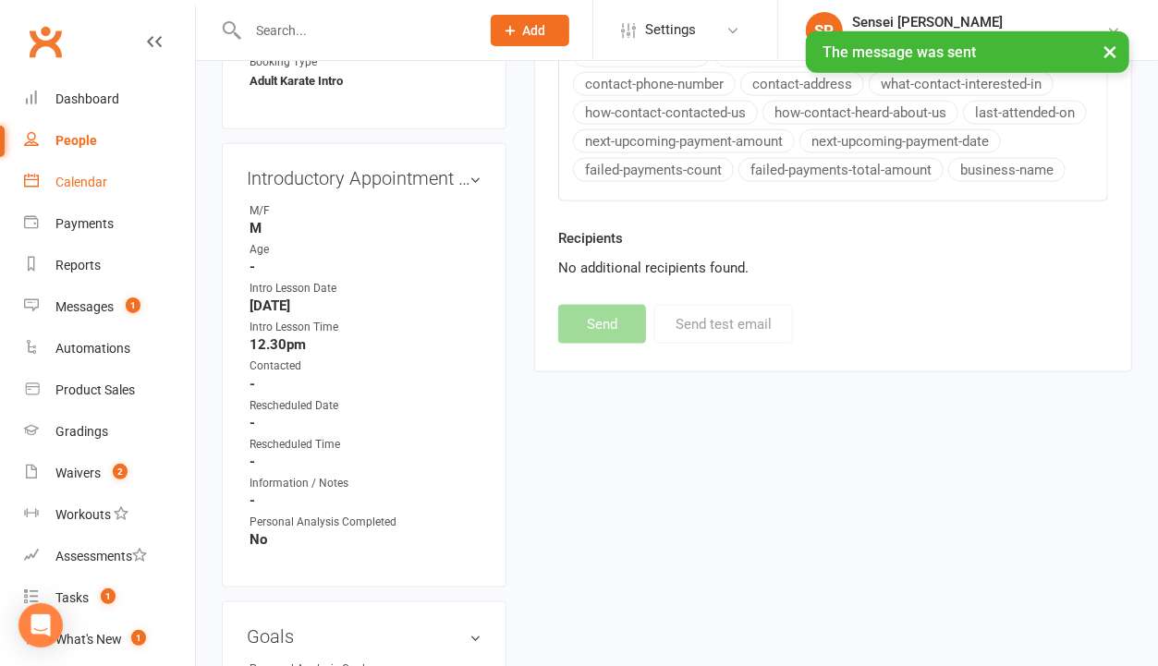
click at [93, 185] on div "Calendar" at bounding box center [81, 182] width 52 height 15
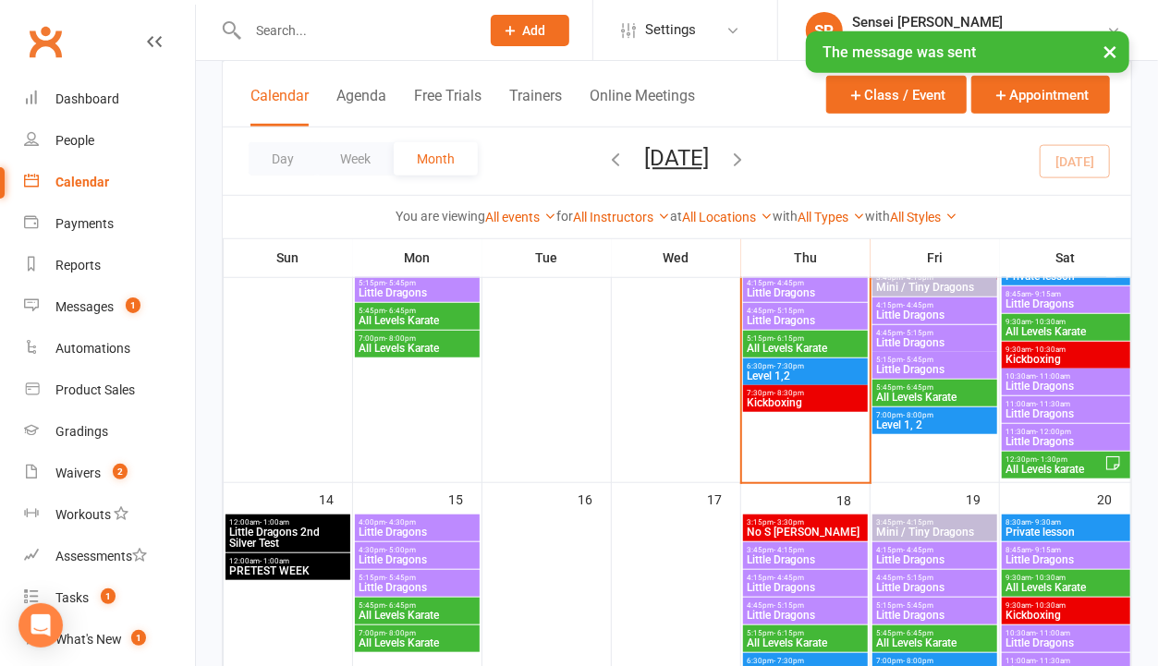
scroll to position [540, 0]
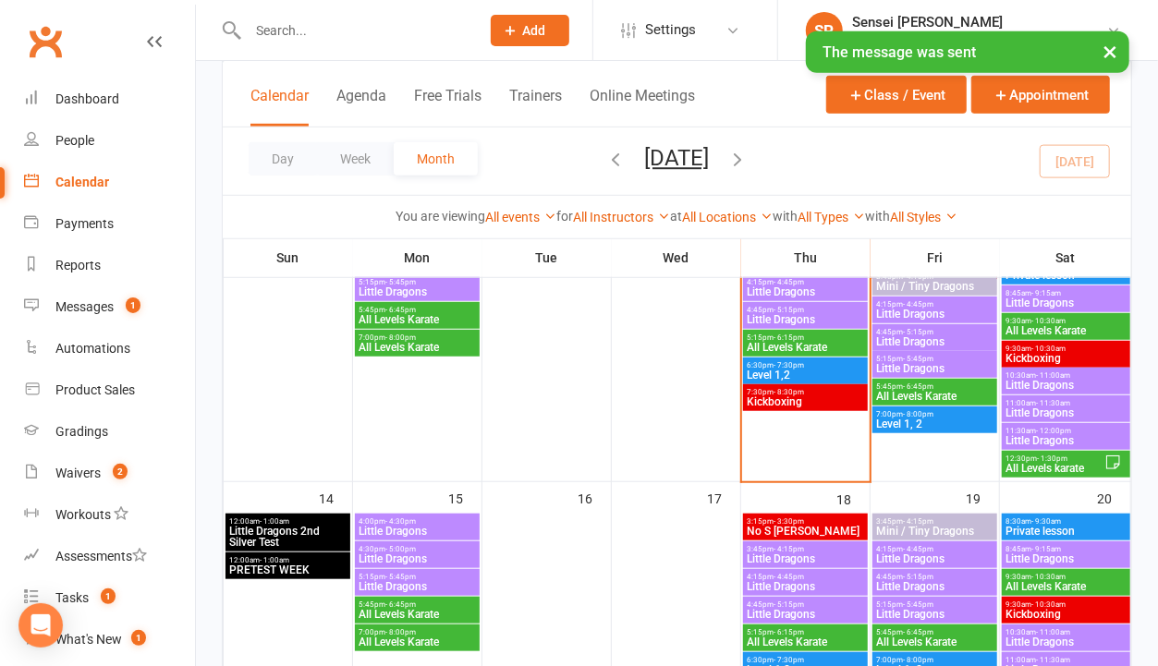
click at [1050, 463] on span "All Levels karate" at bounding box center [1055, 468] width 99 height 11
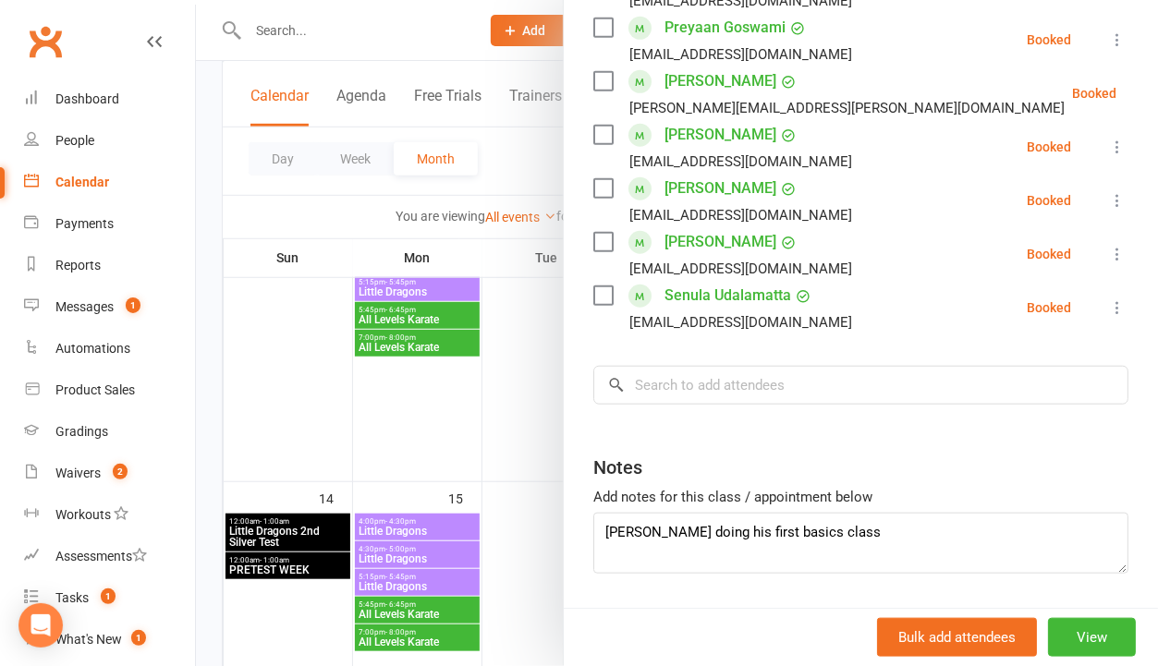
scroll to position [629, 0]
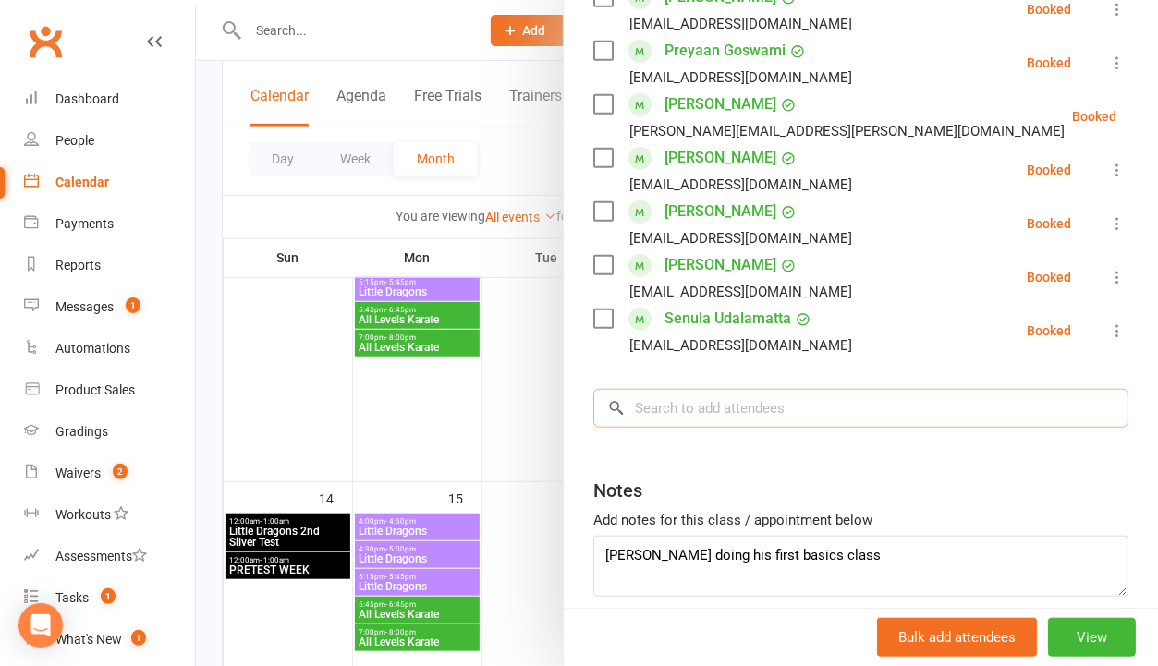
click at [753, 414] on input "search" at bounding box center [860, 408] width 535 height 39
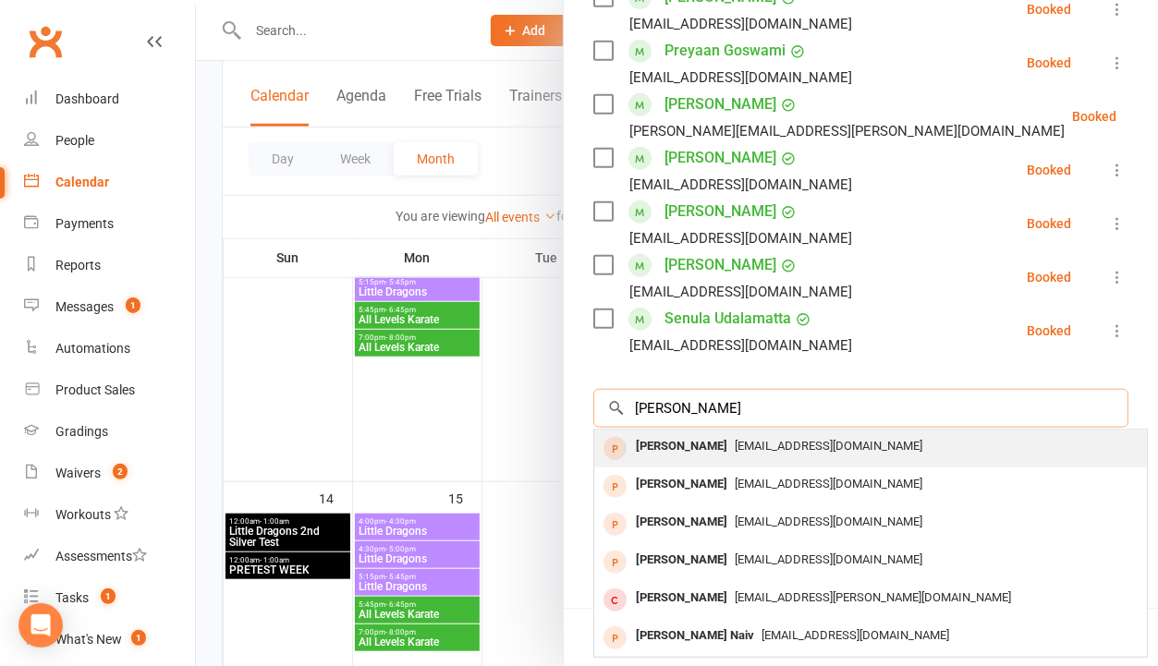
type input "[PERSON_NAME]"
click at [749, 439] on span "[EMAIL_ADDRESS][DOMAIN_NAME]" at bounding box center [829, 446] width 188 height 14
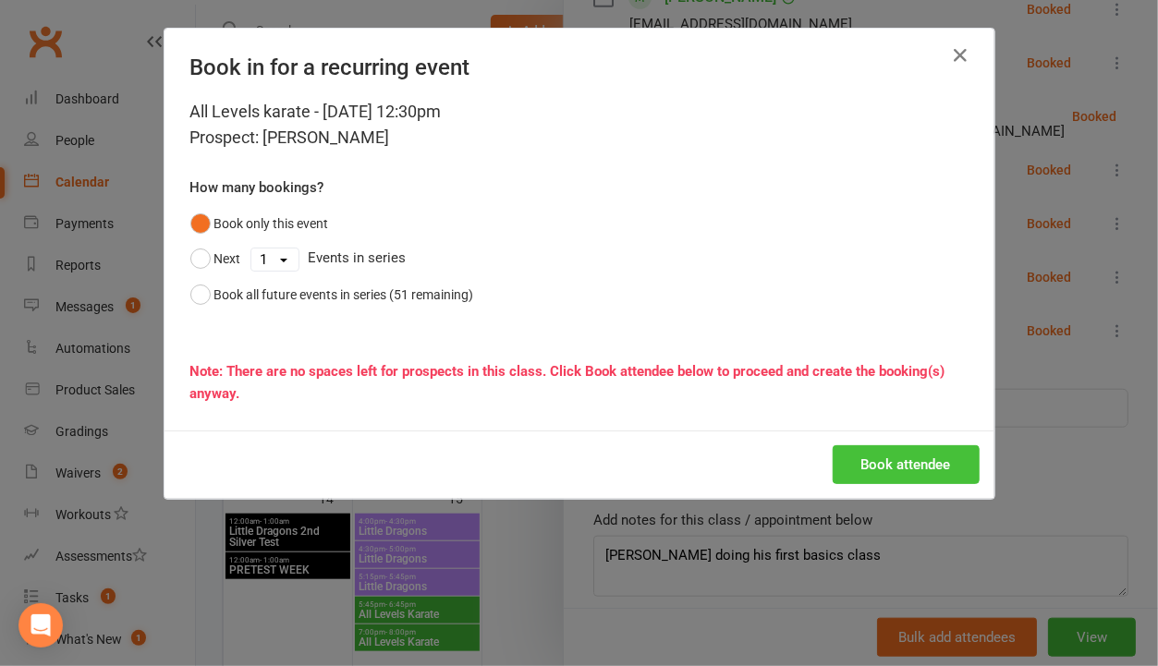
click at [857, 471] on button "Book attendee" at bounding box center [906, 465] width 147 height 39
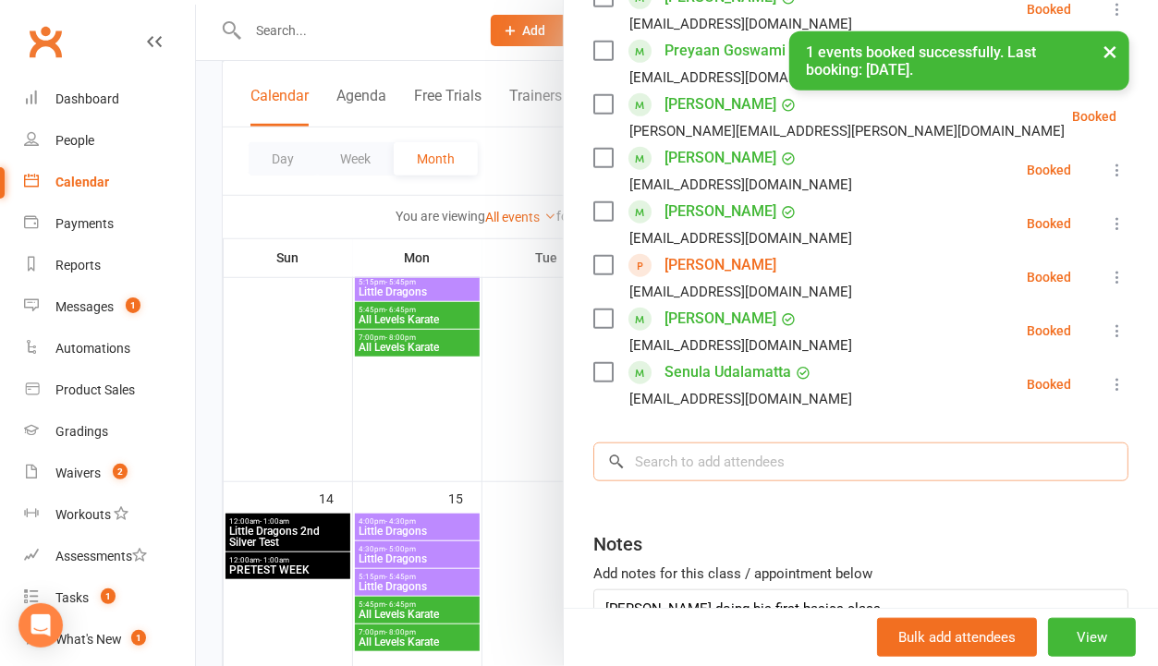
click at [762, 447] on input "search" at bounding box center [860, 462] width 535 height 39
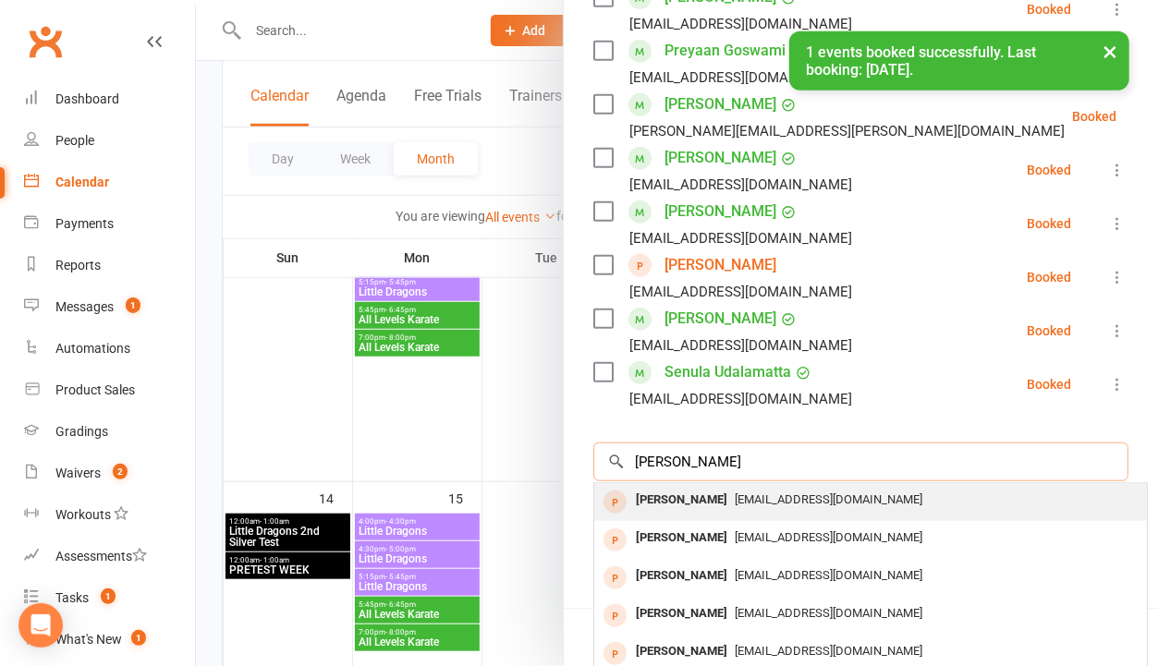
type input "[PERSON_NAME]"
click at [742, 494] on span "[EMAIL_ADDRESS][DOMAIN_NAME]" at bounding box center [829, 500] width 188 height 14
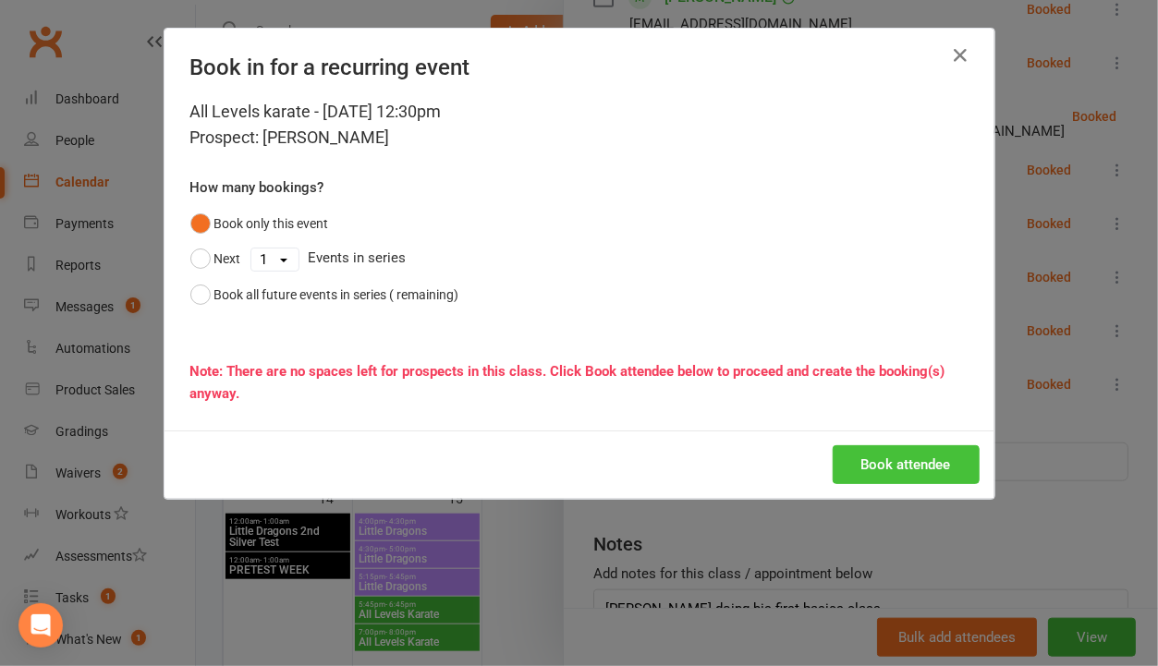
click at [865, 468] on button "Book attendee" at bounding box center [906, 465] width 147 height 39
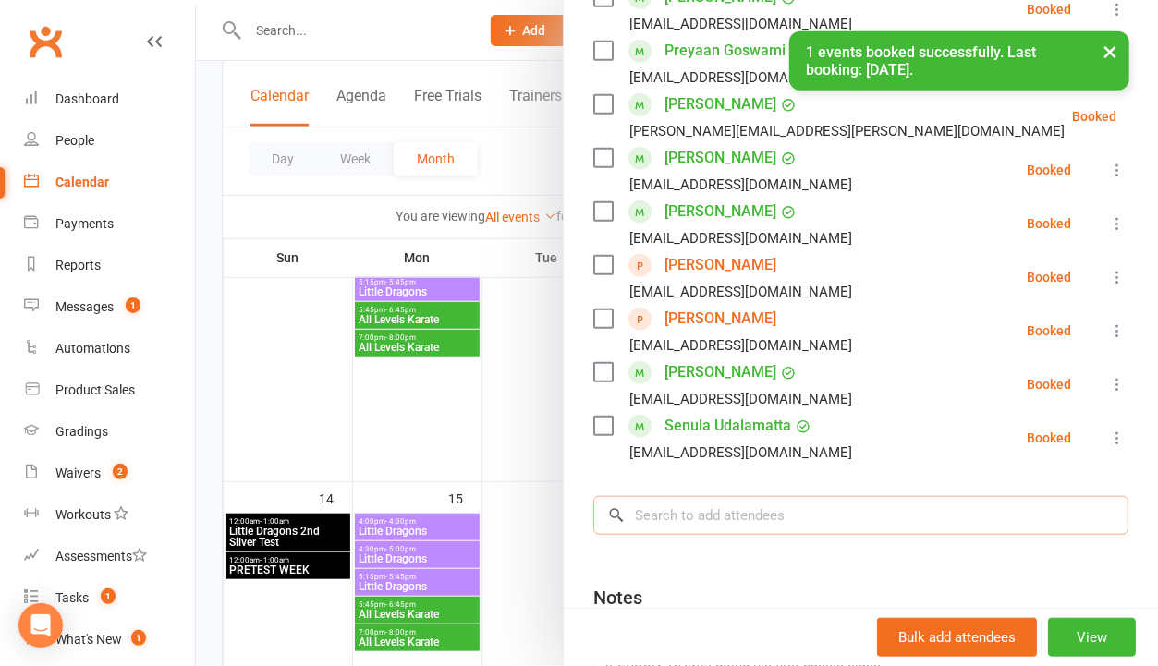
click at [742, 508] on input "search" at bounding box center [860, 515] width 535 height 39
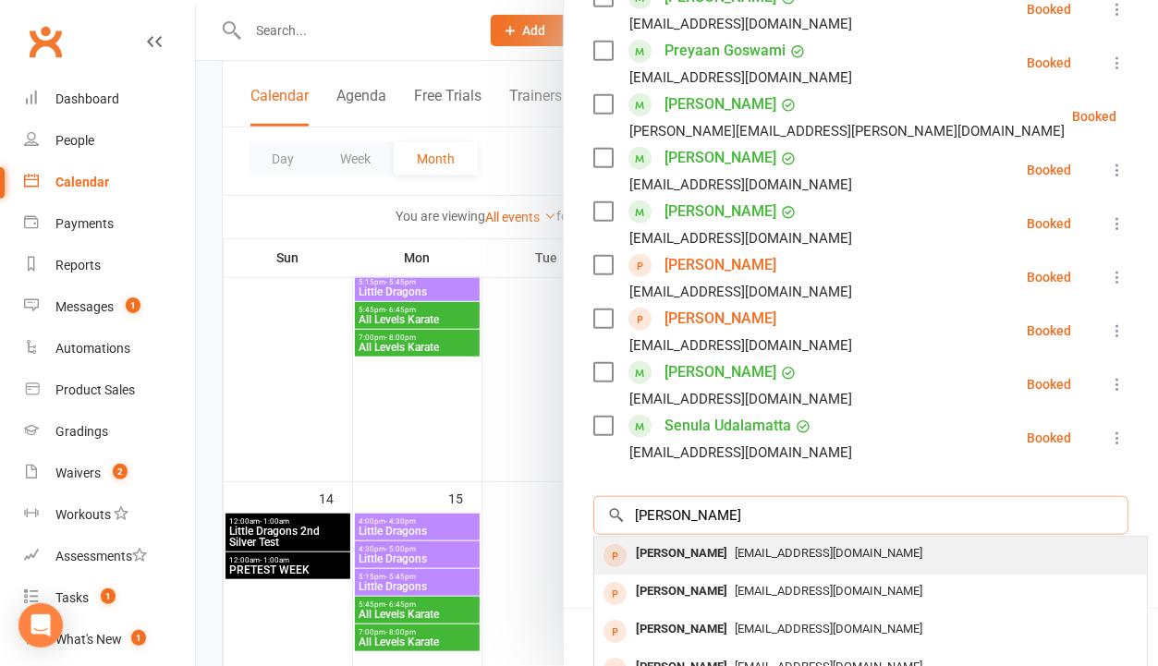
type input "[PERSON_NAME]"
click at [735, 551] on span "[EMAIL_ADDRESS][DOMAIN_NAME]" at bounding box center [829, 553] width 188 height 14
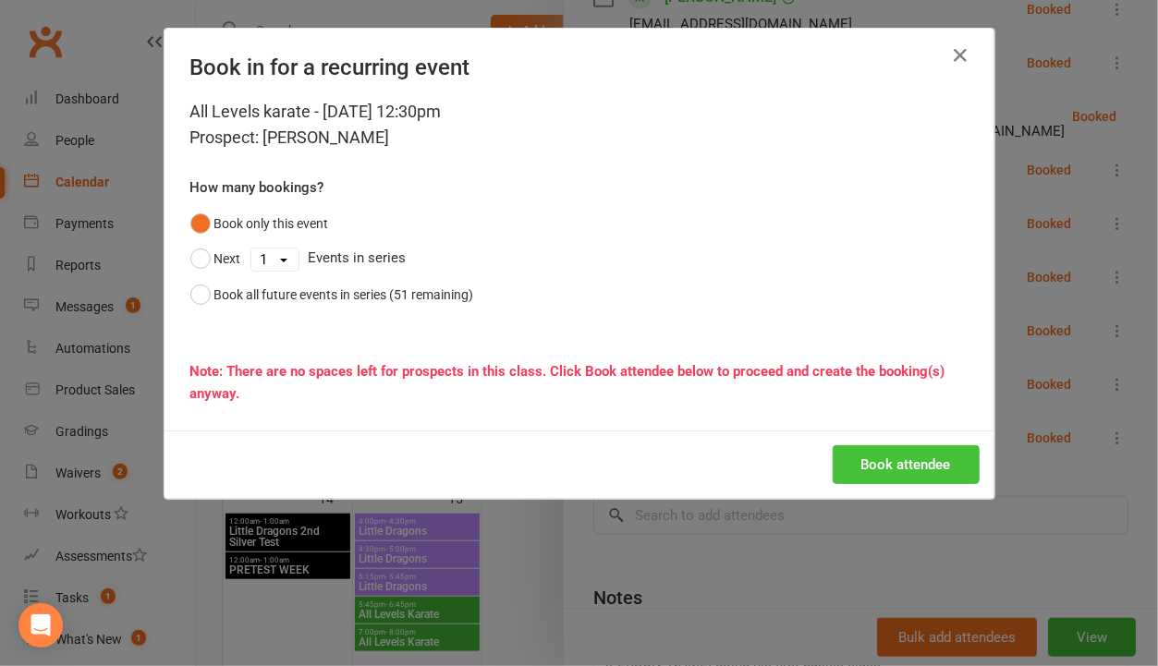
click at [895, 467] on button "Book attendee" at bounding box center [906, 465] width 147 height 39
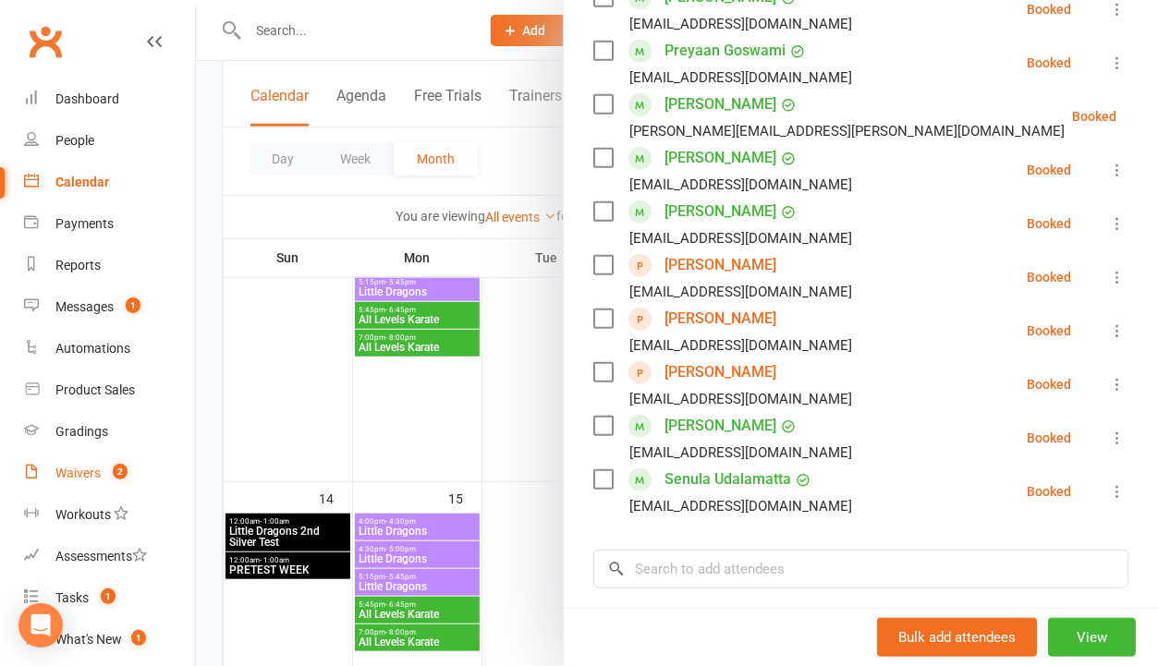
click at [76, 480] on div "Waivers" at bounding box center [77, 473] width 45 height 15
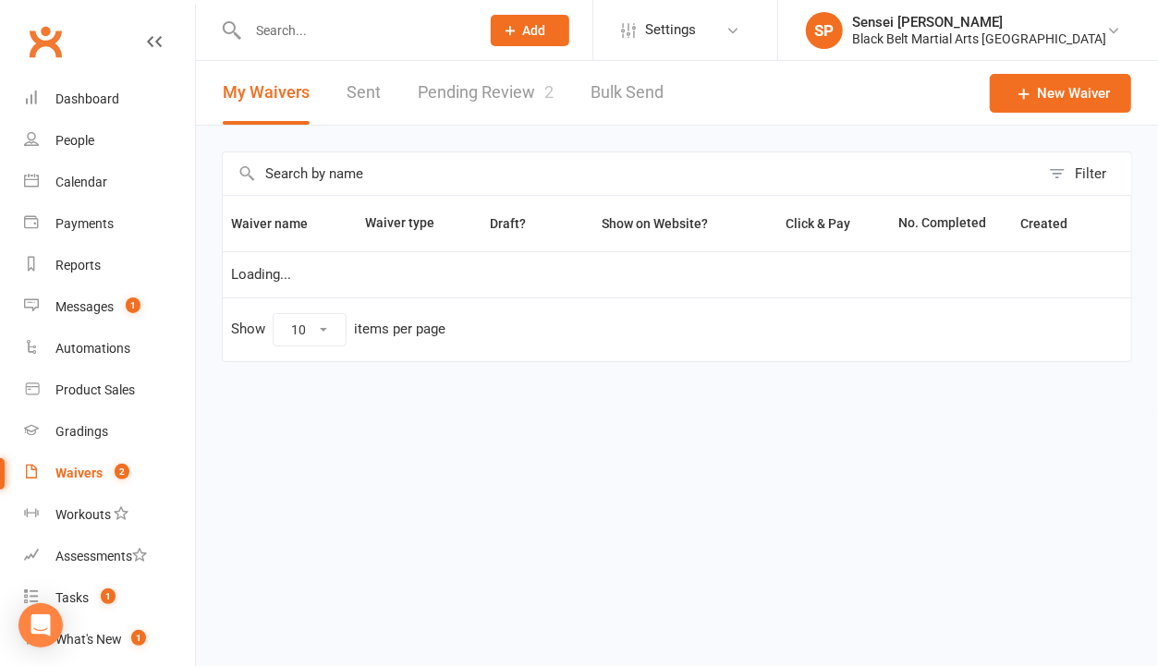
click at [522, 82] on link "Pending Review 2" at bounding box center [486, 93] width 136 height 64
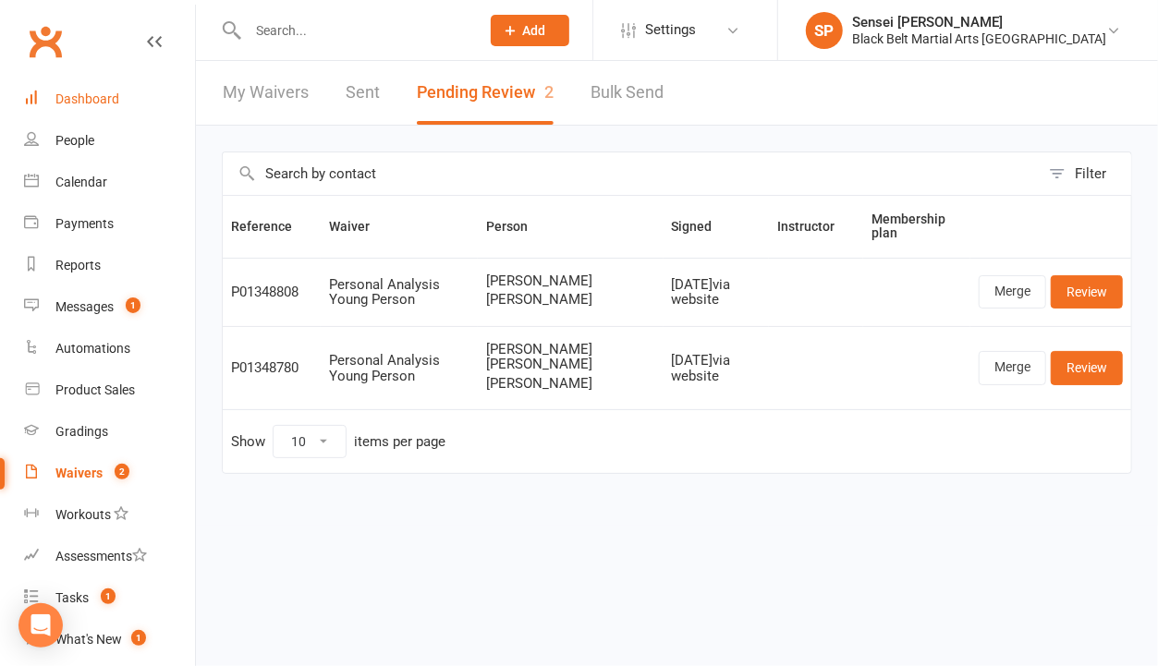
click at [70, 100] on div "Dashboard" at bounding box center [87, 99] width 64 height 15
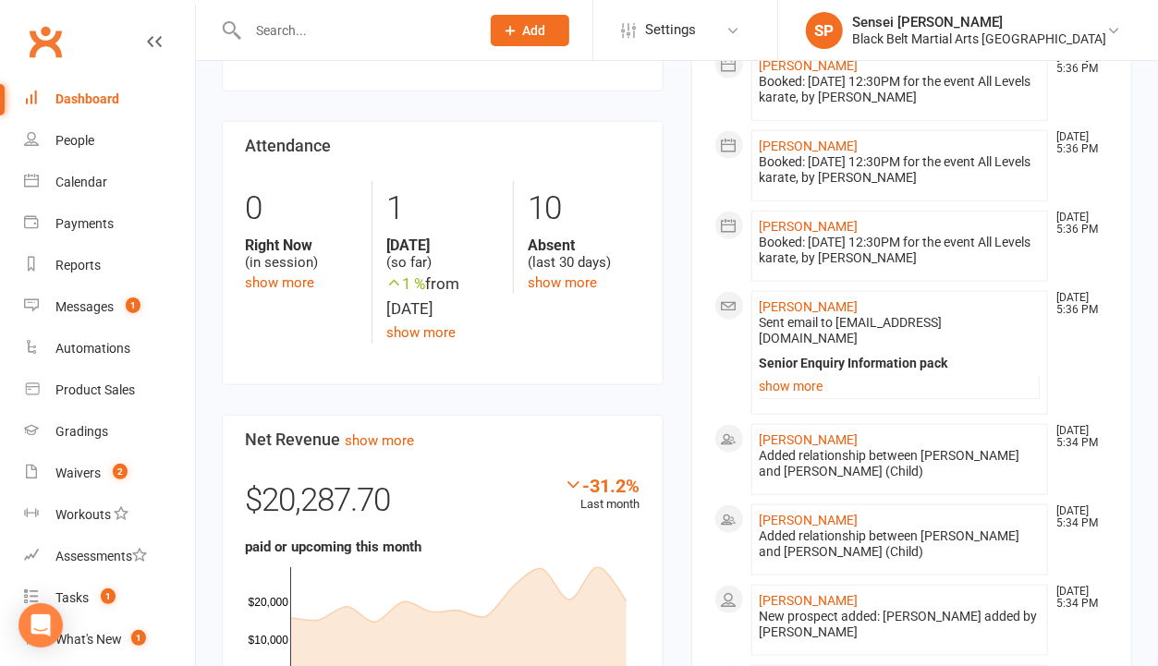
scroll to position [809, 0]
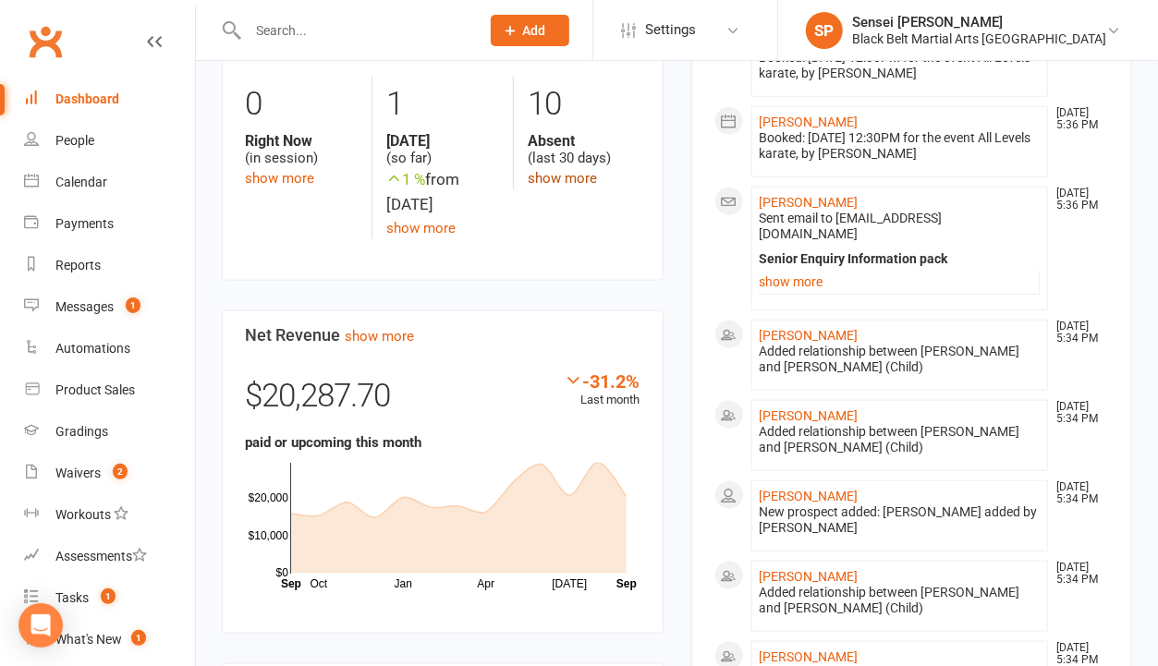
click at [575, 170] on link "show more" at bounding box center [562, 178] width 69 height 17
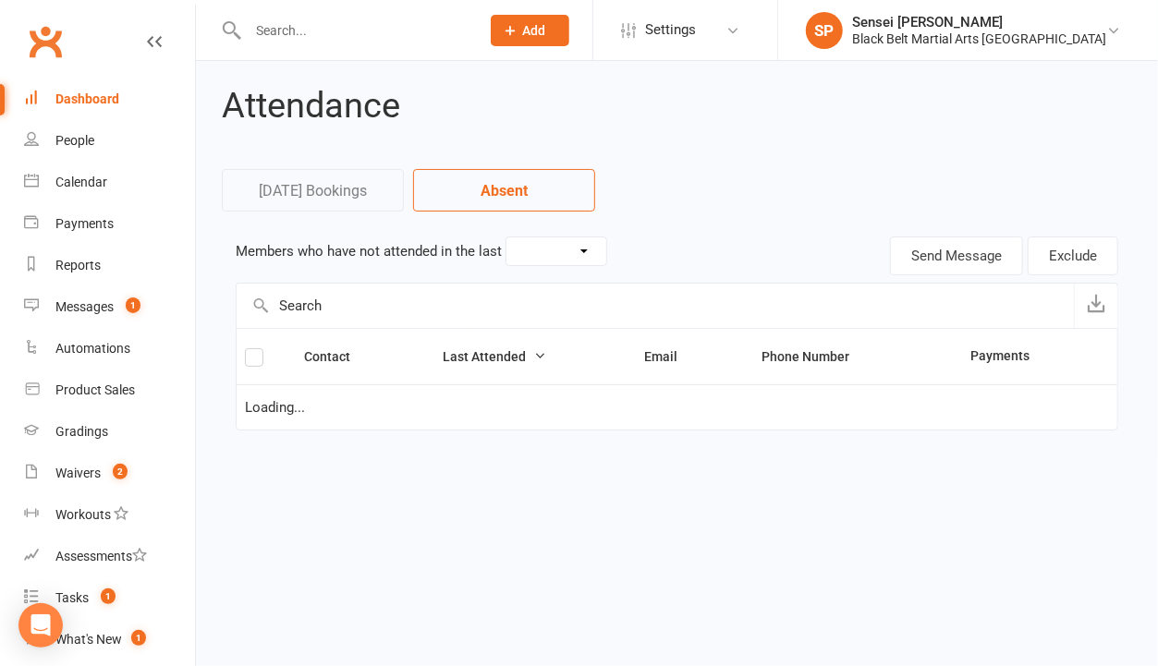
select select "30"
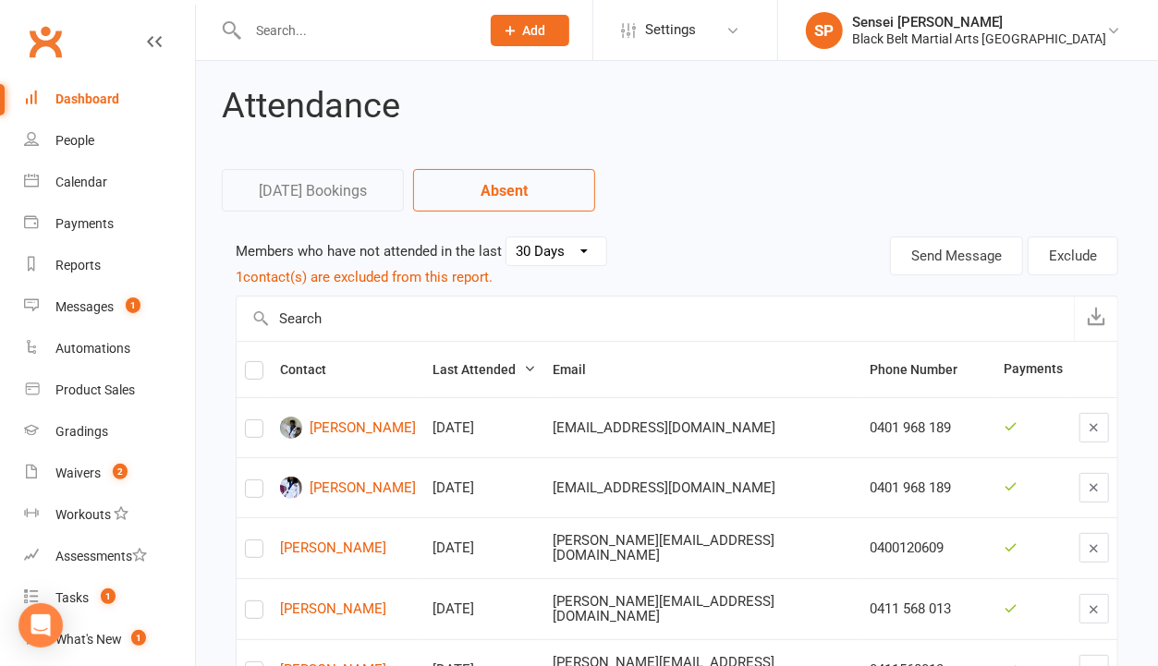
click at [70, 100] on div "Dashboard" at bounding box center [87, 99] width 64 height 15
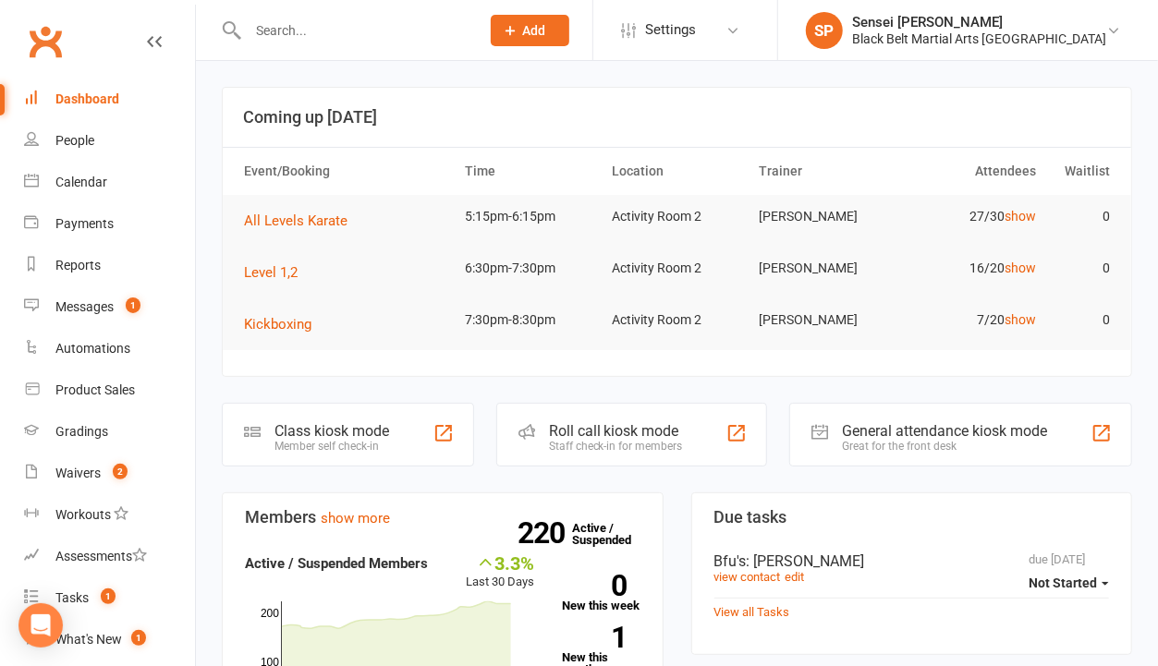
click at [987, 39] on div "Black Belt Martial Arts [GEOGRAPHIC_DATA]" at bounding box center [979, 39] width 254 height 17
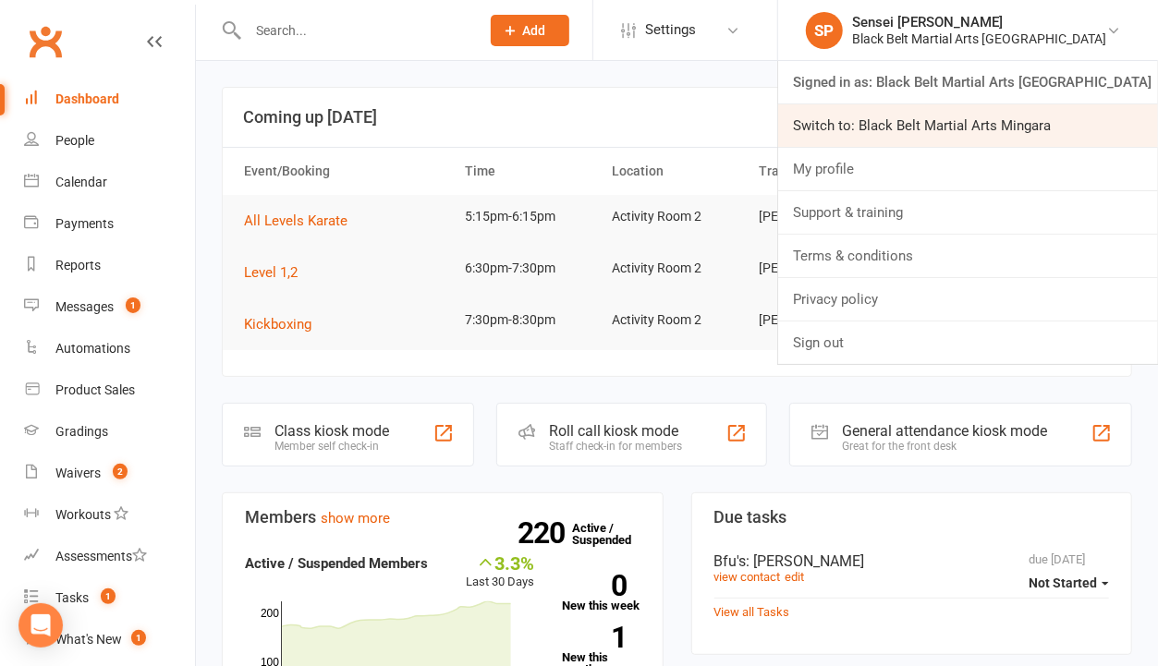
click at [951, 118] on link "Switch to: Black Belt Martial Arts Mingara" at bounding box center [968, 125] width 380 height 43
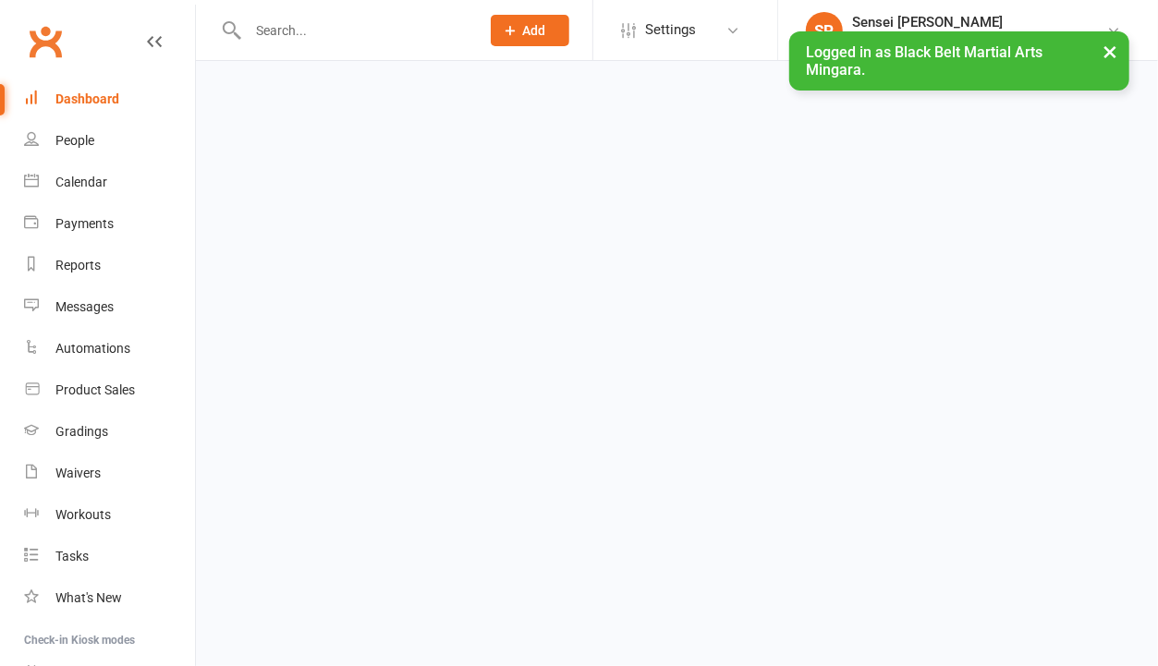
click at [209, 87] on html "Prospect Member Non-attending contact Class / event Appointment Grading event T…" at bounding box center [579, 43] width 1158 height 87
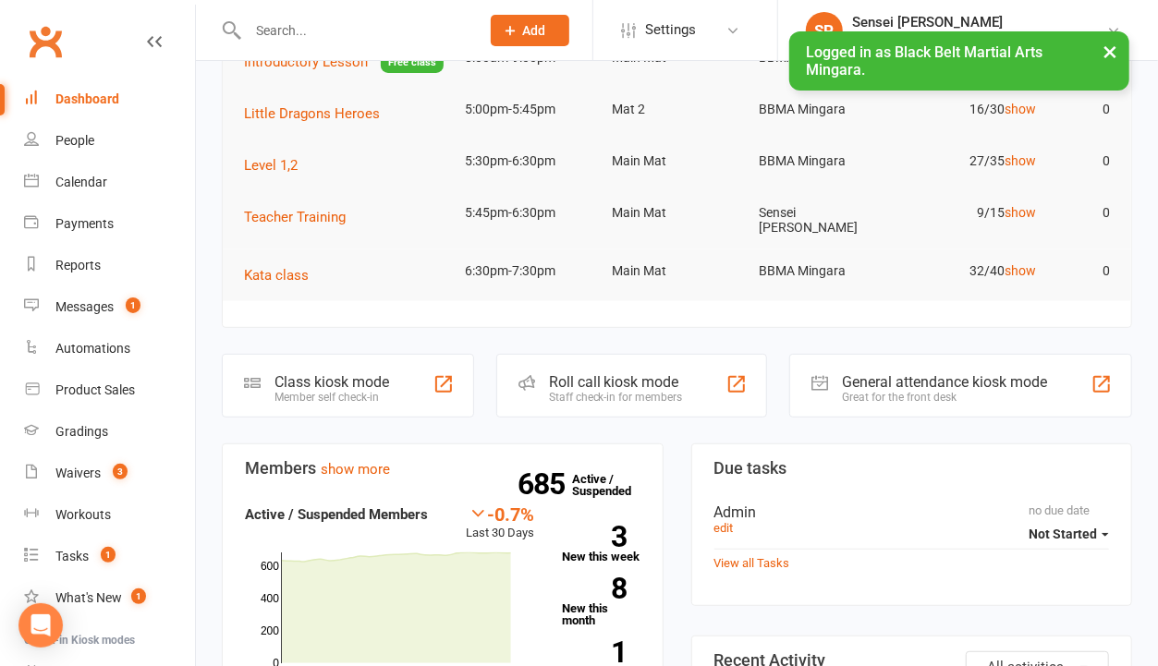
scroll to position [238, 0]
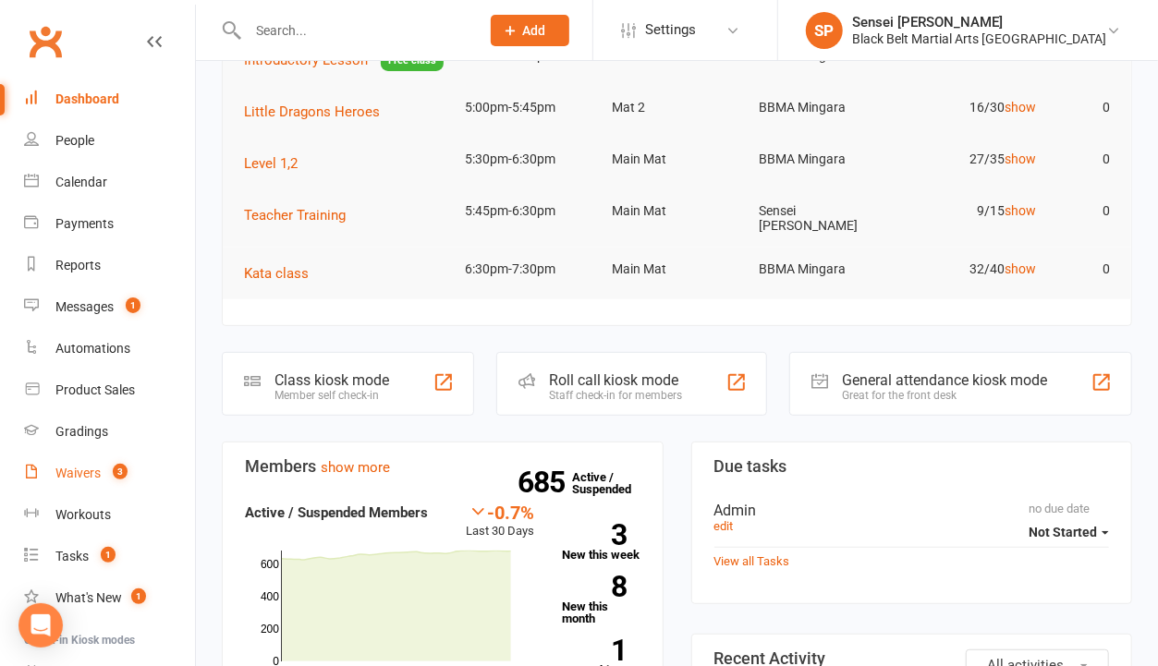
click at [87, 477] on div "Waivers" at bounding box center [77, 473] width 45 height 15
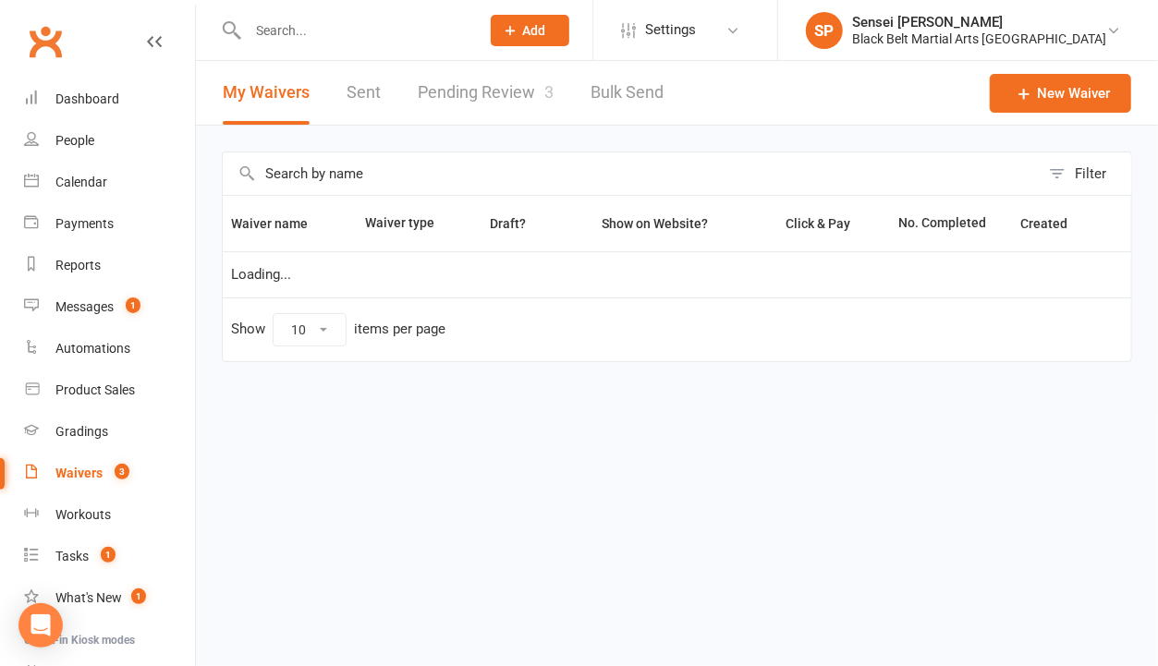
click at [519, 88] on link "Pending Review 3" at bounding box center [486, 93] width 136 height 64
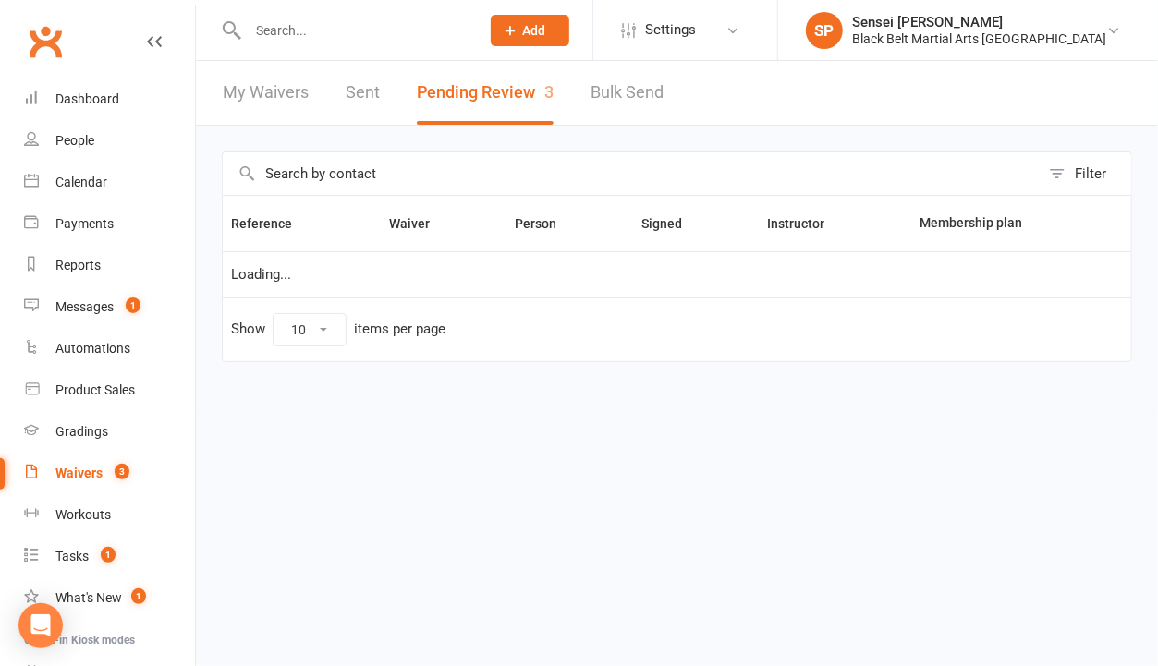
select select "50"
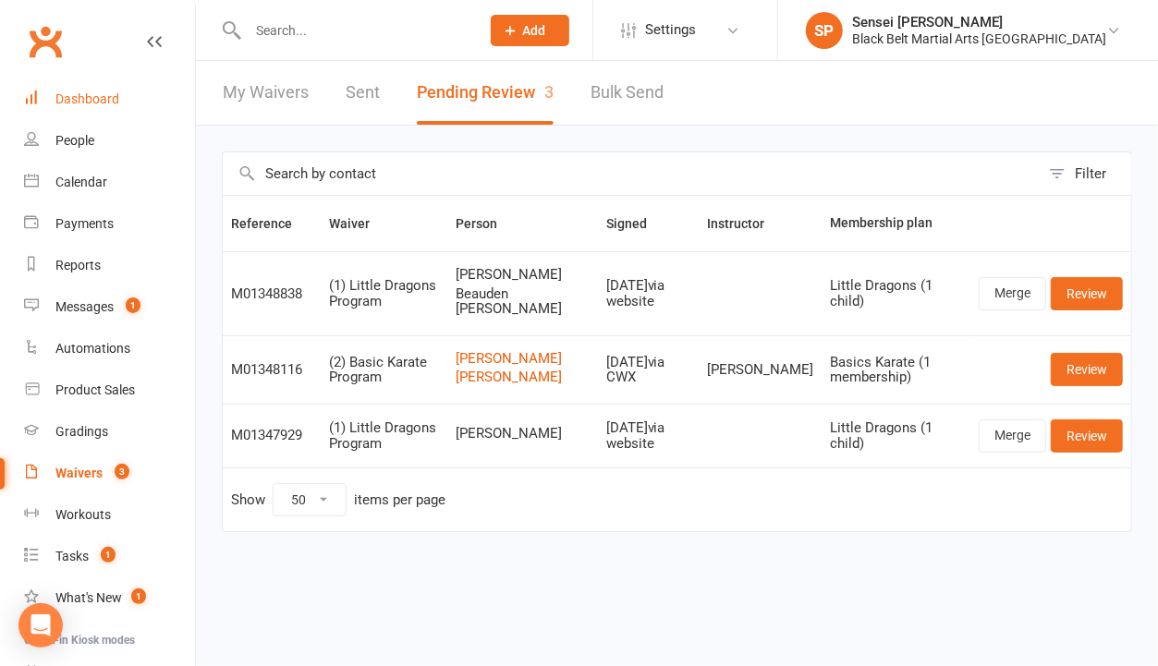
click at [108, 98] on div "Dashboard" at bounding box center [87, 99] width 64 height 15
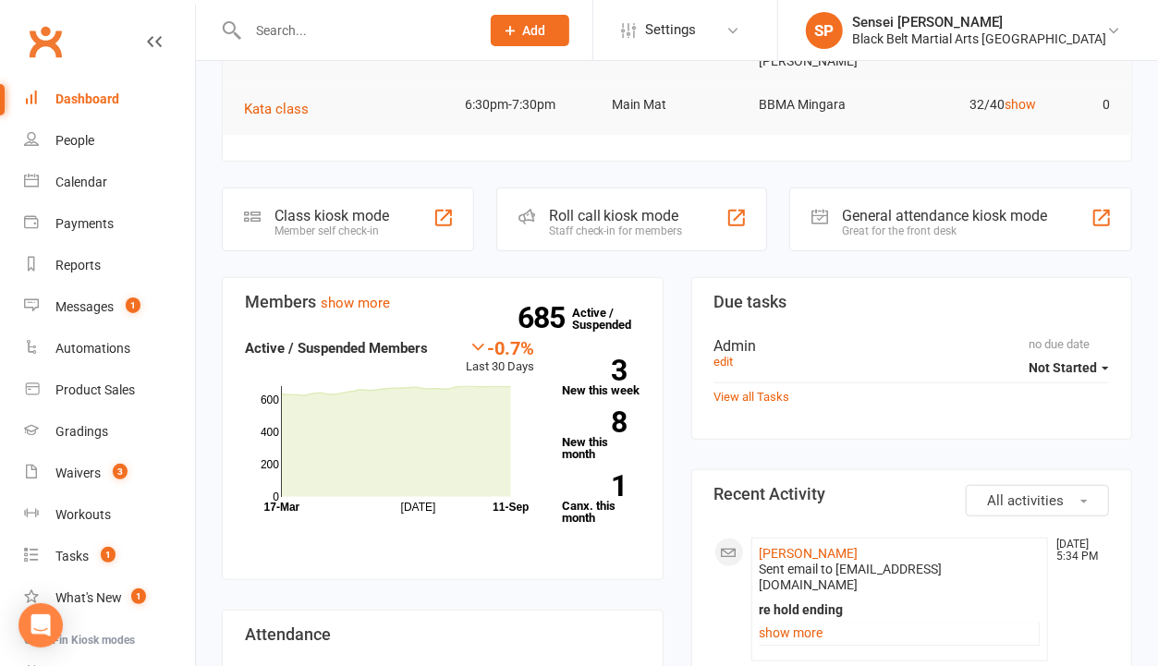
scroll to position [405, 0]
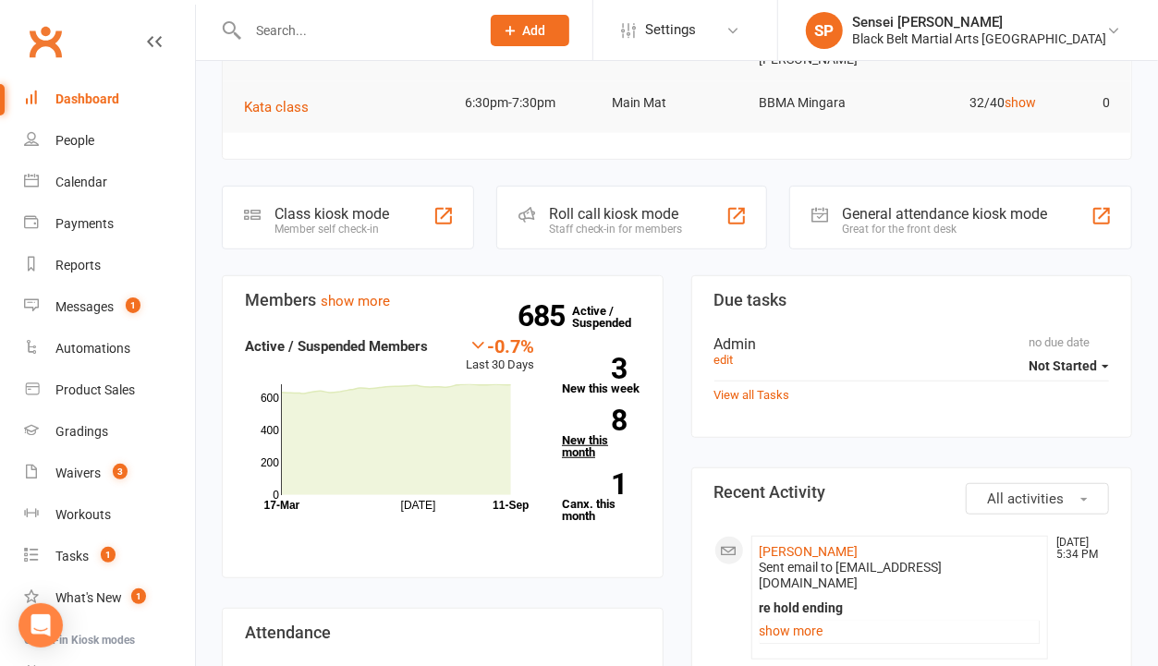
click at [584, 432] on link "8 New this month" at bounding box center [601, 433] width 78 height 49
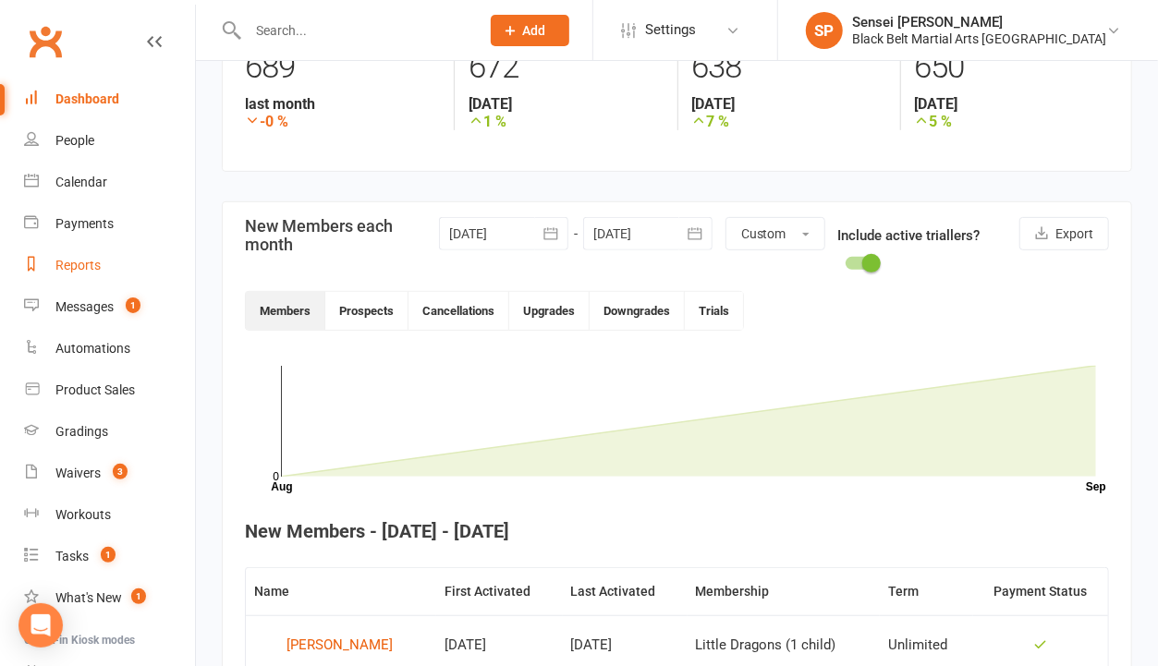
scroll to position [227, 0]
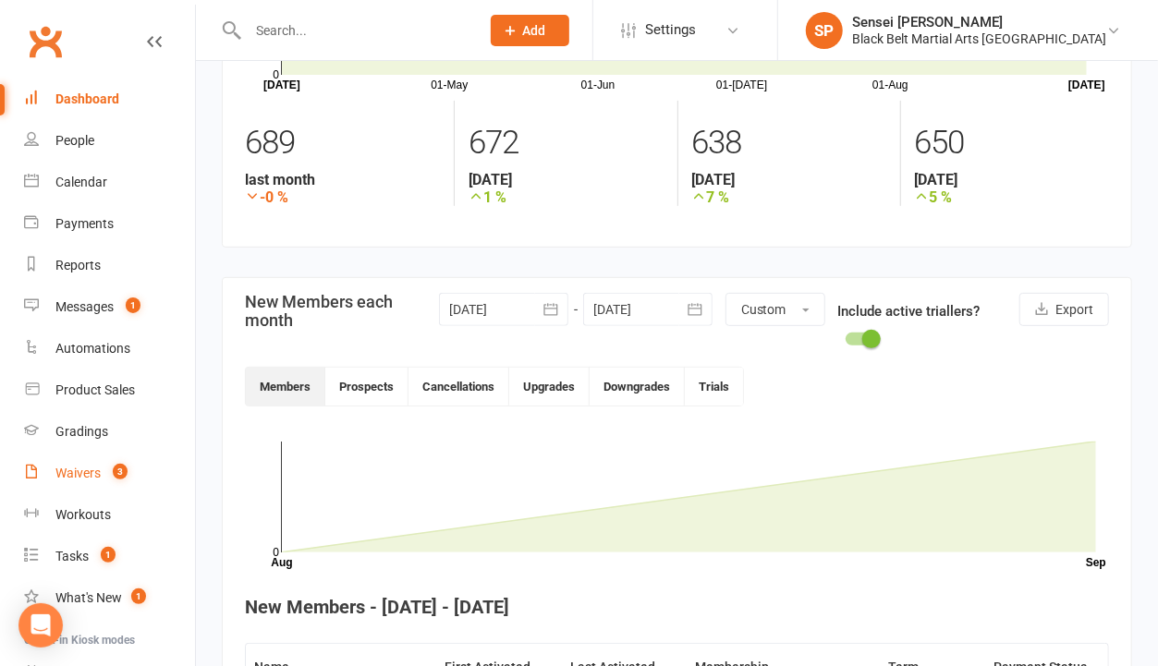
click at [65, 468] on div "Waivers" at bounding box center [77, 473] width 45 height 15
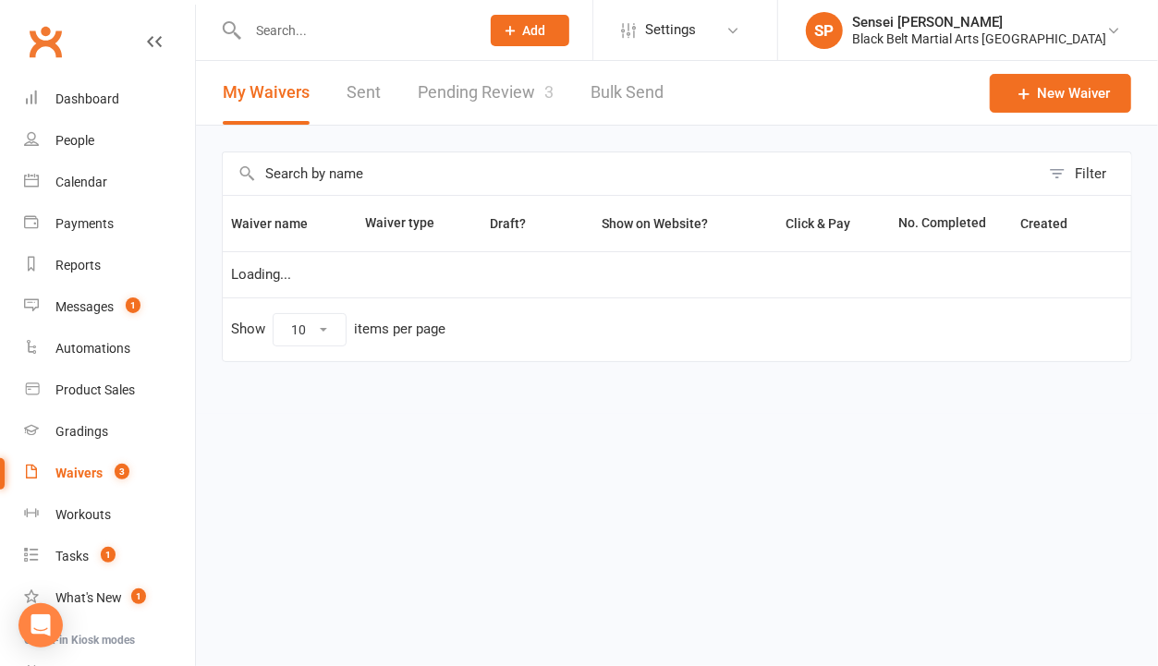
click at [467, 90] on link "Pending Review 3" at bounding box center [486, 93] width 136 height 64
select select "50"
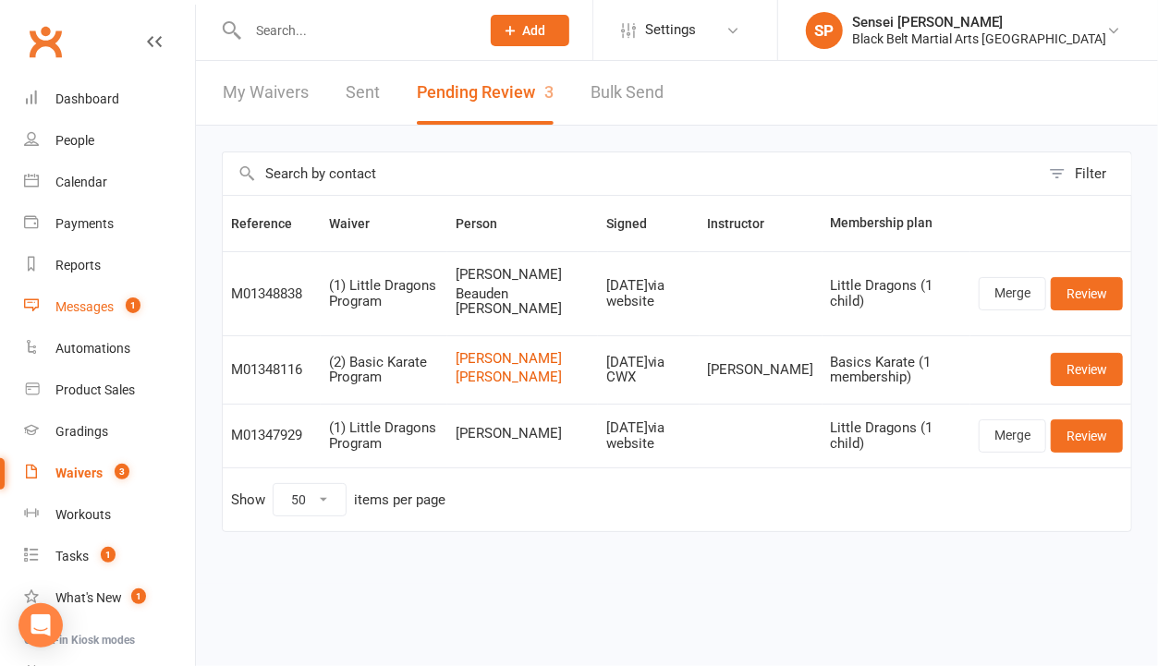
click at [76, 302] on div "Messages" at bounding box center [84, 306] width 58 height 15
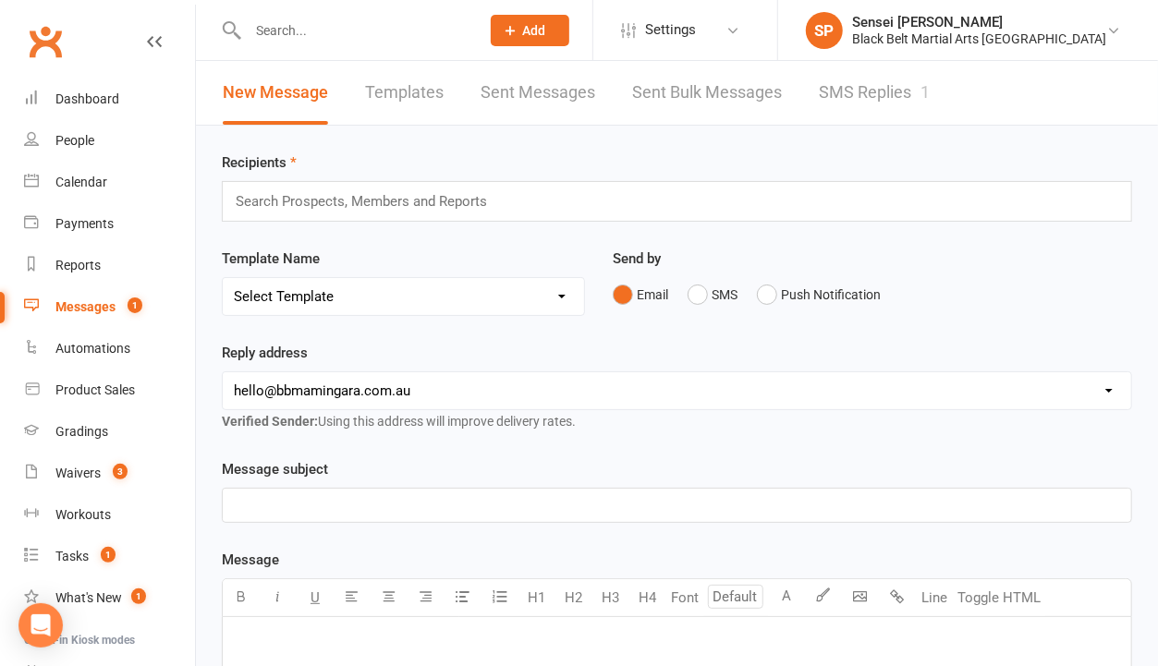
click at [891, 87] on link "SMS Replies 1" at bounding box center [874, 93] width 111 height 64
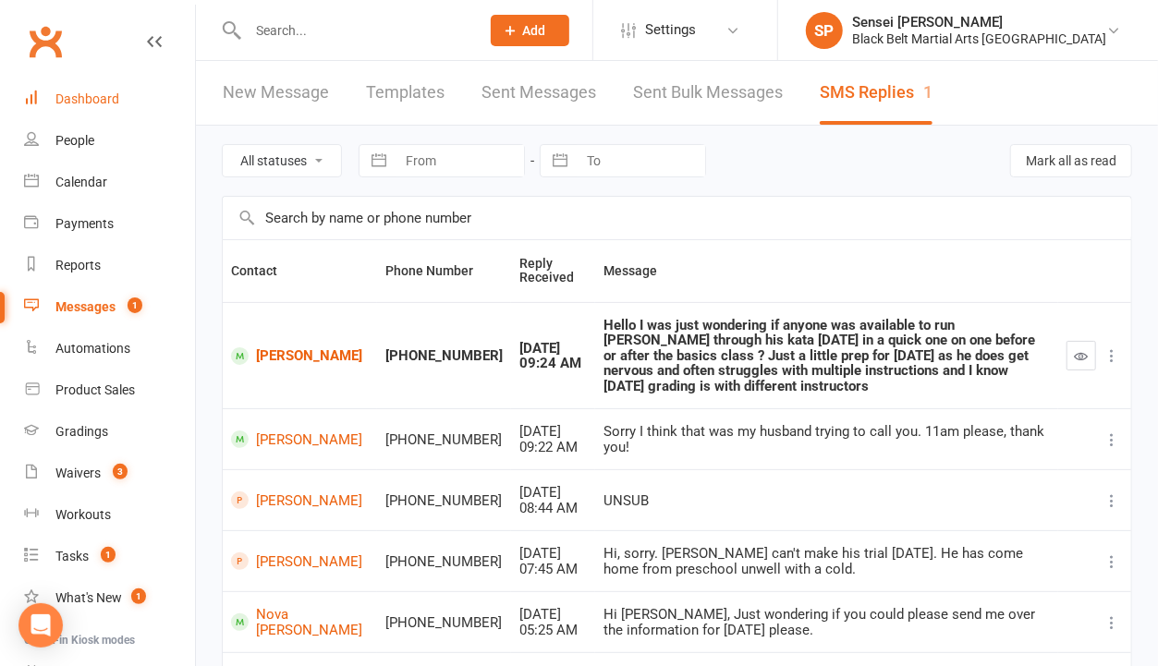
click at [100, 82] on link "Dashboard" at bounding box center [109, 100] width 171 height 42
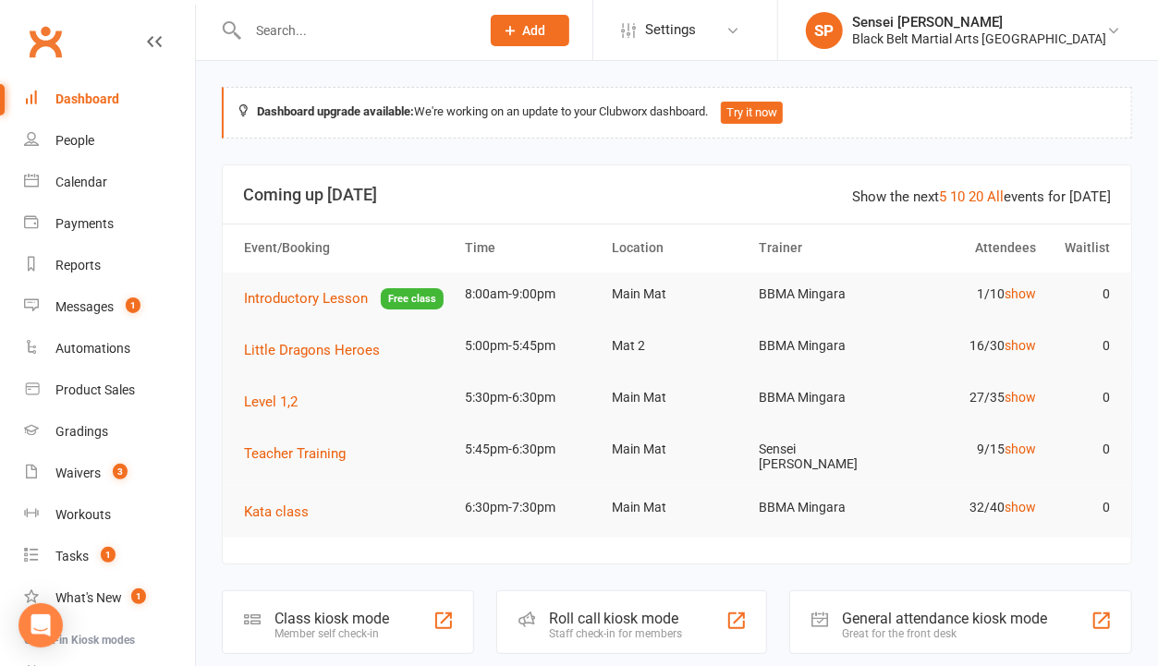
click at [1012, 40] on div "Black Belt Martial Arts Mingara" at bounding box center [979, 39] width 254 height 17
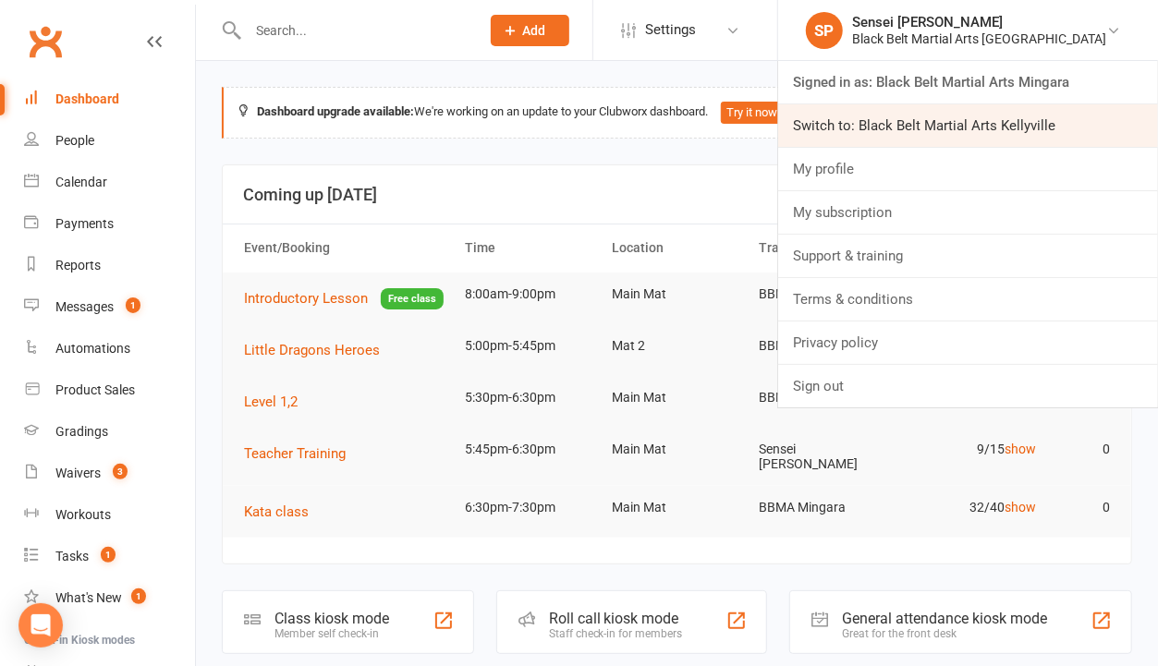
click at [966, 122] on link "Switch to: Black Belt Martial Arts Kellyville" at bounding box center [968, 125] width 380 height 43
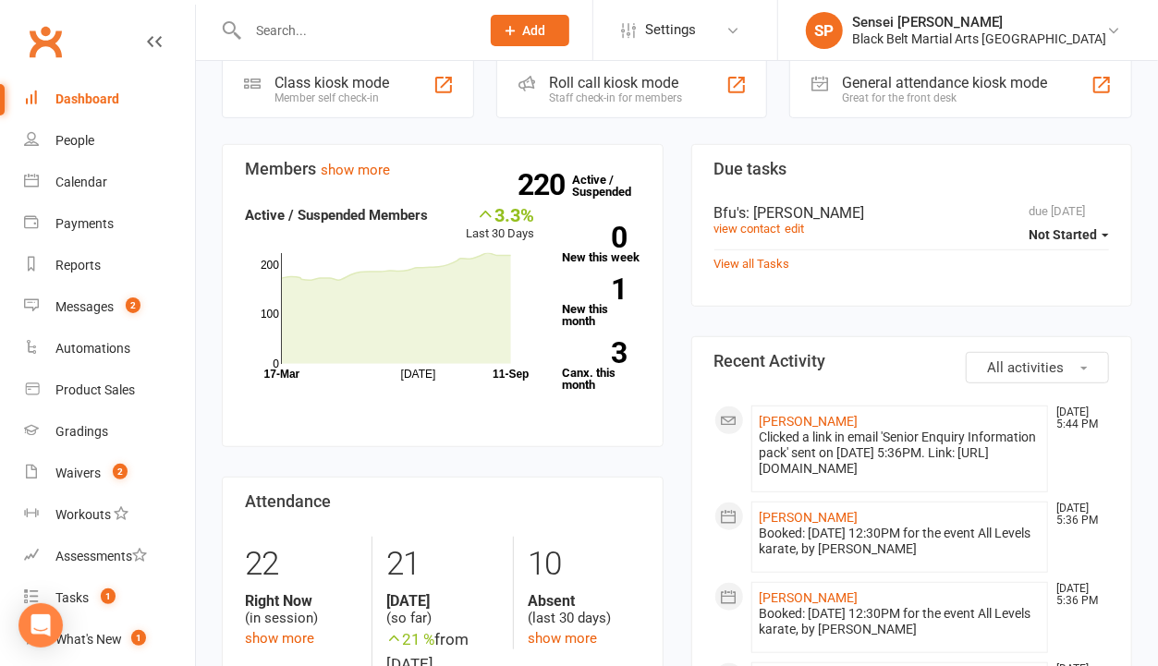
scroll to position [335, 0]
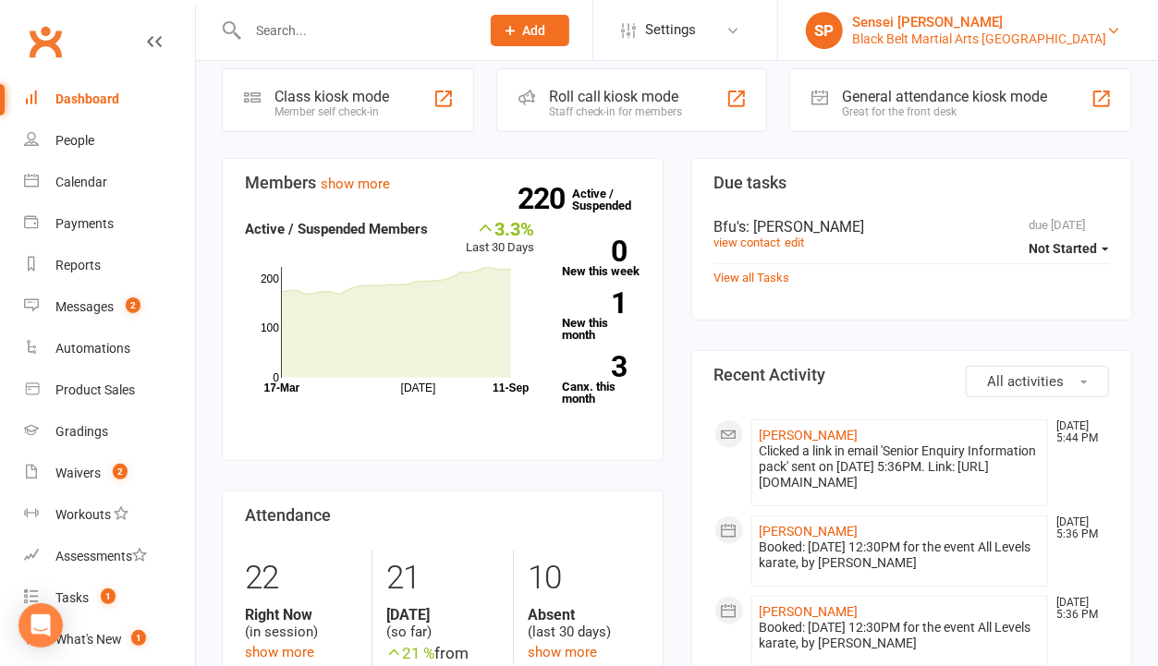
click at [1003, 31] on div "Black Belt Martial Arts Kellyville" at bounding box center [979, 39] width 254 height 17
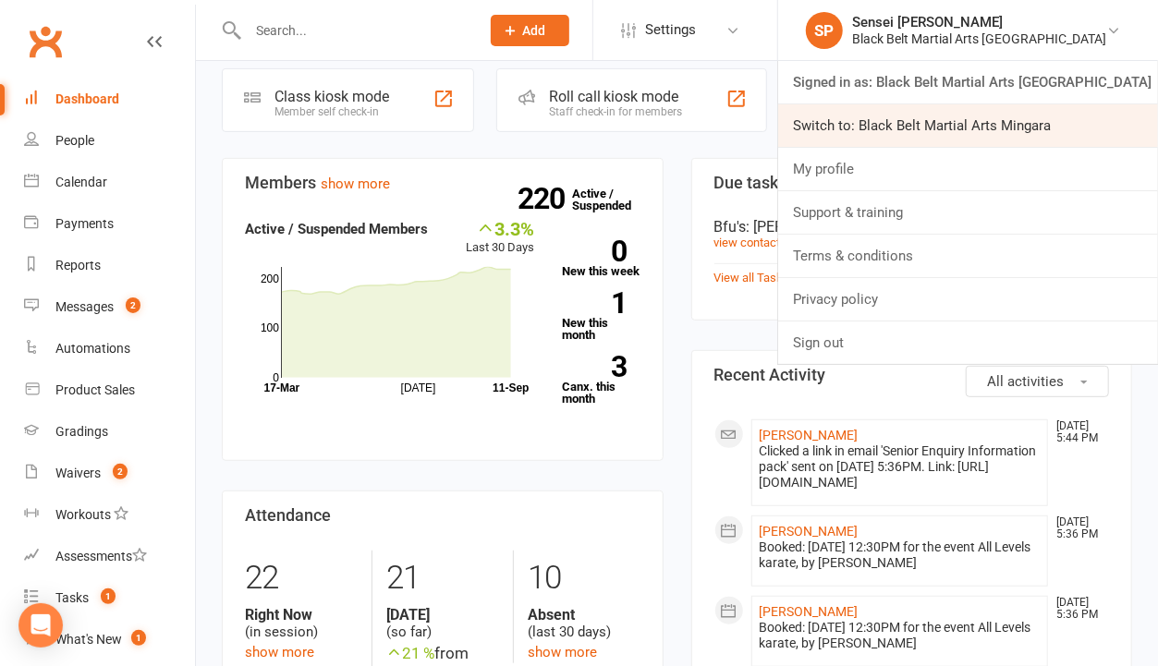
click at [958, 127] on link "Switch to: Black Belt Martial Arts Mingara" at bounding box center [968, 125] width 380 height 43
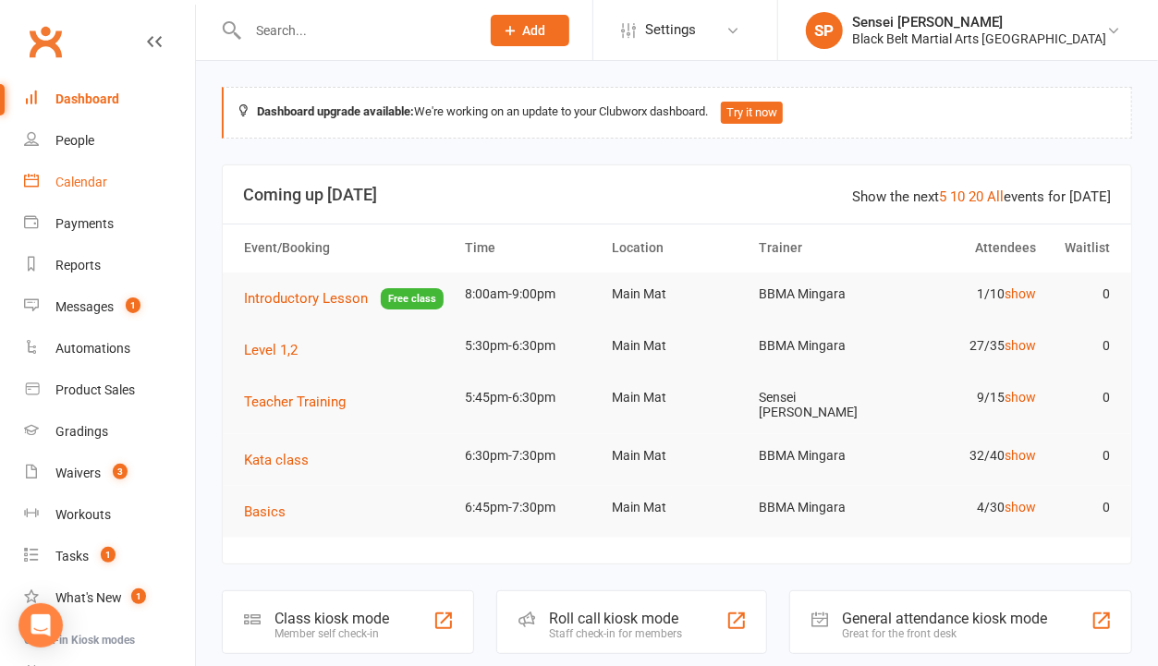
click at [89, 176] on div "Calendar" at bounding box center [81, 182] width 52 height 15
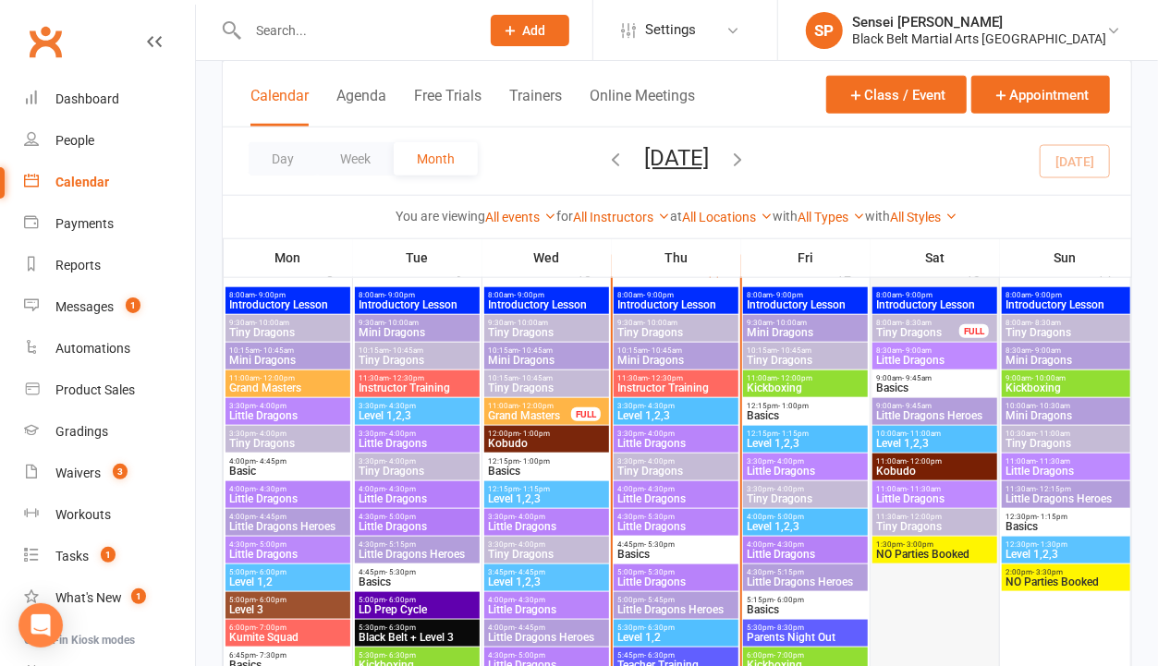
scroll to position [836, 0]
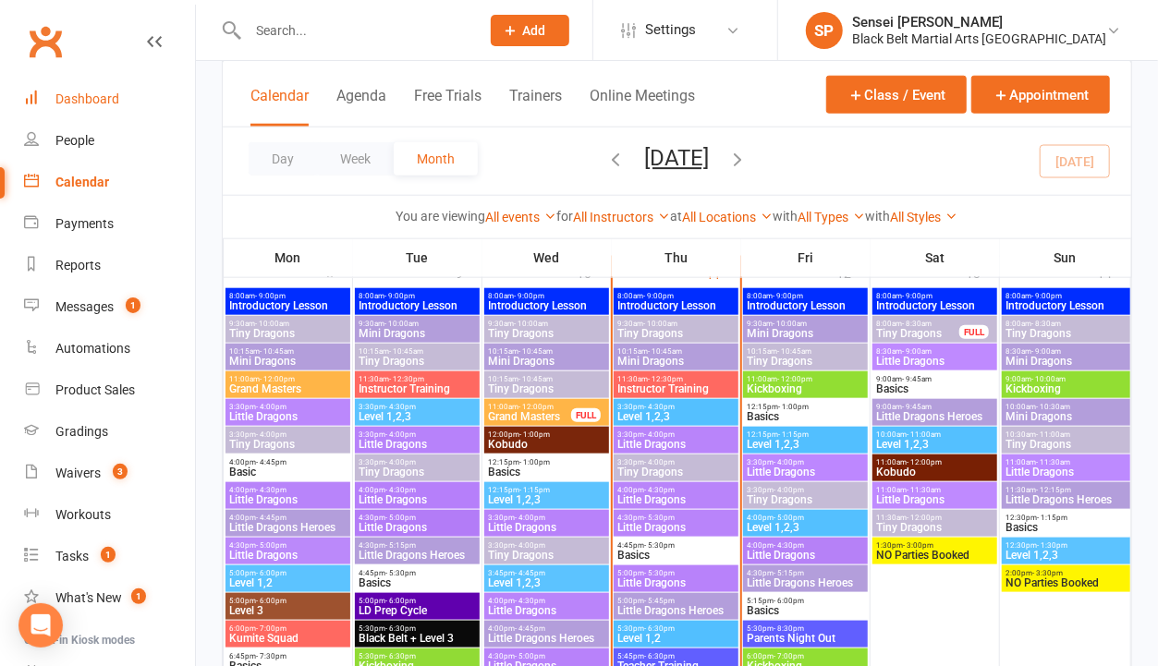
click at [94, 99] on div "Dashboard" at bounding box center [87, 99] width 64 height 15
